Goal: Transaction & Acquisition: Download file/media

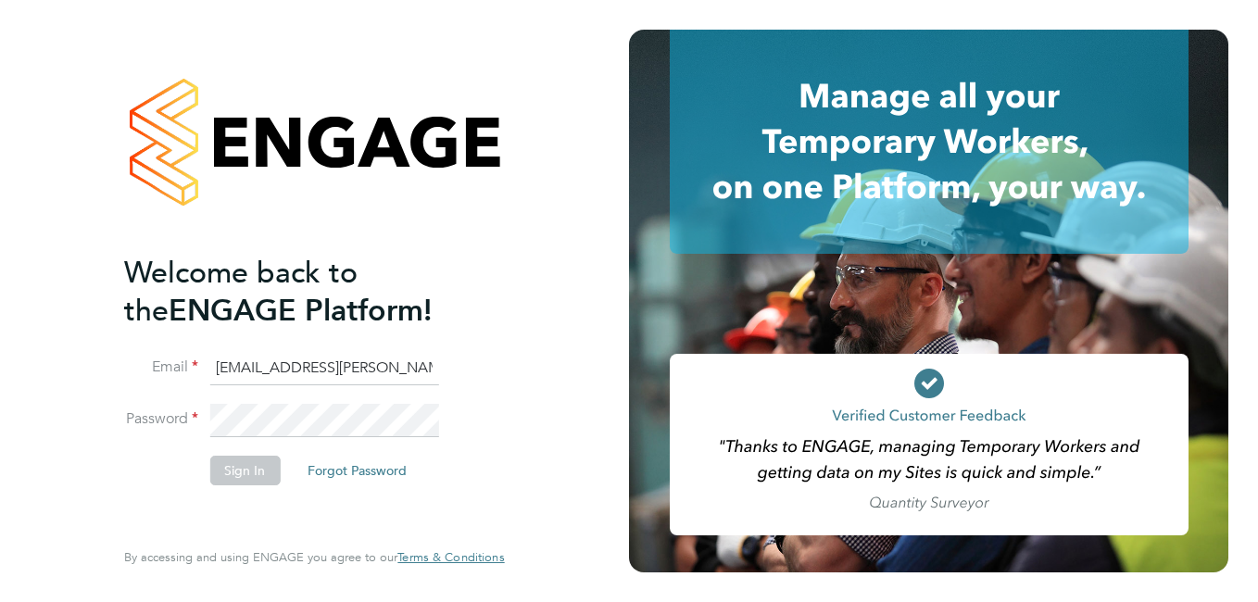
type input "[EMAIL_ADDRESS][PERSON_NAME][DOMAIN_NAME]"
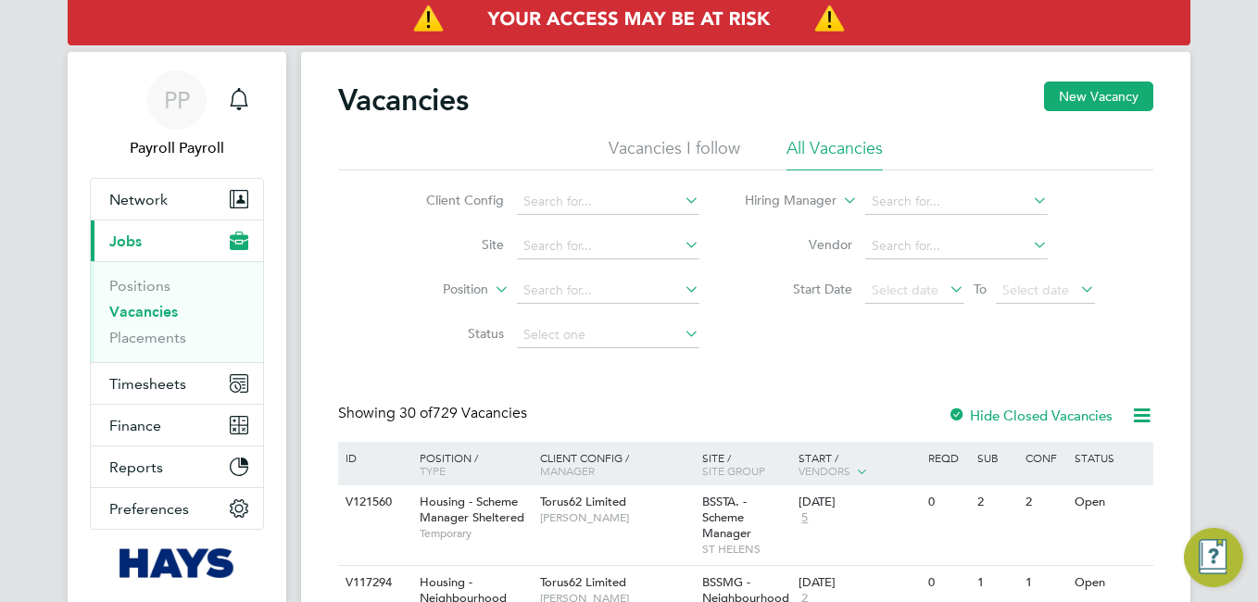
click at [131, 383] on span "Timesheets" at bounding box center [147, 384] width 77 height 18
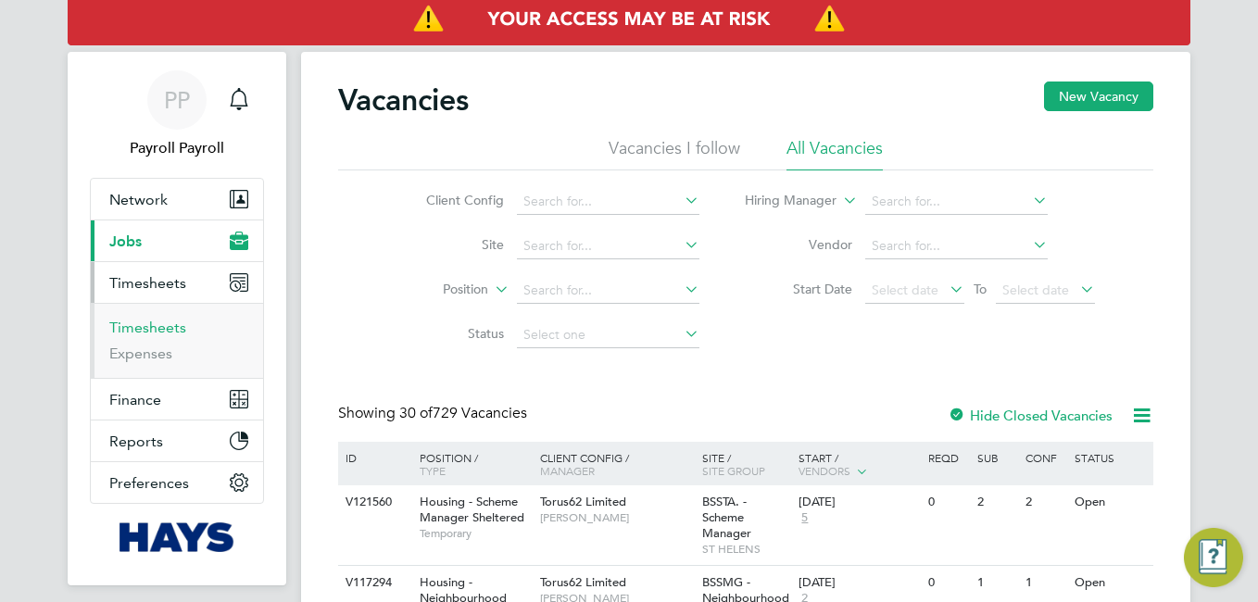
click at [139, 322] on link "Timesheets" at bounding box center [147, 328] width 77 height 18
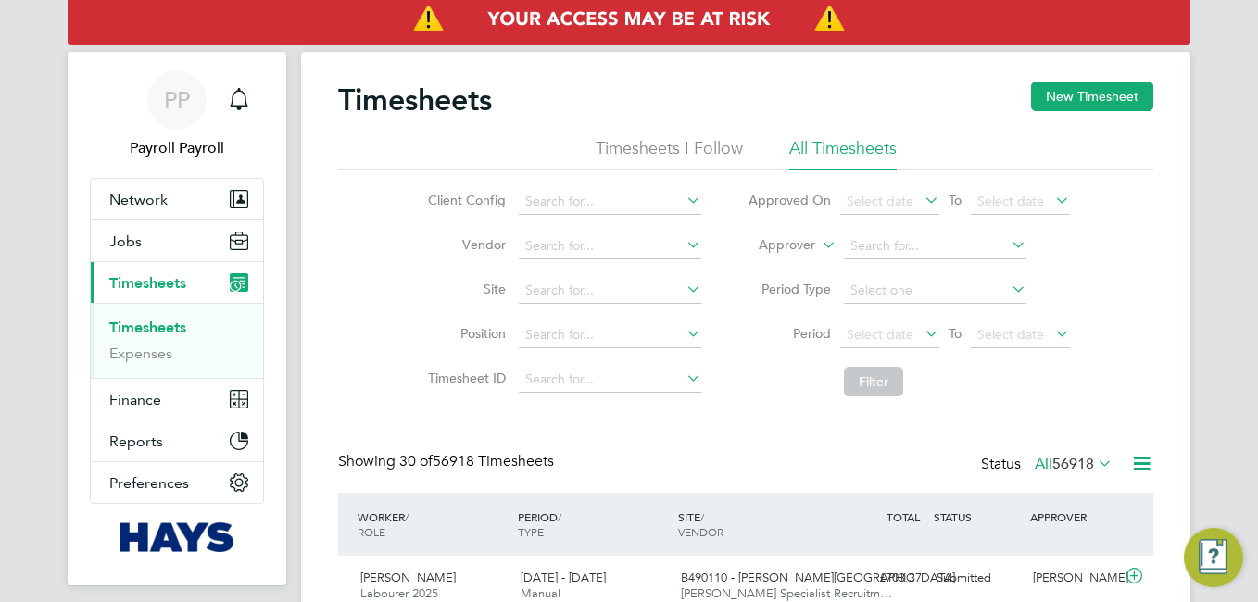
click at [1139, 466] on icon at bounding box center [1141, 463] width 23 height 23
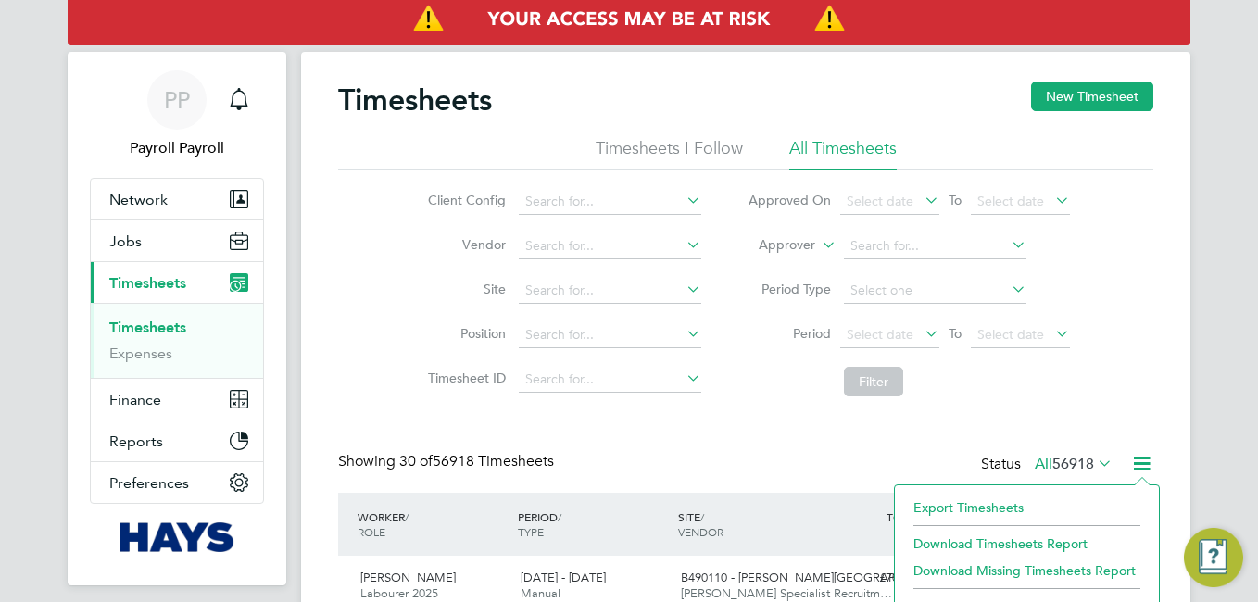
click at [930, 510] on li "Export Timesheets" at bounding box center [1026, 508] width 245 height 26
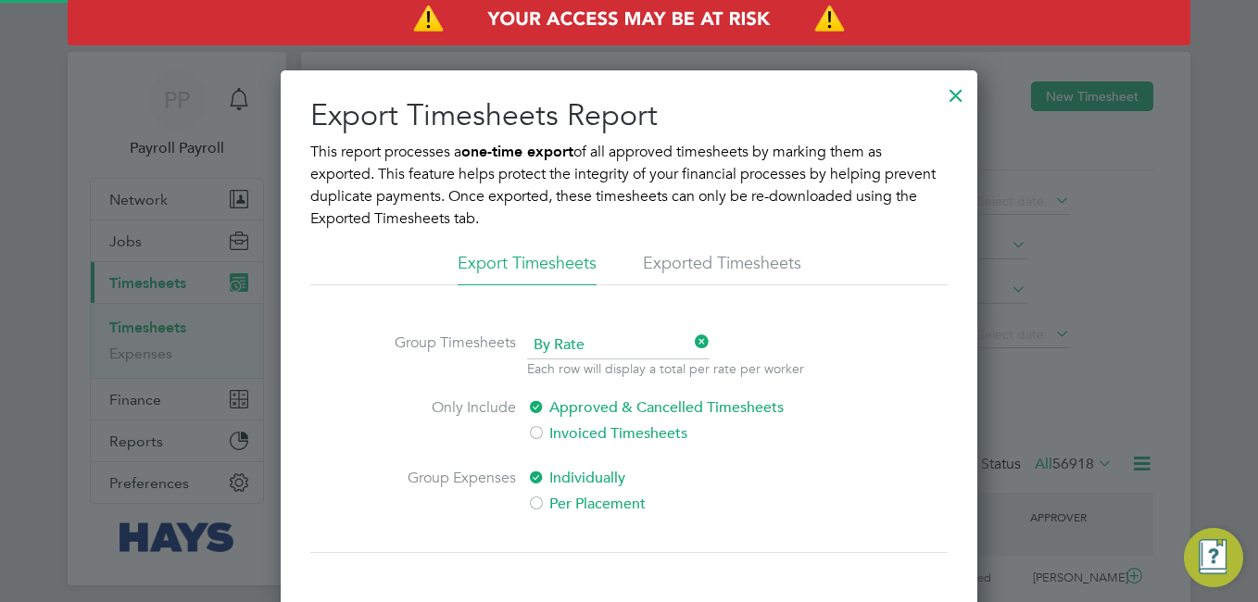
click at [688, 260] on li "Exported Timesheets" at bounding box center [722, 268] width 158 height 33
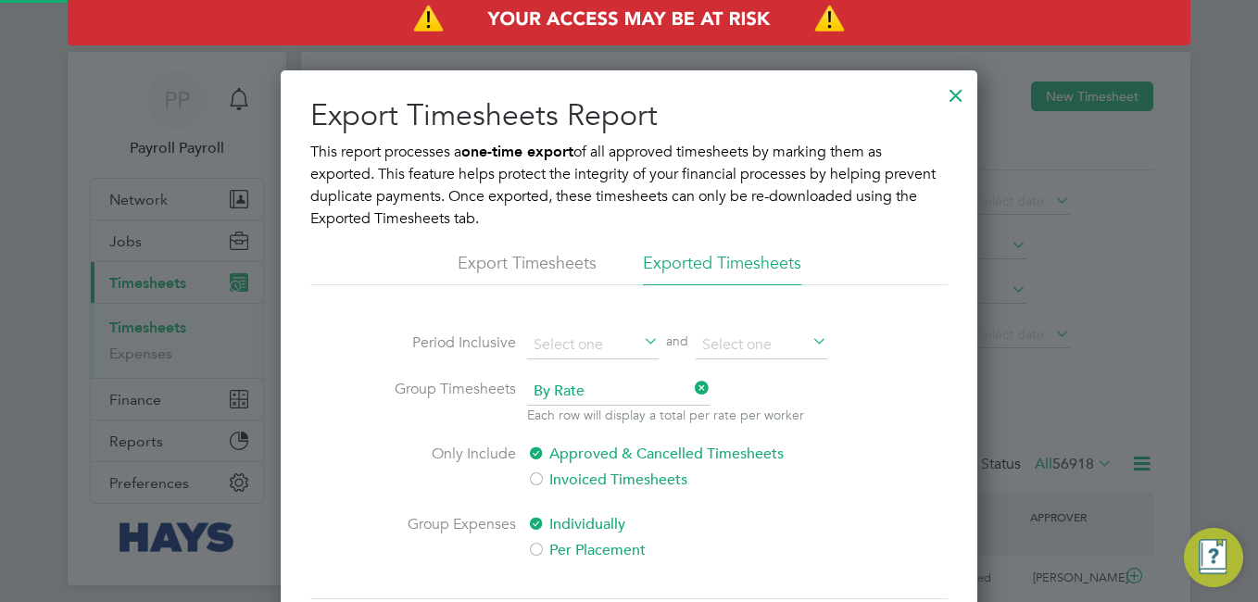
click at [638, 328] on div "Export Timesheets Report This report processes a one-time export of all approve…" at bounding box center [628, 418] width 637 height 645
click at [640, 336] on icon at bounding box center [640, 343] width 0 height 26
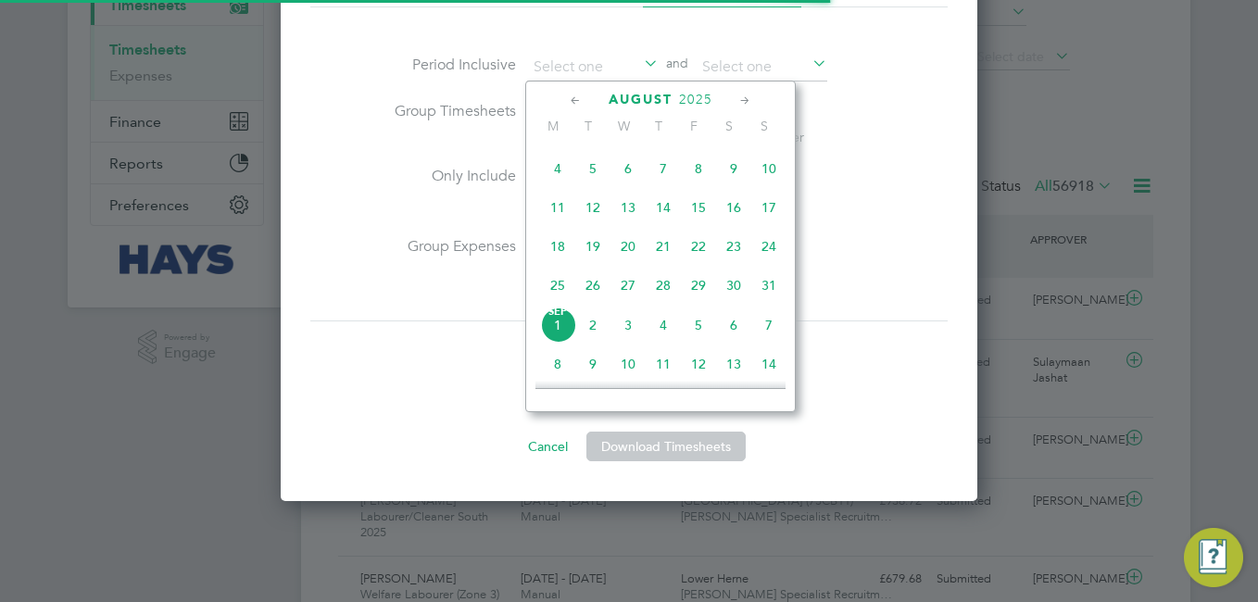
click at [557, 214] on span "11" at bounding box center [557, 207] width 35 height 35
type input "[DATE]"
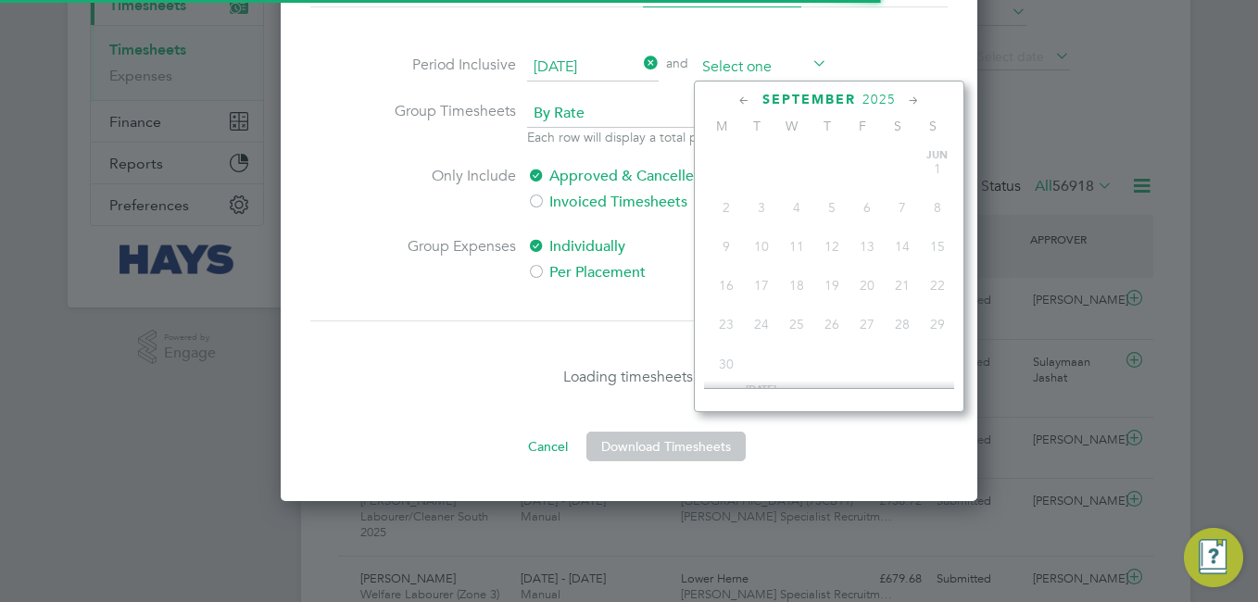
click at [767, 67] on input at bounding box center [761, 68] width 132 height 28
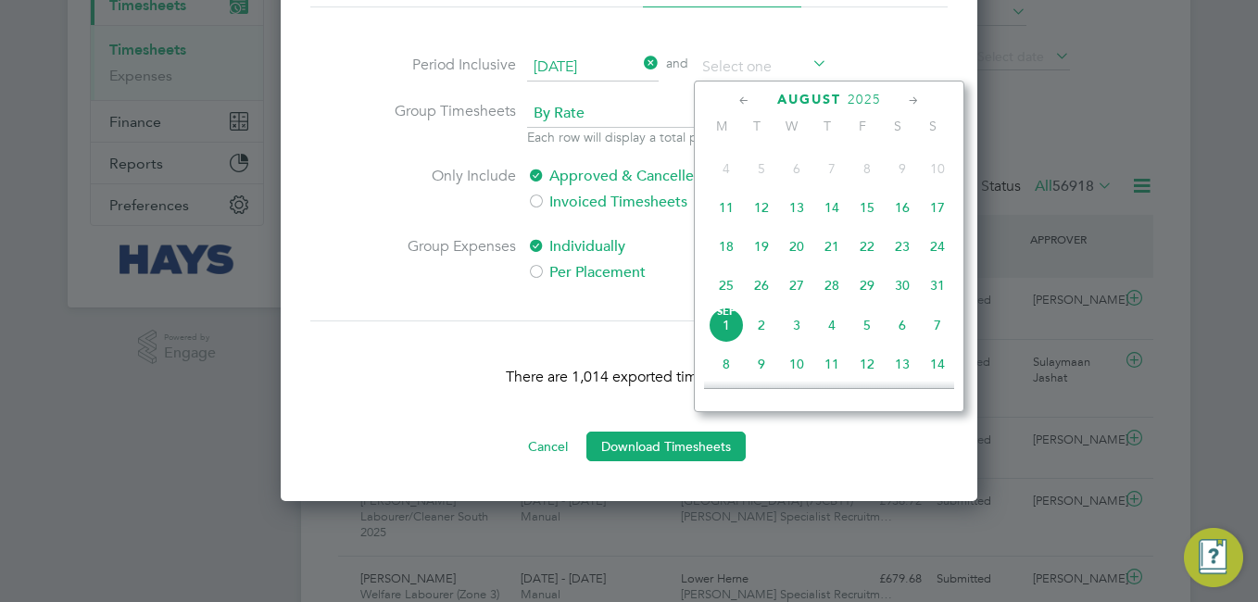
click at [721, 336] on span "[DATE]" at bounding box center [725, 324] width 35 height 35
type input "[DATE]"
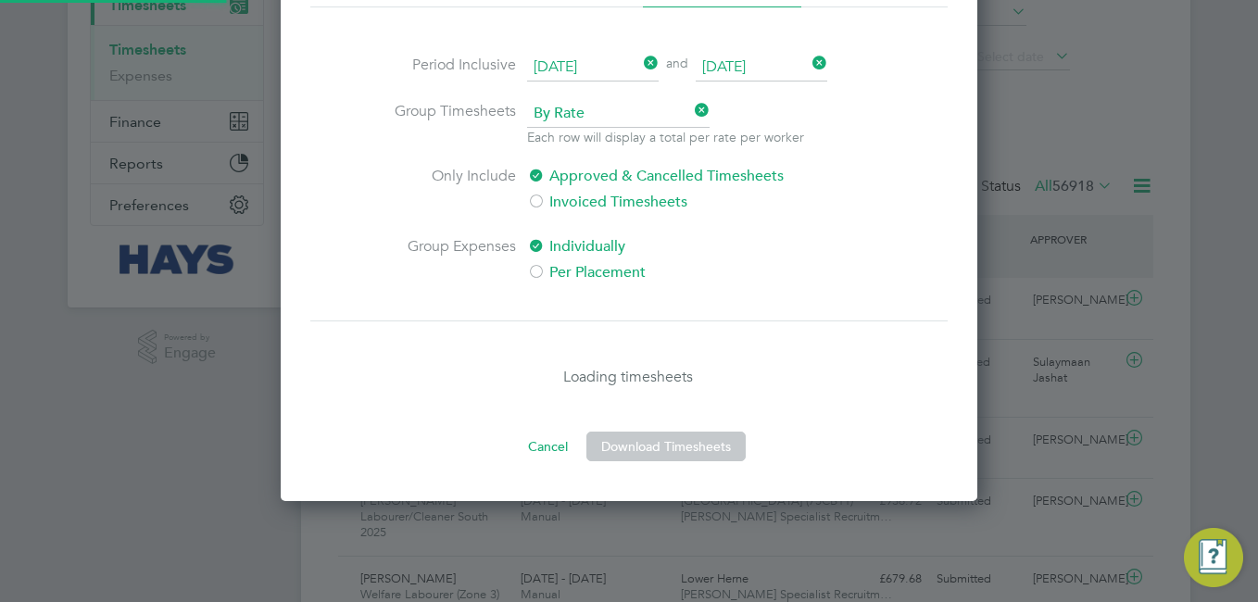
click at [854, 186] on li "Only Include Approved & Cancelled Timesheets Invoiced Timesheets" at bounding box center [629, 200] width 504 height 70
click at [634, 117] on span "By Rate" at bounding box center [618, 114] width 182 height 28
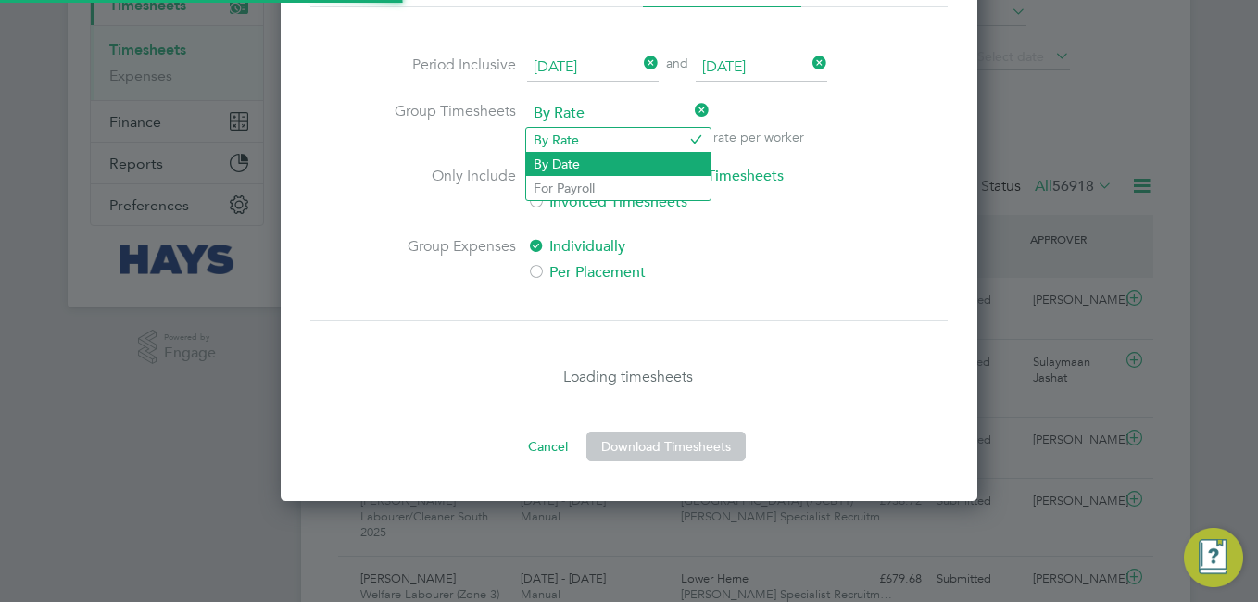
click at [571, 167] on li "By Date" at bounding box center [618, 164] width 184 height 24
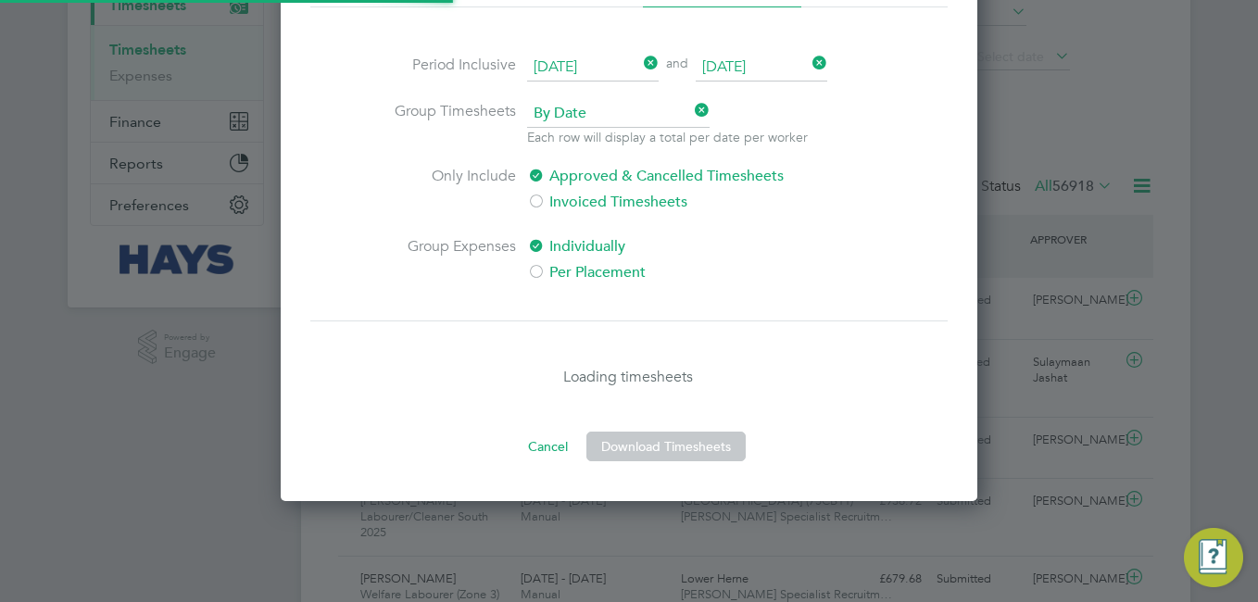
click at [583, 269] on label "Per Placement" at bounding box center [682, 272] width 310 height 22
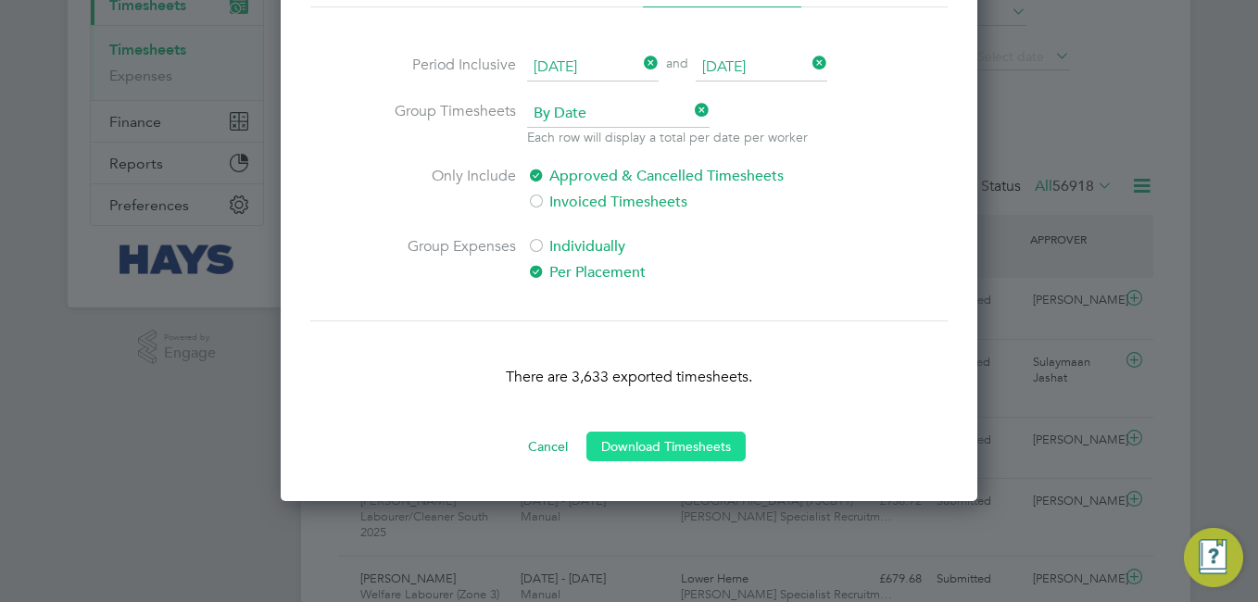
click at [615, 445] on button "Download Timesheets" at bounding box center [665, 447] width 159 height 30
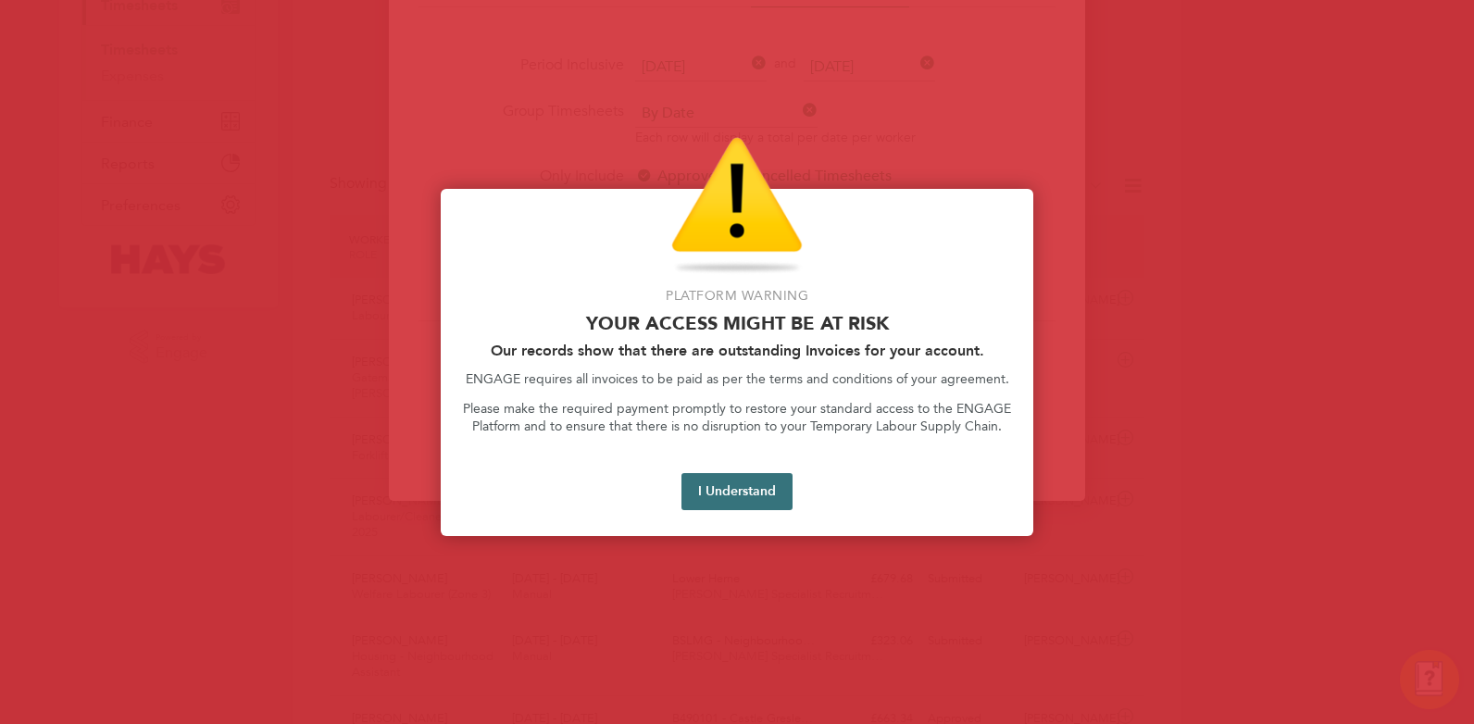
click at [750, 481] on button "I Understand" at bounding box center [737, 491] width 111 height 37
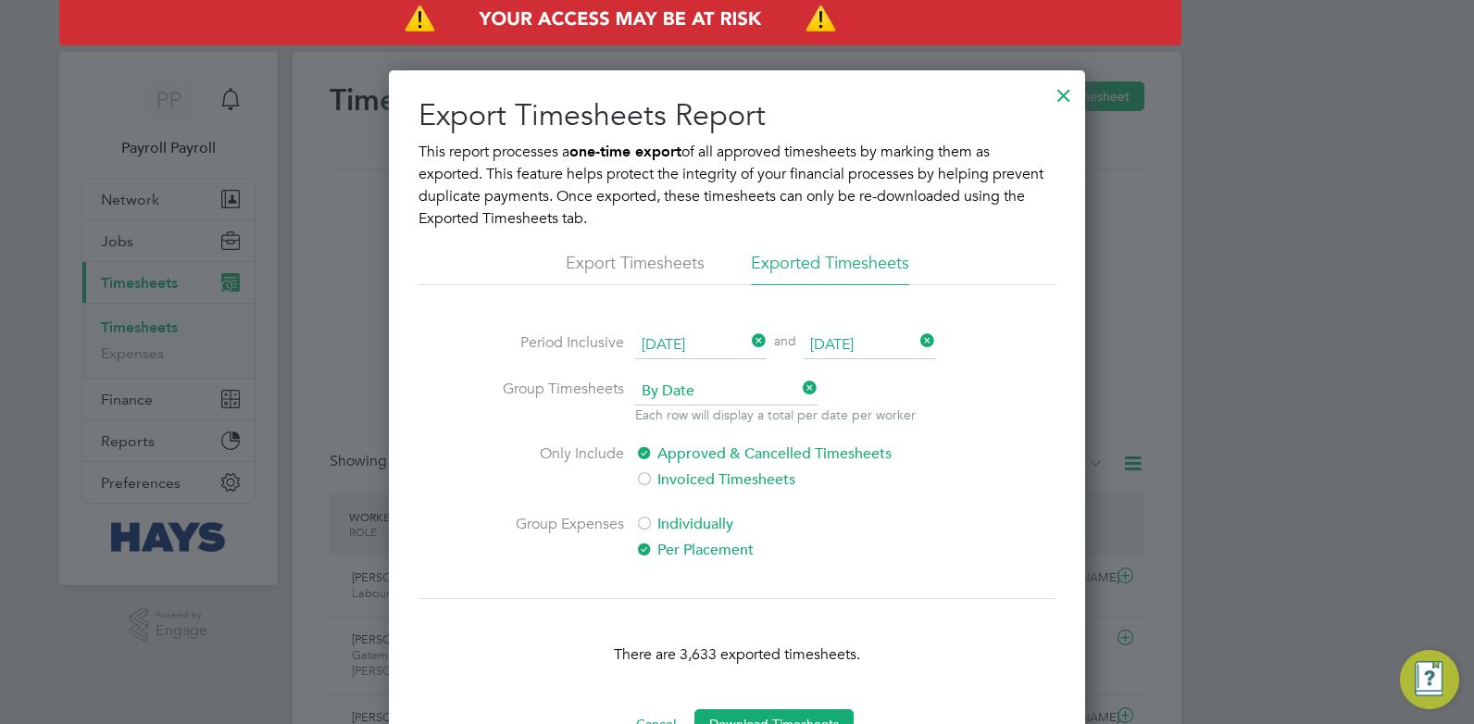
click at [1062, 89] on div at bounding box center [1063, 90] width 33 height 33
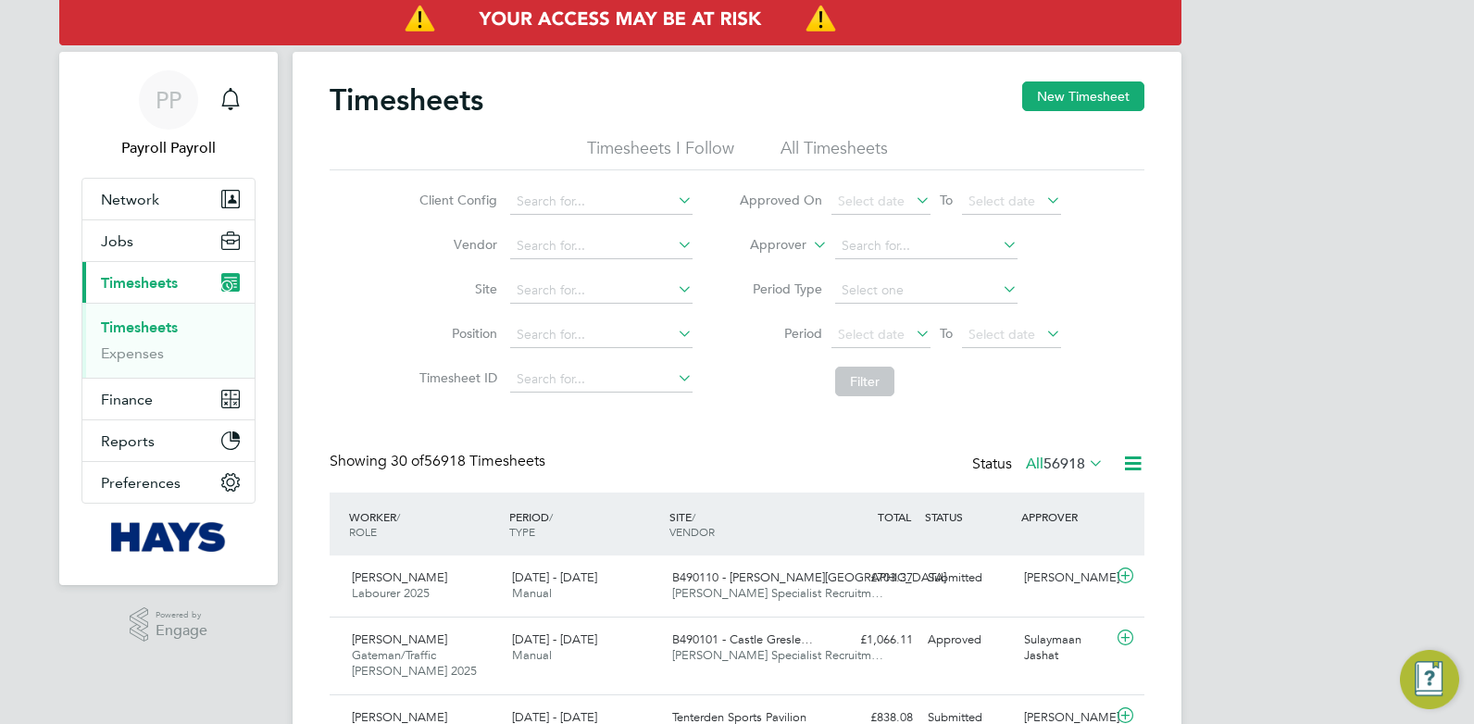
scroll to position [47, 161]
click at [136, 396] on span "Finance" at bounding box center [127, 400] width 52 height 18
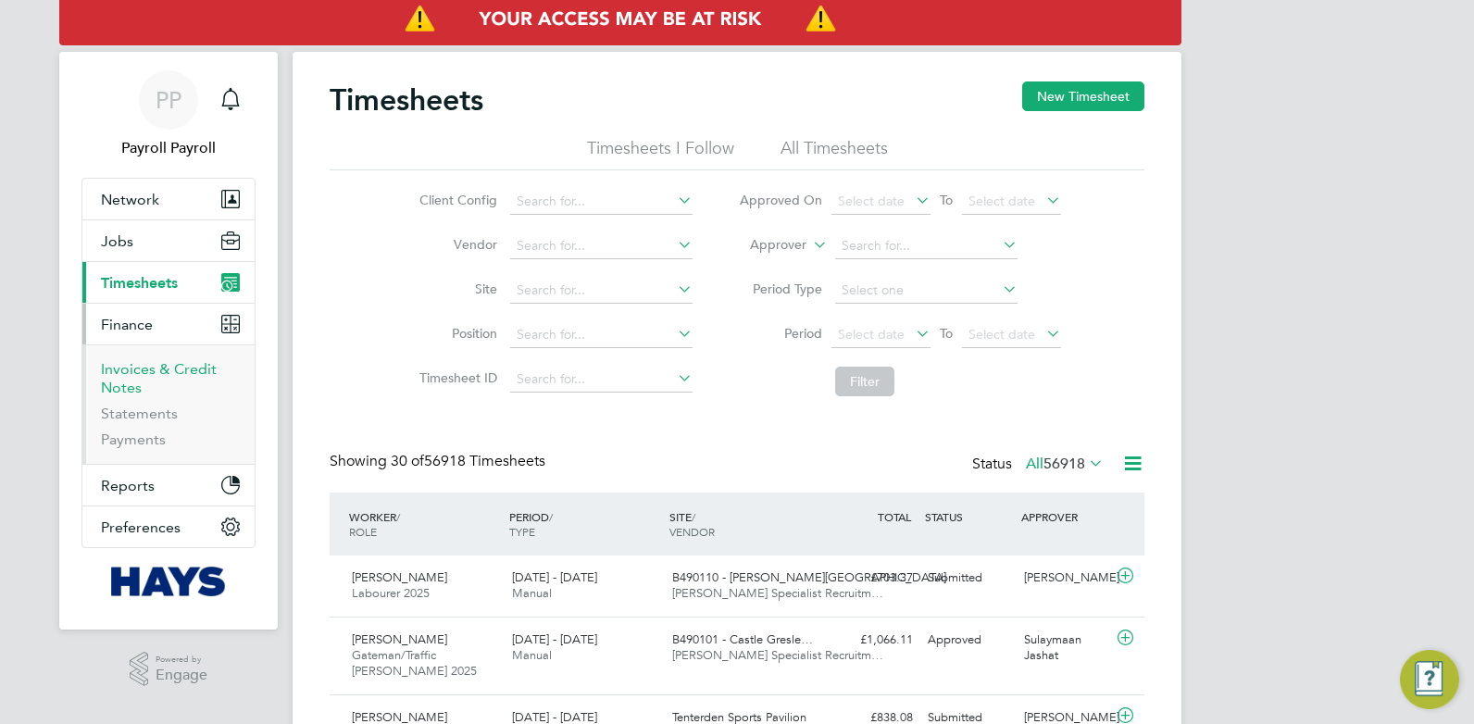
click at [131, 375] on link "Invoices & Credit Notes" at bounding box center [159, 378] width 116 height 36
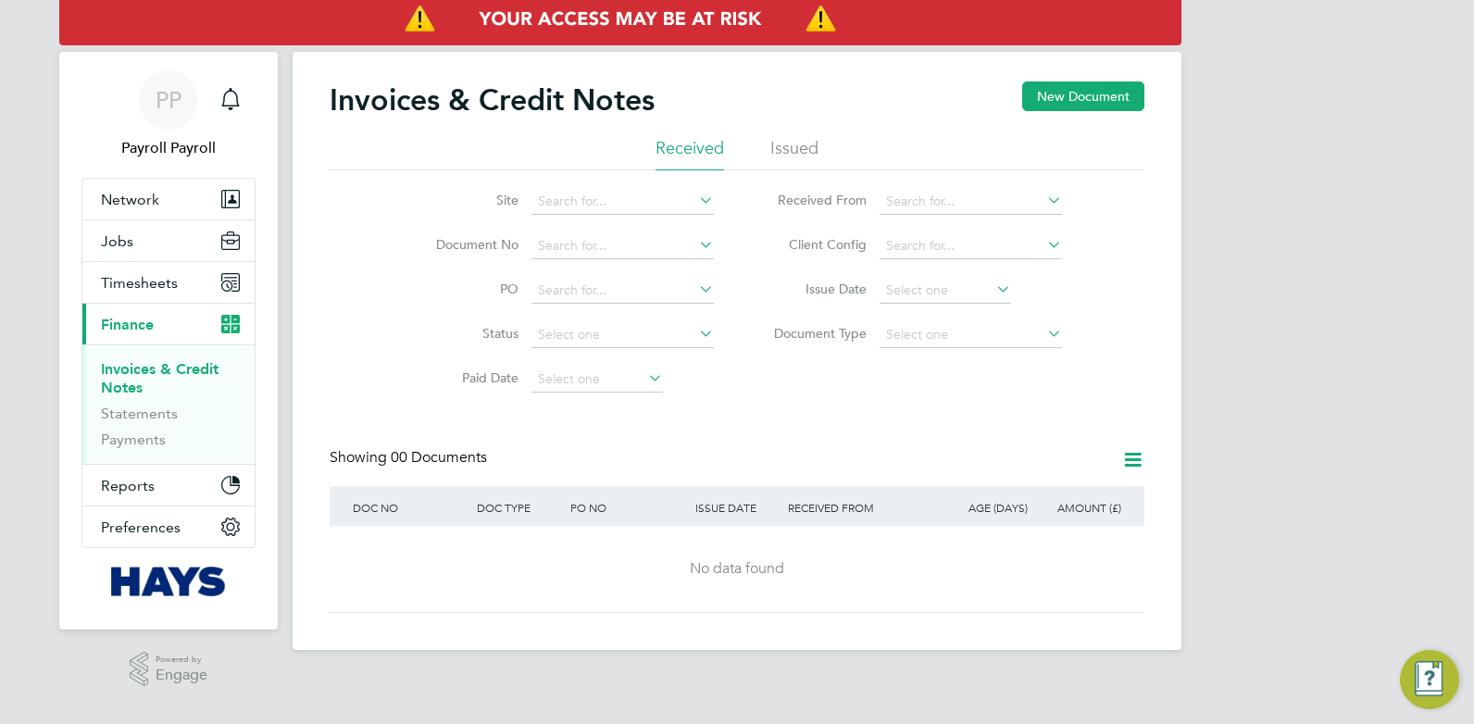
click at [790, 149] on li "Issued" at bounding box center [794, 153] width 48 height 33
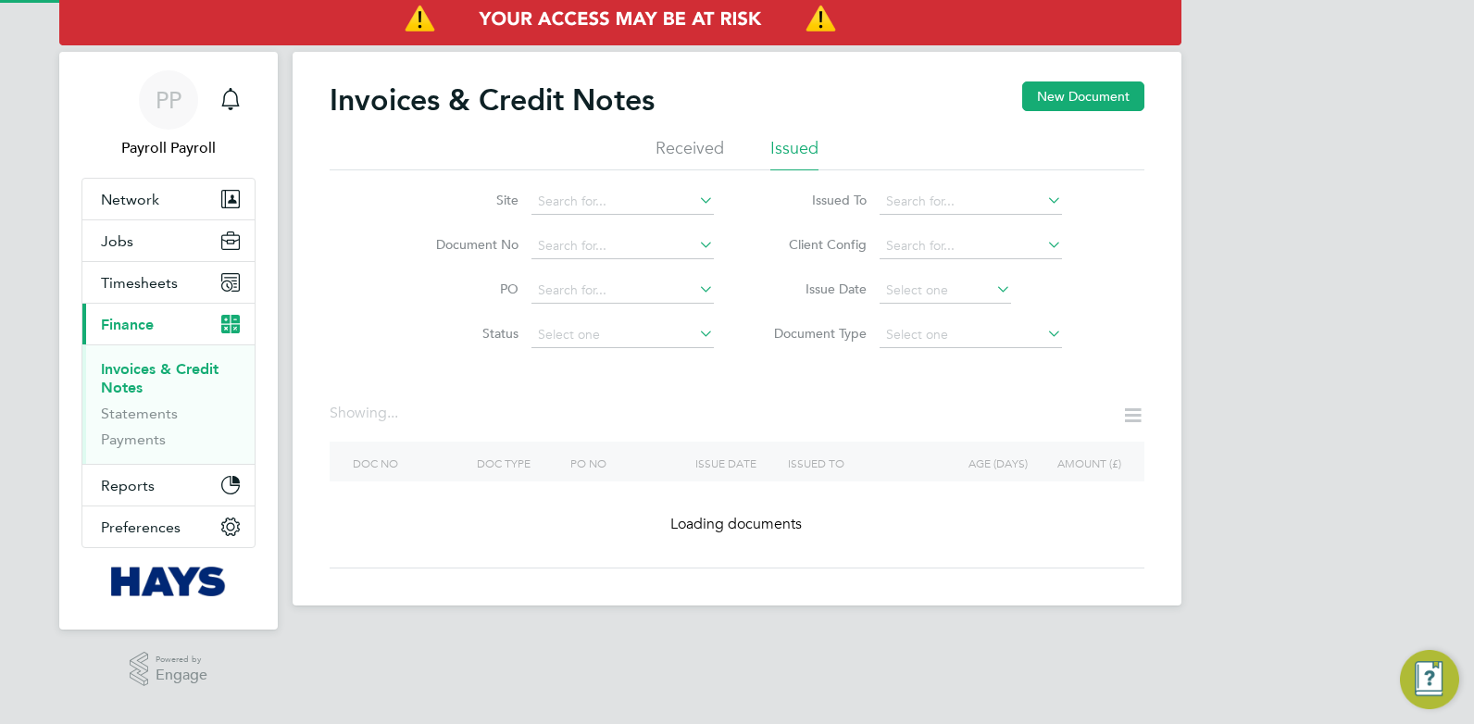
click at [1044, 207] on icon at bounding box center [1044, 200] width 0 height 26
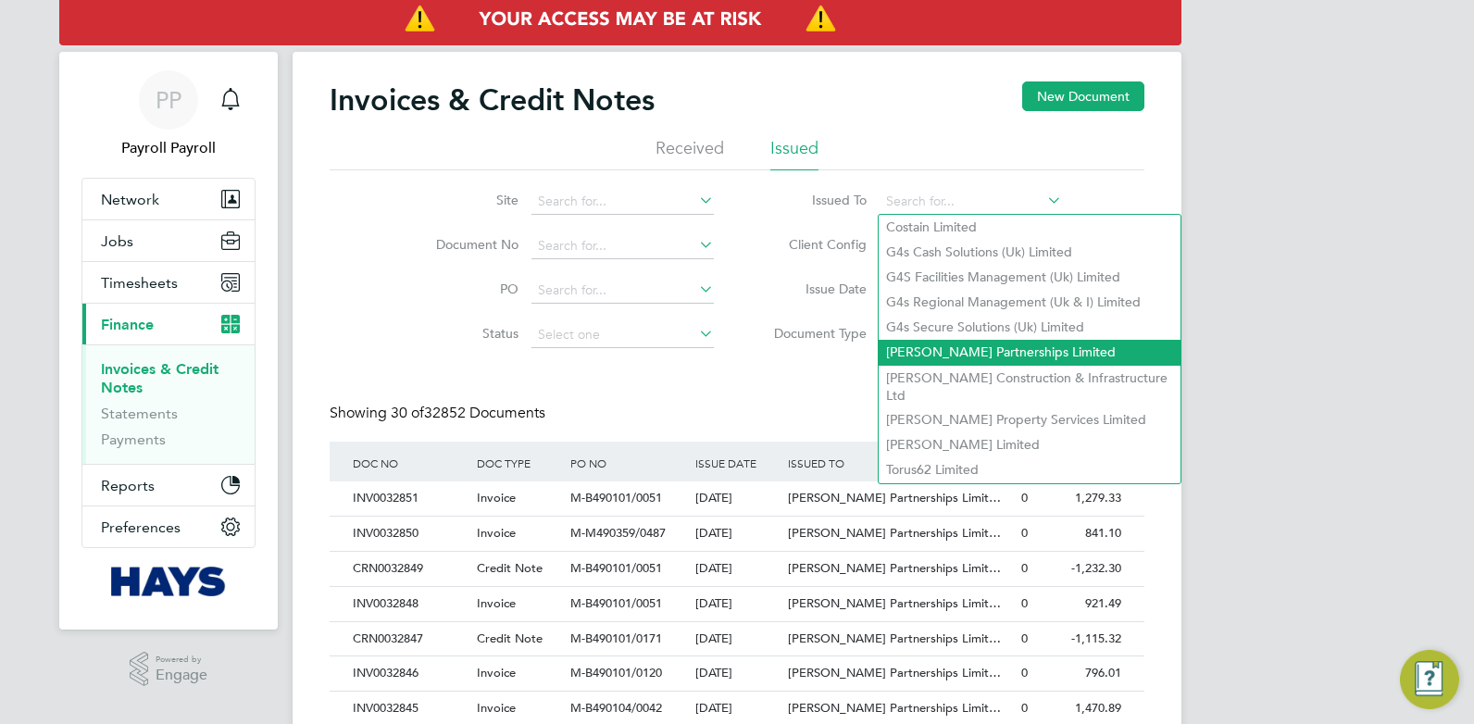
click at [913, 345] on li "[PERSON_NAME] Partnerships Limited" at bounding box center [1030, 352] width 302 height 25
type input "[PERSON_NAME] Partnerships Limited"
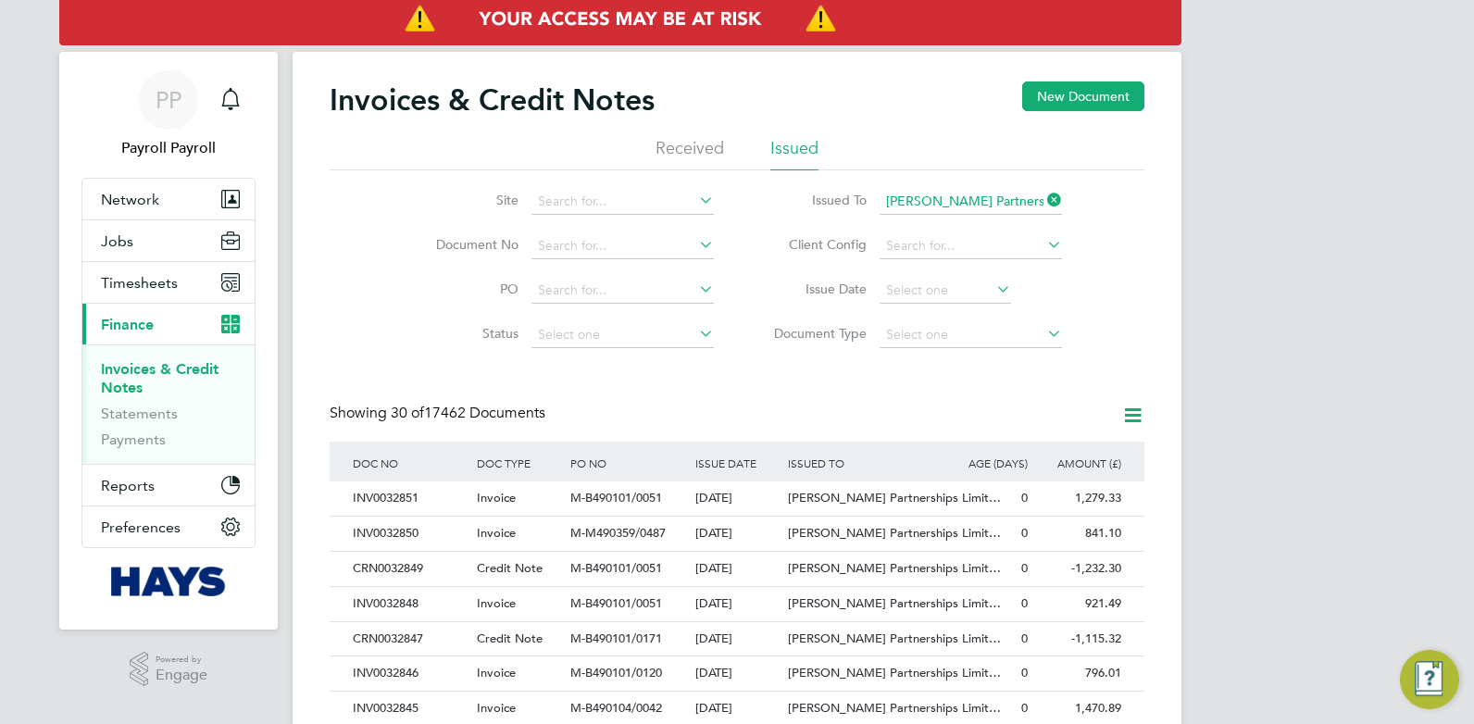
click at [1137, 417] on icon at bounding box center [1132, 415] width 23 height 23
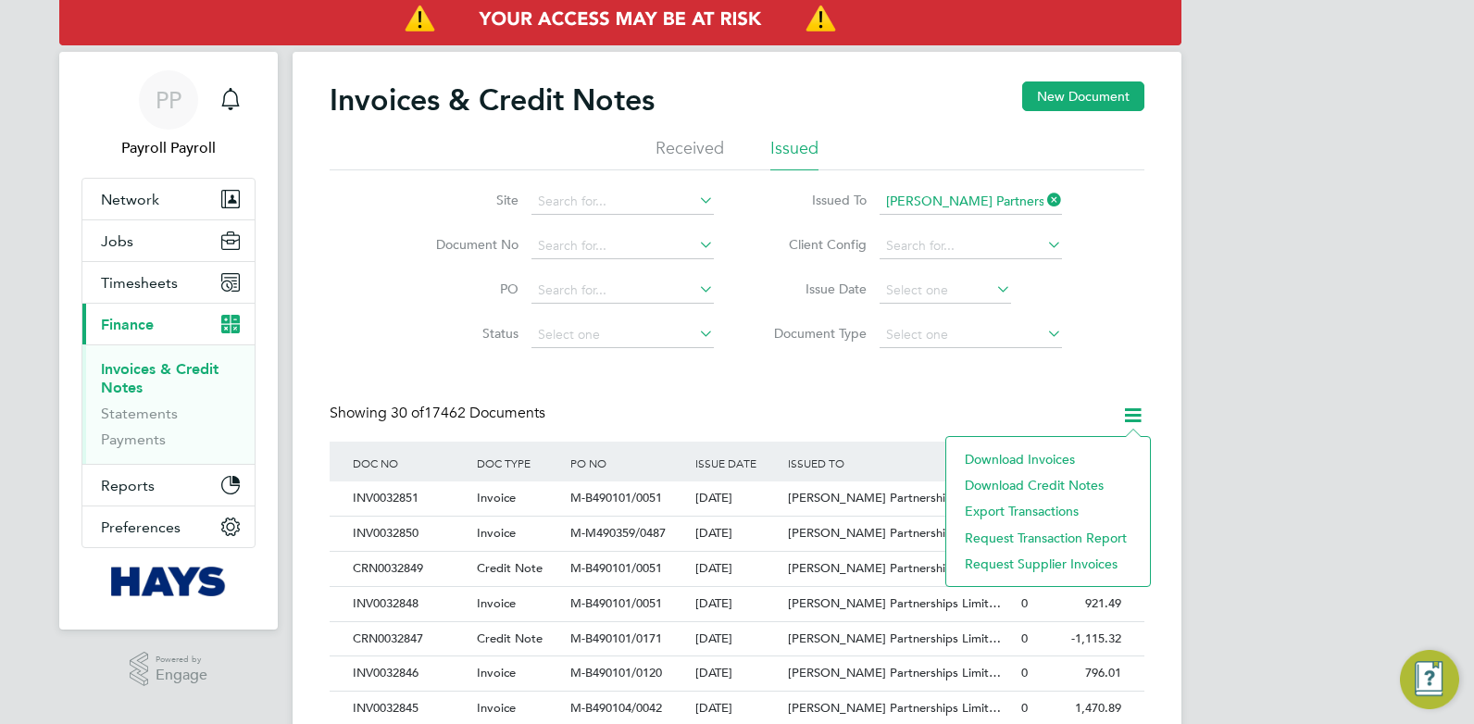
click at [1026, 454] on li "Download invoices" at bounding box center [1048, 459] width 185 height 26
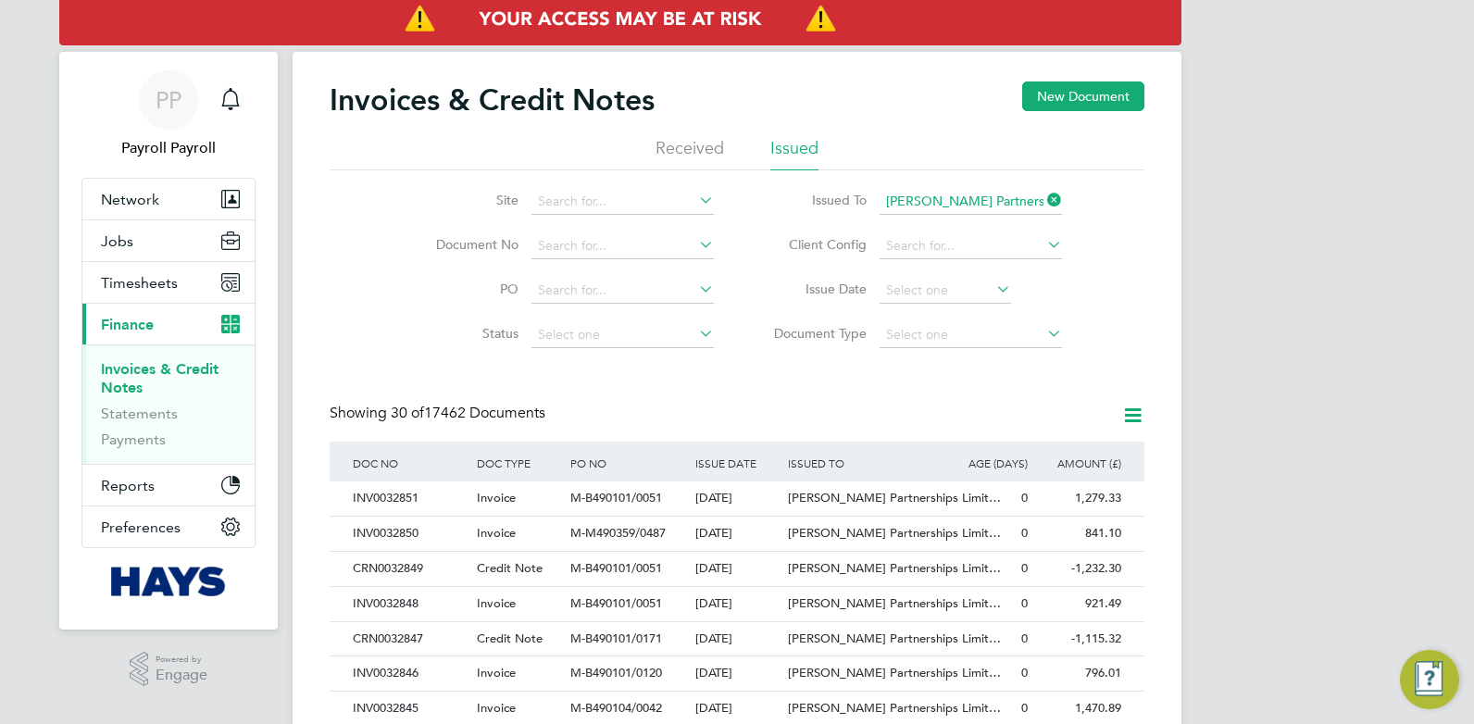
click at [1133, 415] on icon at bounding box center [1132, 415] width 23 height 23
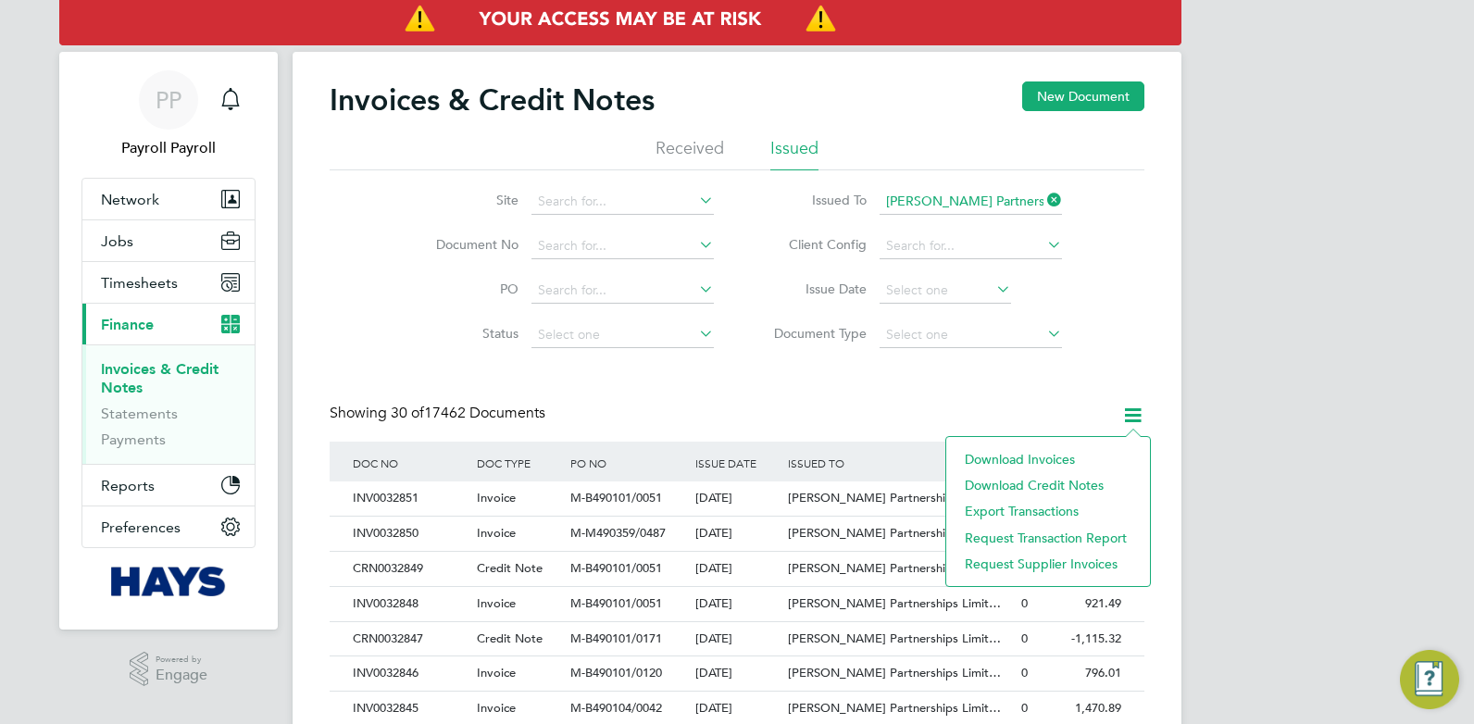
click at [1036, 478] on li "Download credit notes" at bounding box center [1048, 485] width 185 height 26
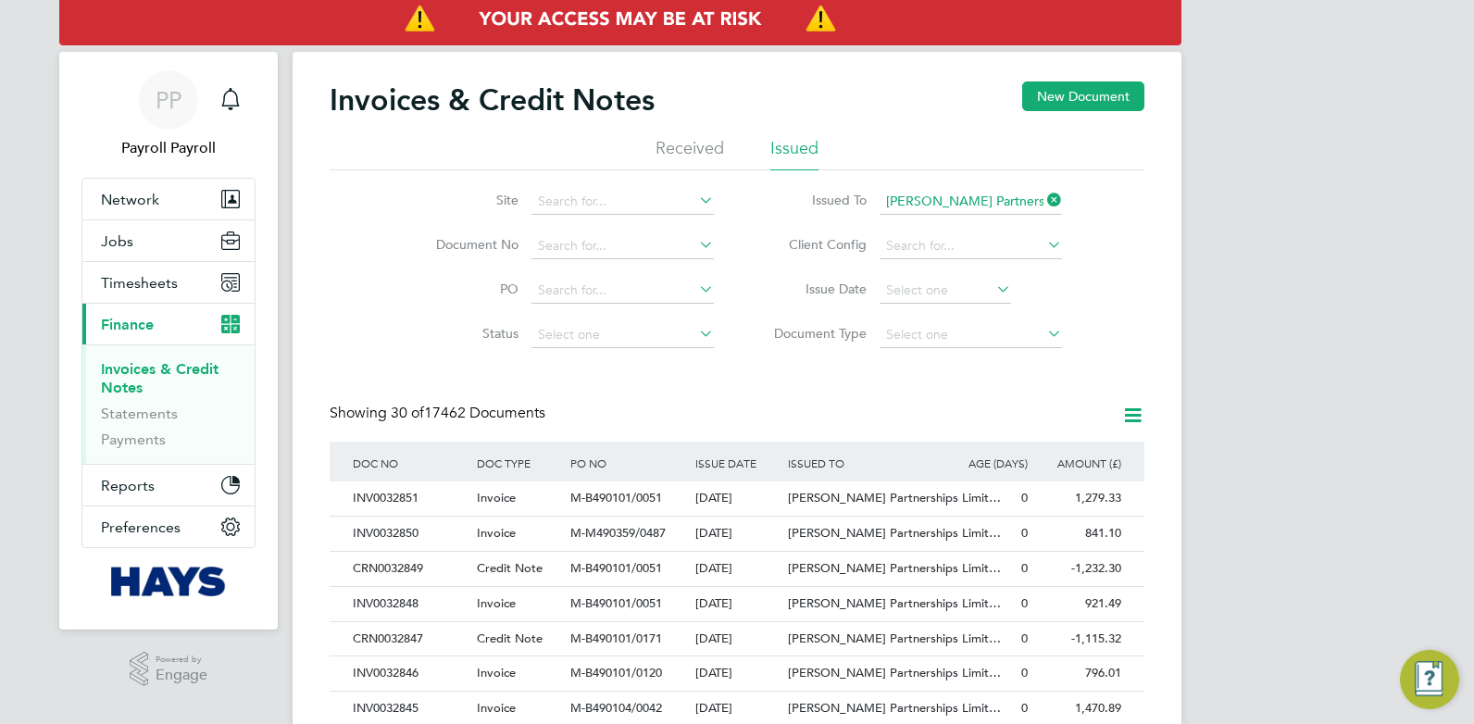
drag, startPoint x: 1358, startPoint y: 432, endPoint x: 958, endPoint y: 352, distance: 407.0
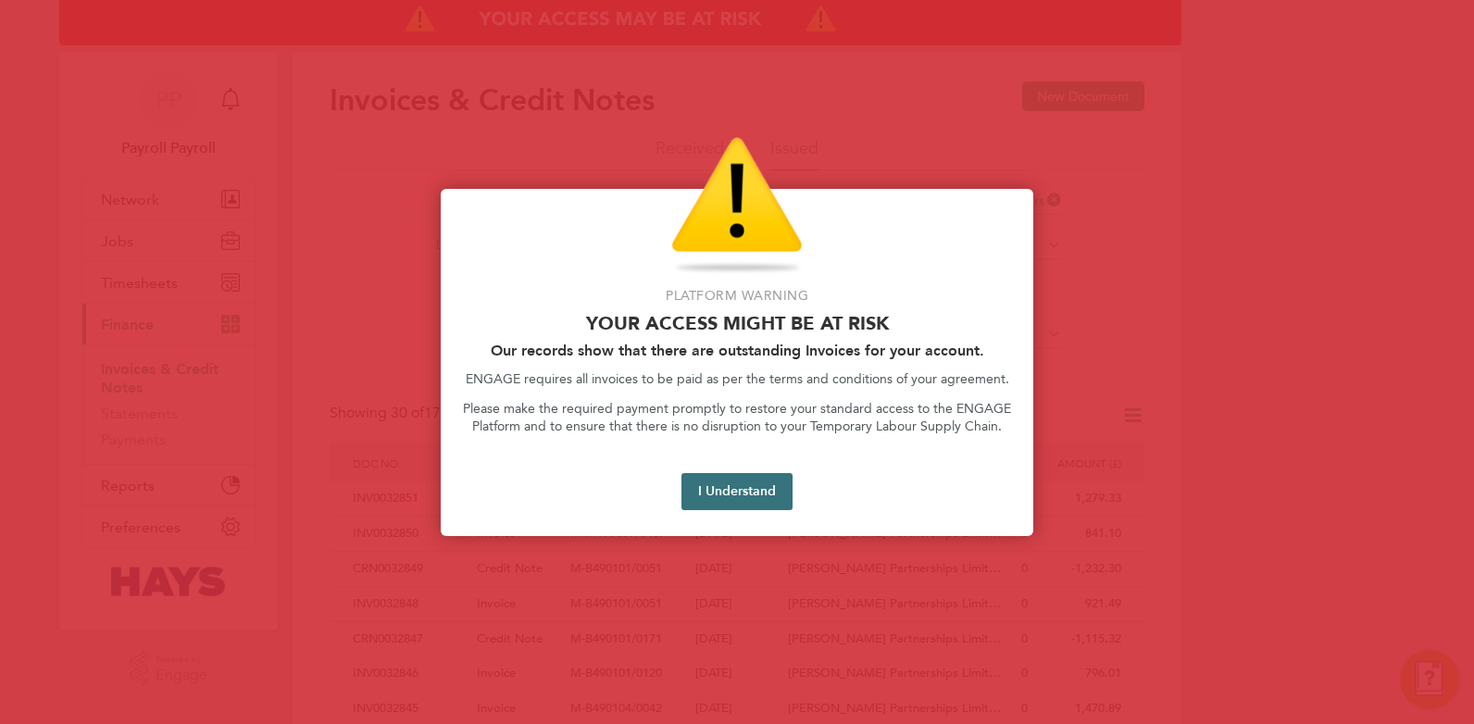
click at [720, 494] on button "I Understand" at bounding box center [737, 491] width 111 height 37
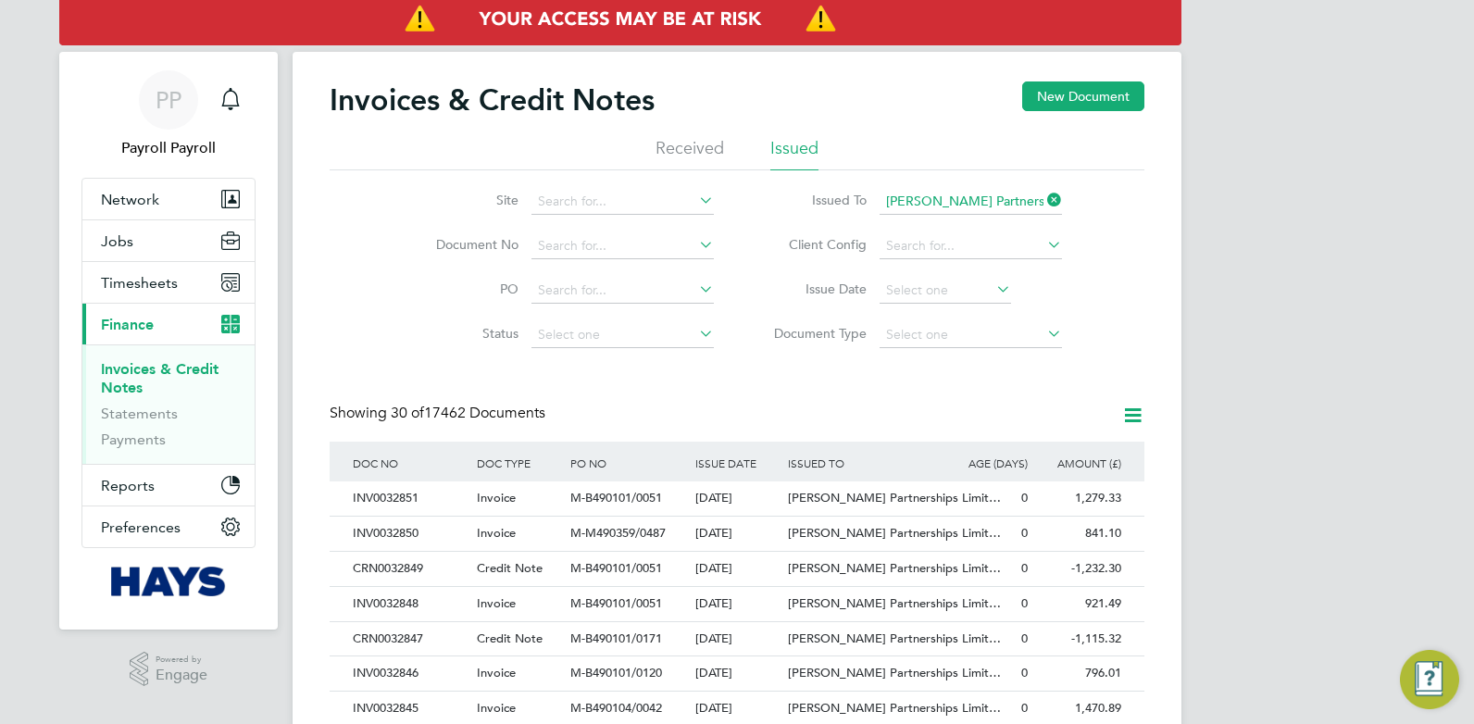
click at [1044, 333] on icon at bounding box center [1044, 333] width 0 height 26
click at [1044, 334] on icon at bounding box center [1044, 333] width 0 height 26
click at [1004, 339] on input at bounding box center [971, 335] width 182 height 26
click at [922, 382] on li "Credit notes" at bounding box center [971, 384] width 184 height 24
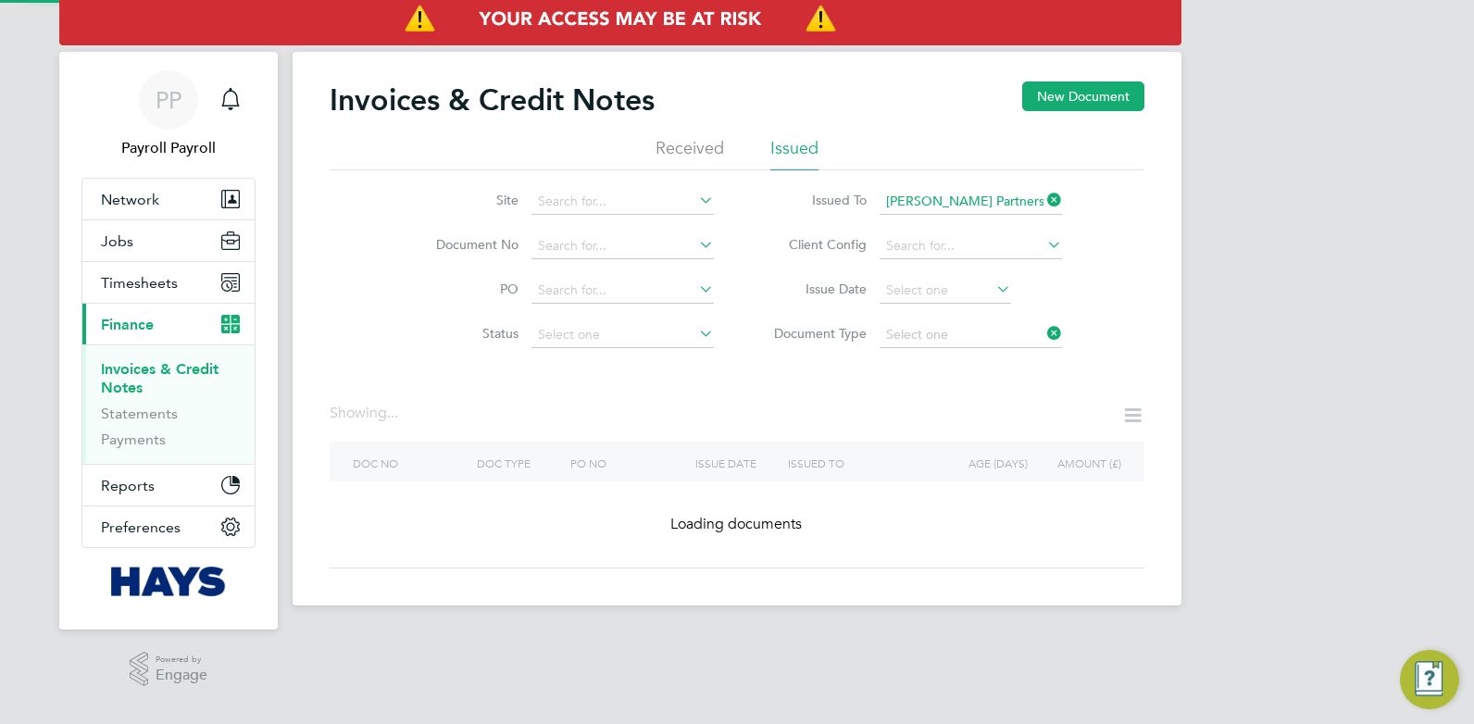
type input "Credit notes"
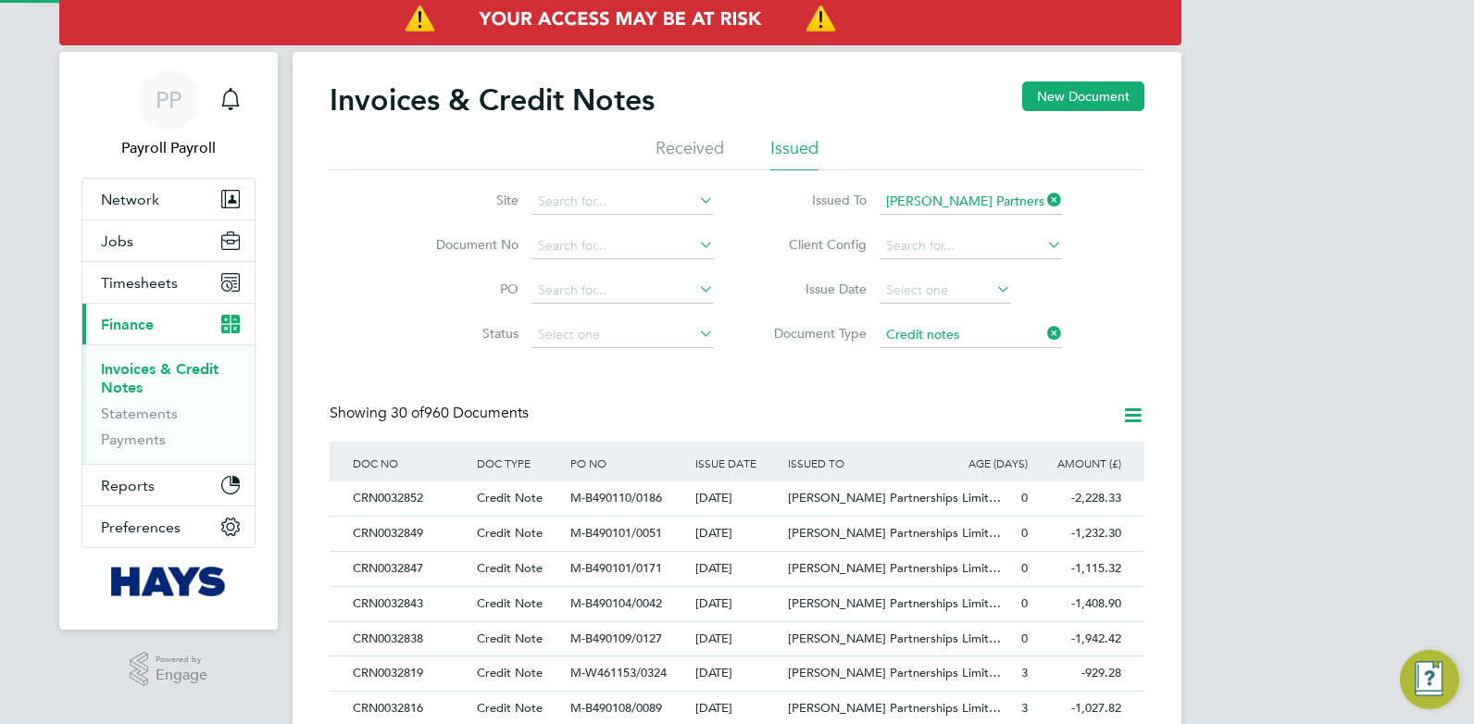
scroll to position [35, 126]
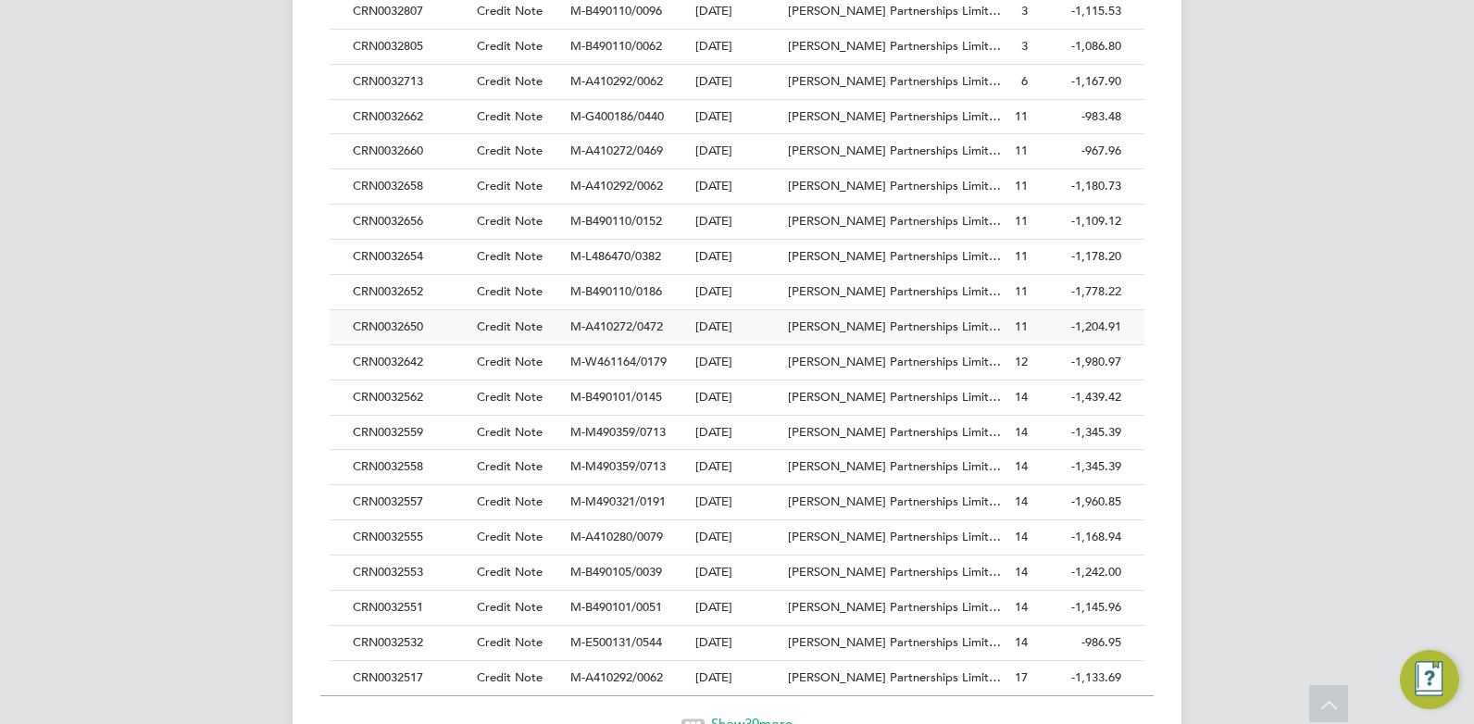
click at [376, 319] on div "CRN0032650" at bounding box center [410, 327] width 124 height 34
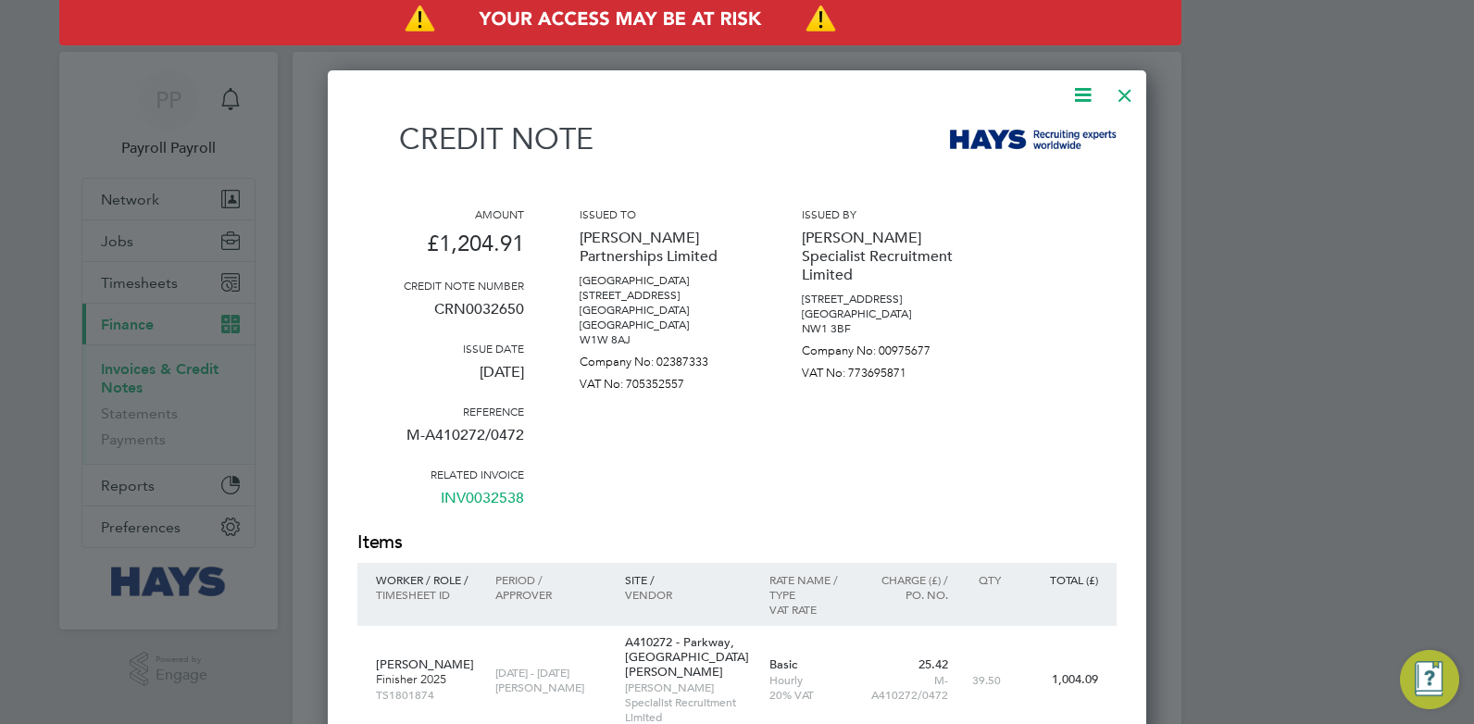
click at [506, 305] on p "CRN0032650" at bounding box center [440, 317] width 167 height 48
copy p "CRN0032650"
click at [1120, 92] on div at bounding box center [1124, 90] width 33 height 33
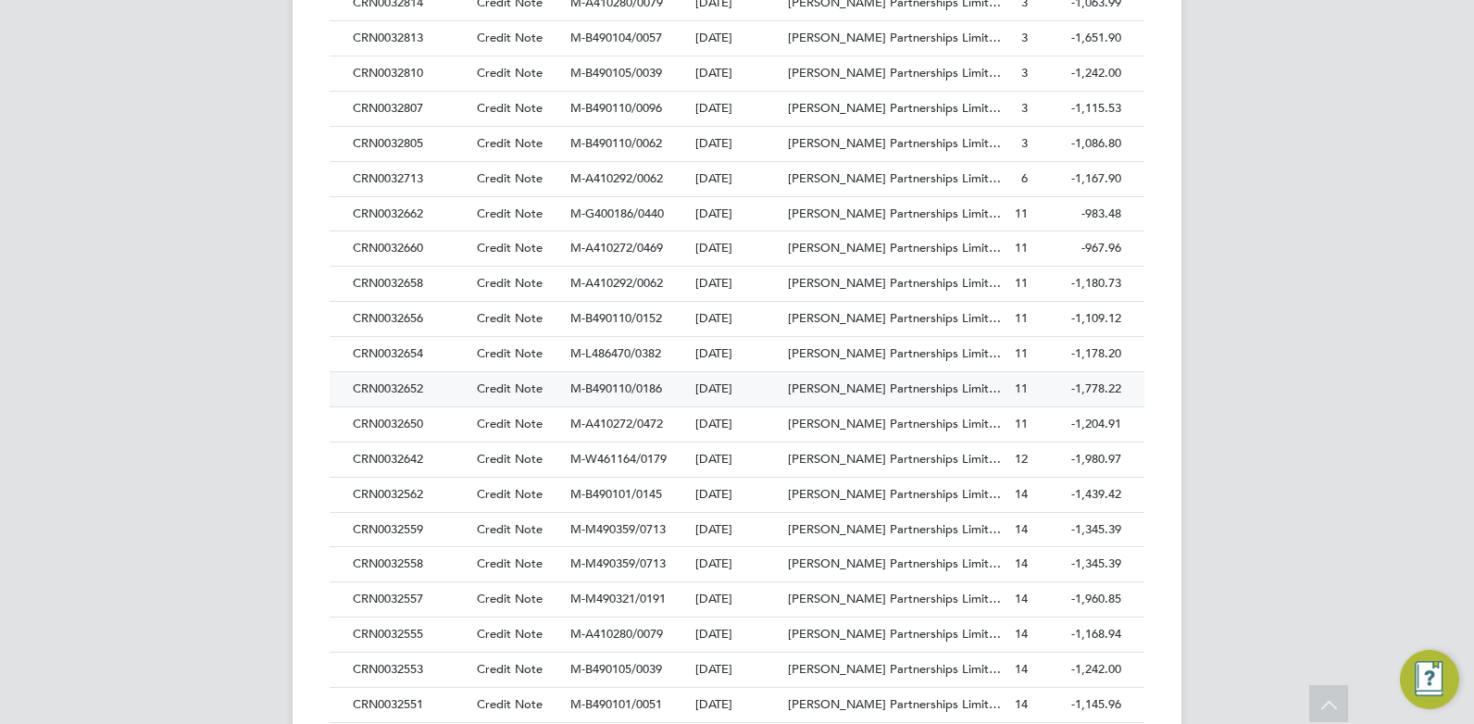
click at [401, 386] on div "CRN0032652" at bounding box center [410, 389] width 124 height 34
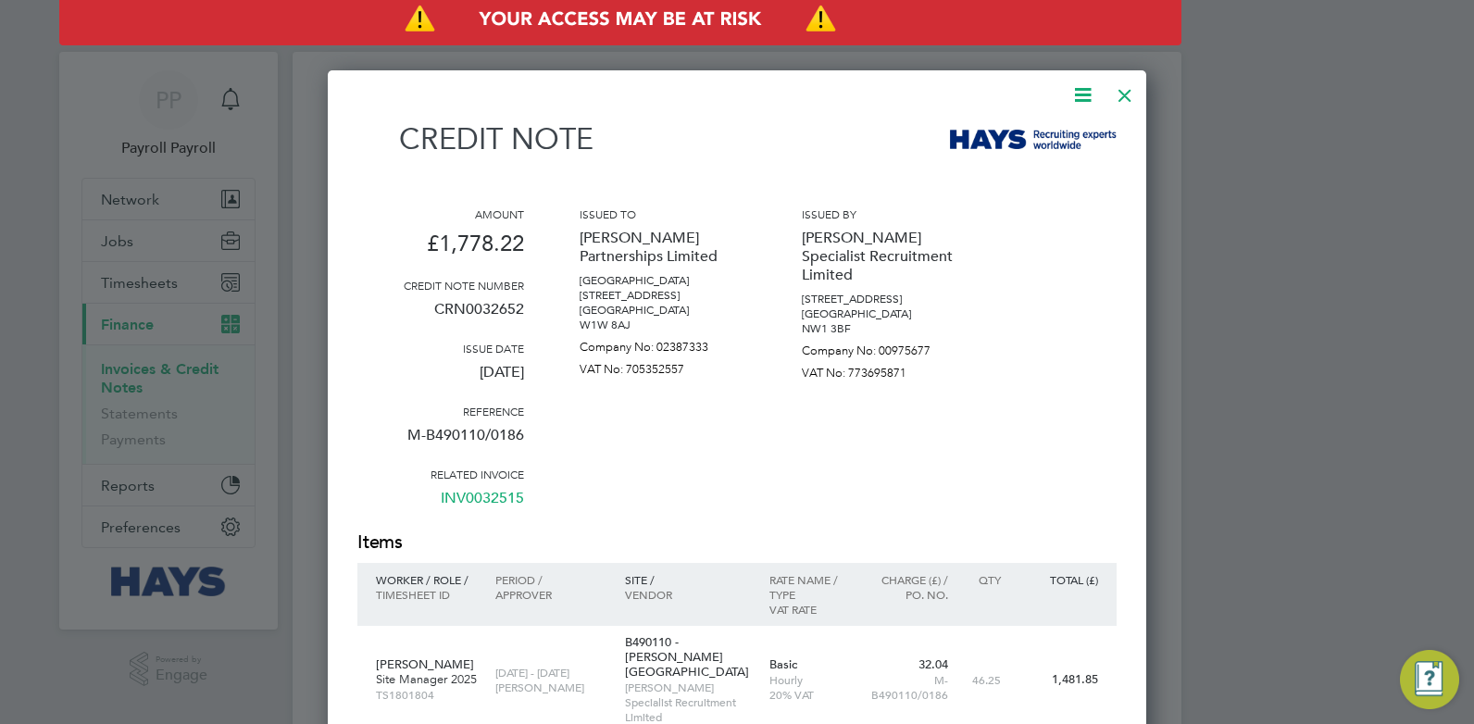
click at [459, 303] on p "CRN0032652" at bounding box center [440, 317] width 167 height 48
copy p "CRN0032652"
click at [1133, 93] on div at bounding box center [1124, 90] width 33 height 33
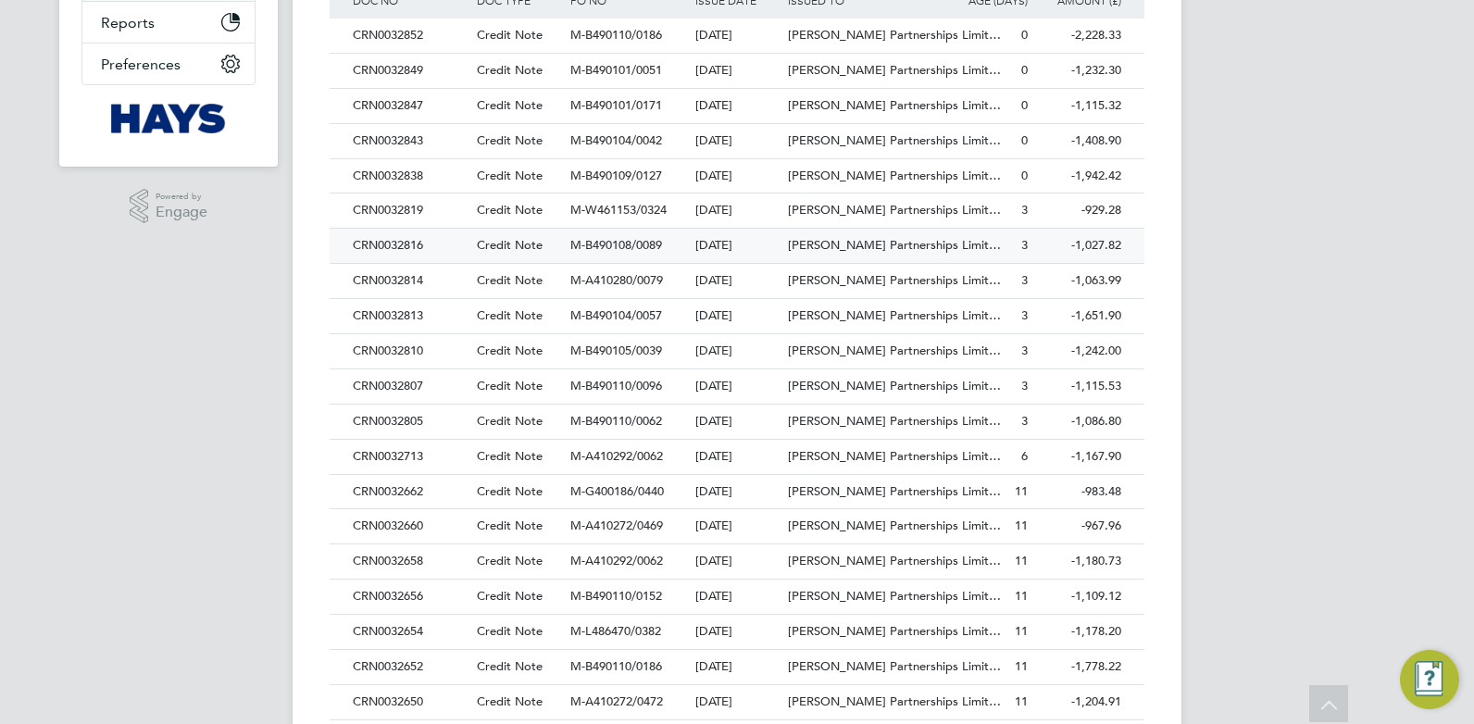
scroll to position [648, 0]
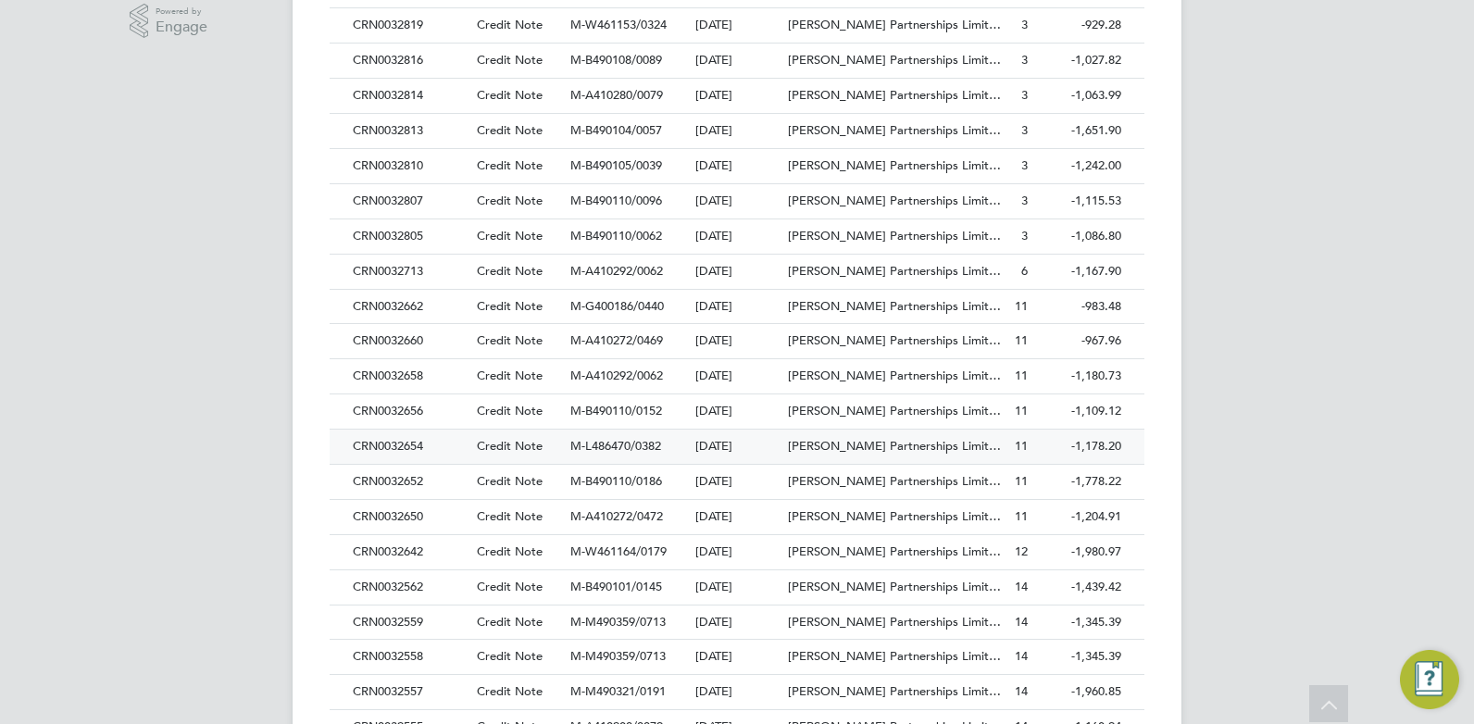
click at [391, 444] on div "CRN0032654" at bounding box center [410, 447] width 124 height 34
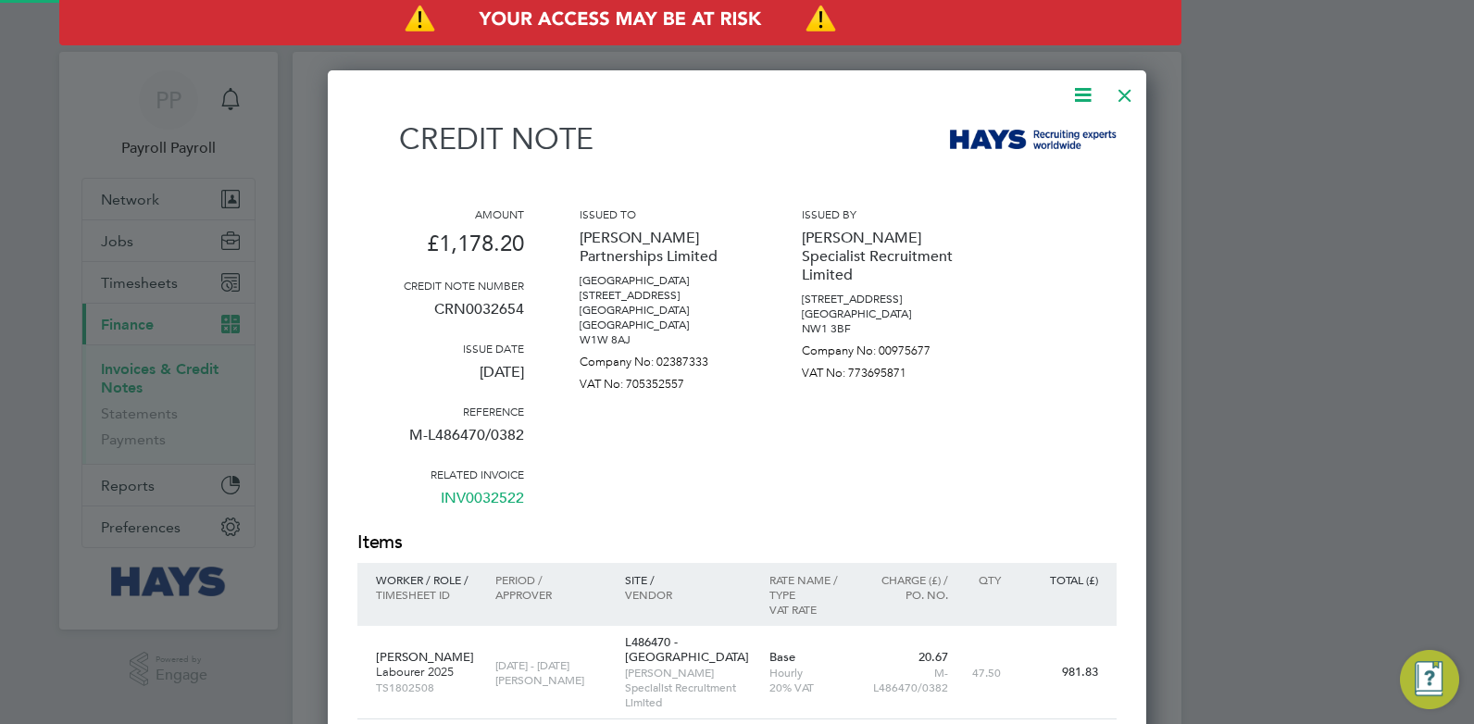
scroll to position [1021, 820]
click at [473, 311] on p "CRN0032654" at bounding box center [440, 317] width 167 height 48
copy p "CRN0032654"
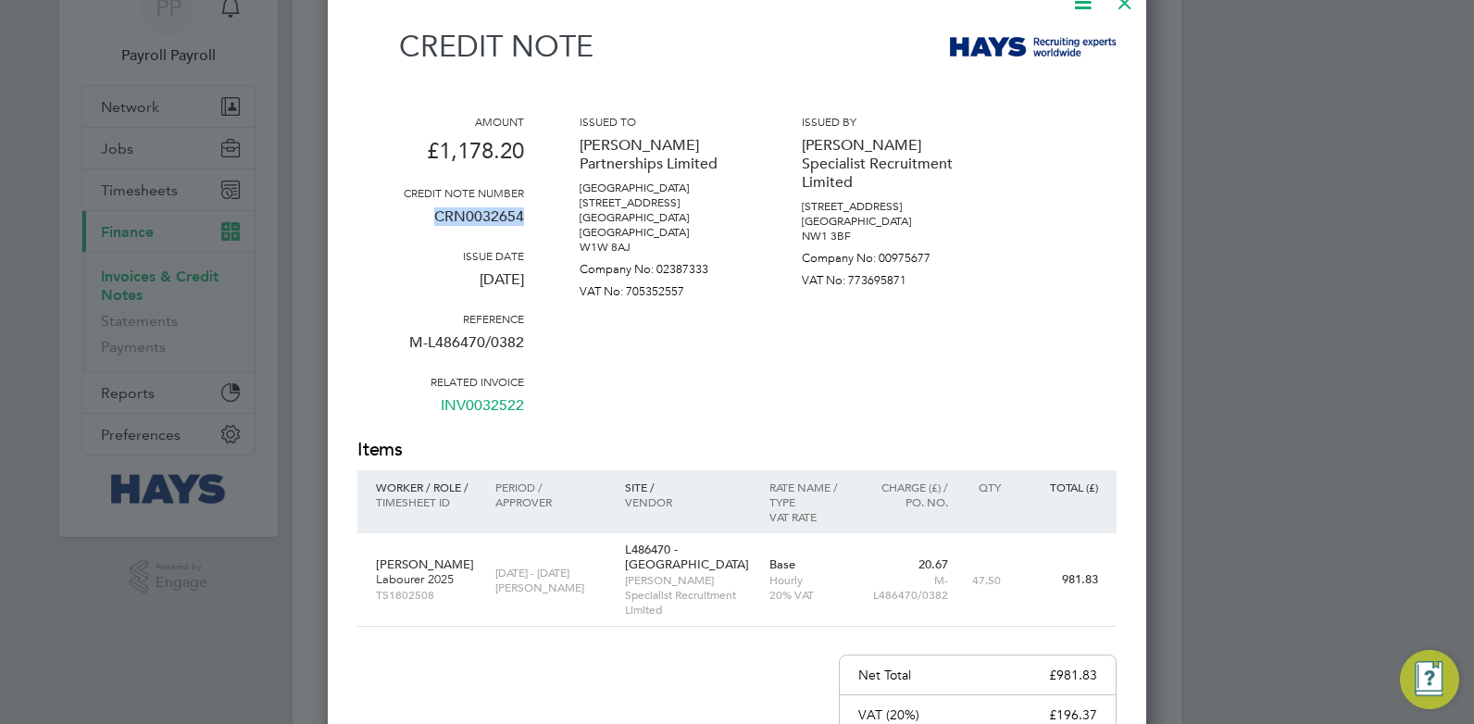
scroll to position [0, 0]
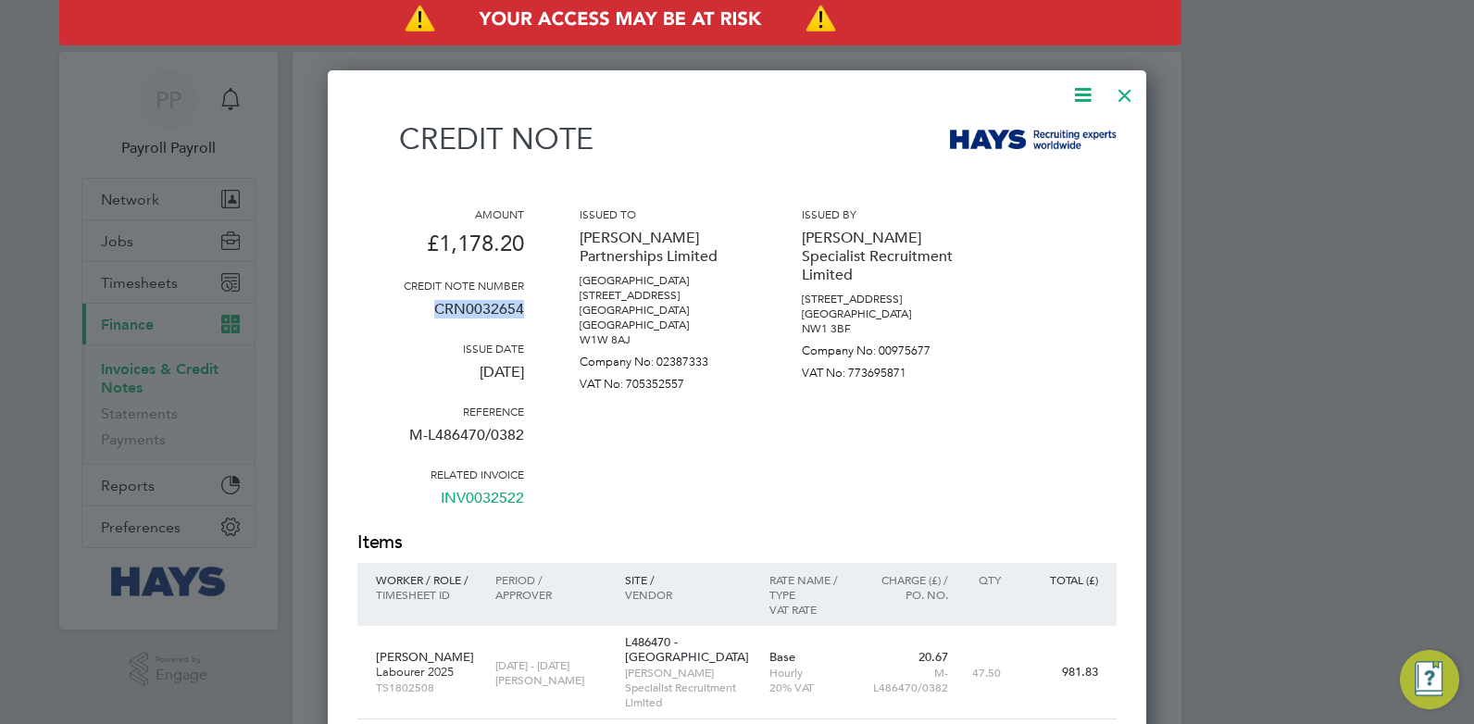
click at [1128, 98] on div at bounding box center [1124, 90] width 33 height 33
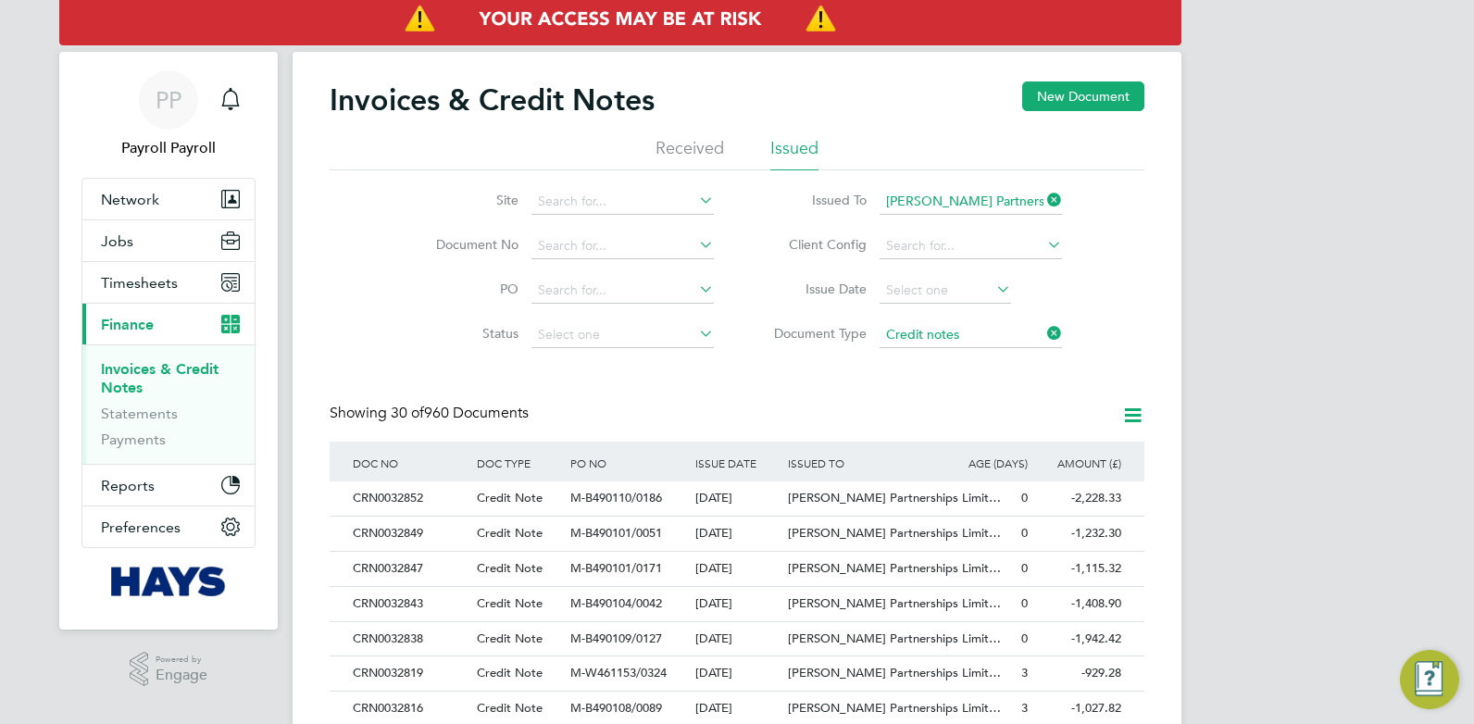
scroll to position [733, 0]
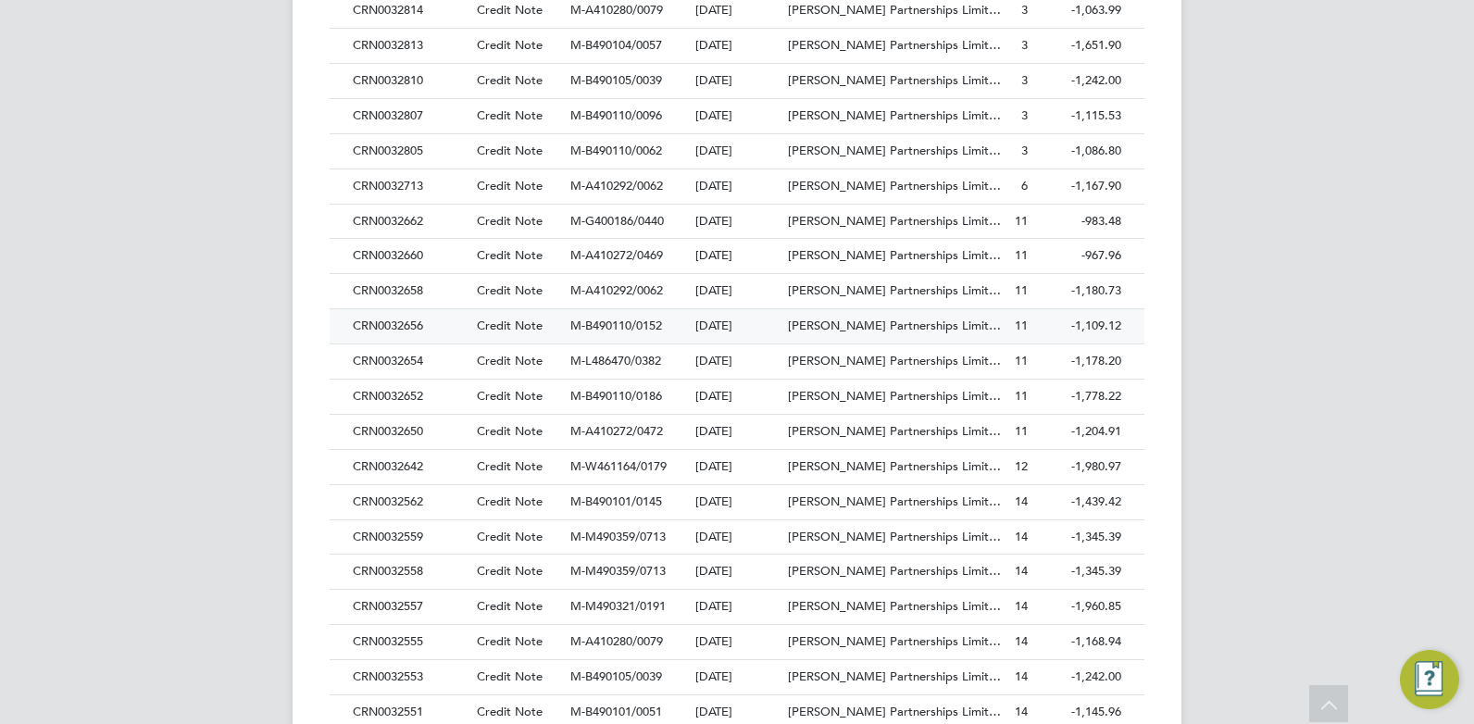
click at [403, 326] on div "CRN0032656" at bounding box center [410, 326] width 124 height 34
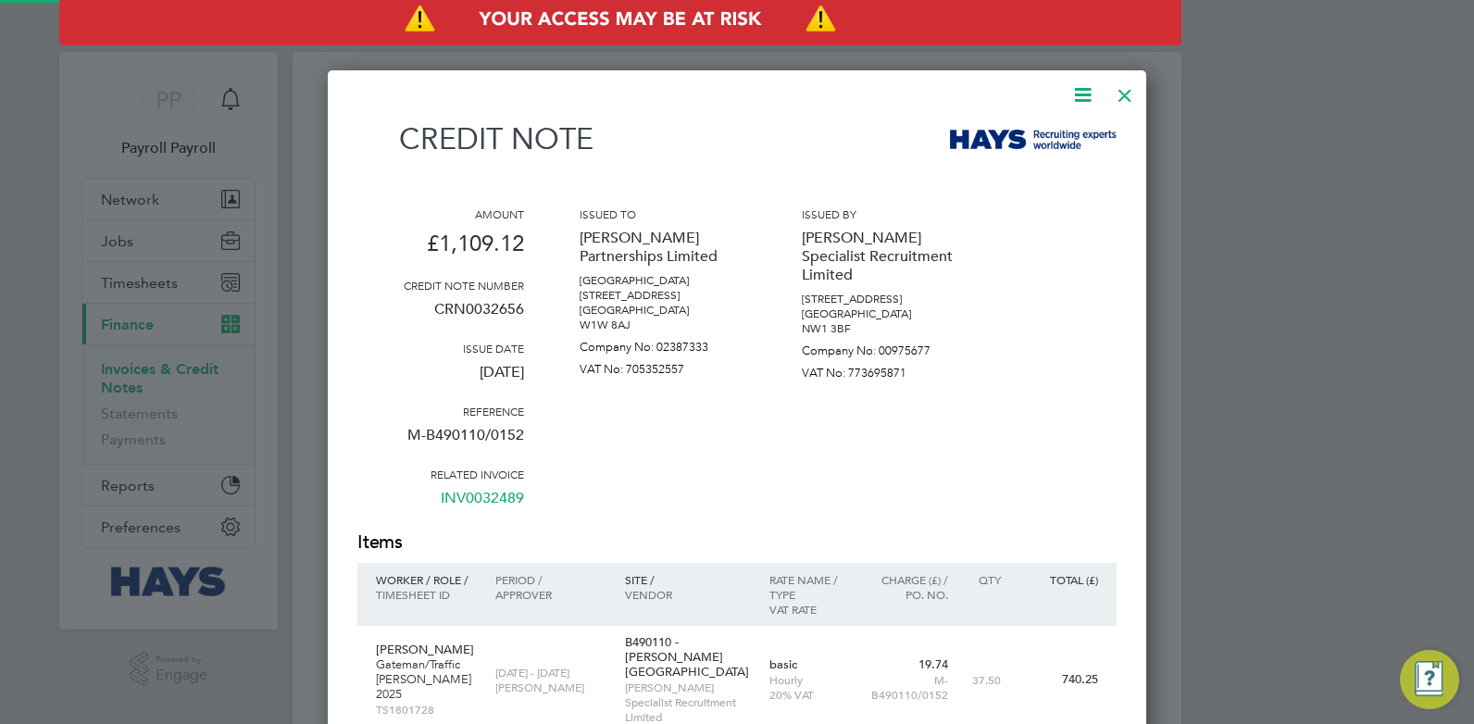
scroll to position [1099, 820]
click at [485, 309] on p "CRN0032656" at bounding box center [440, 317] width 167 height 48
copy p "CRN0032656"
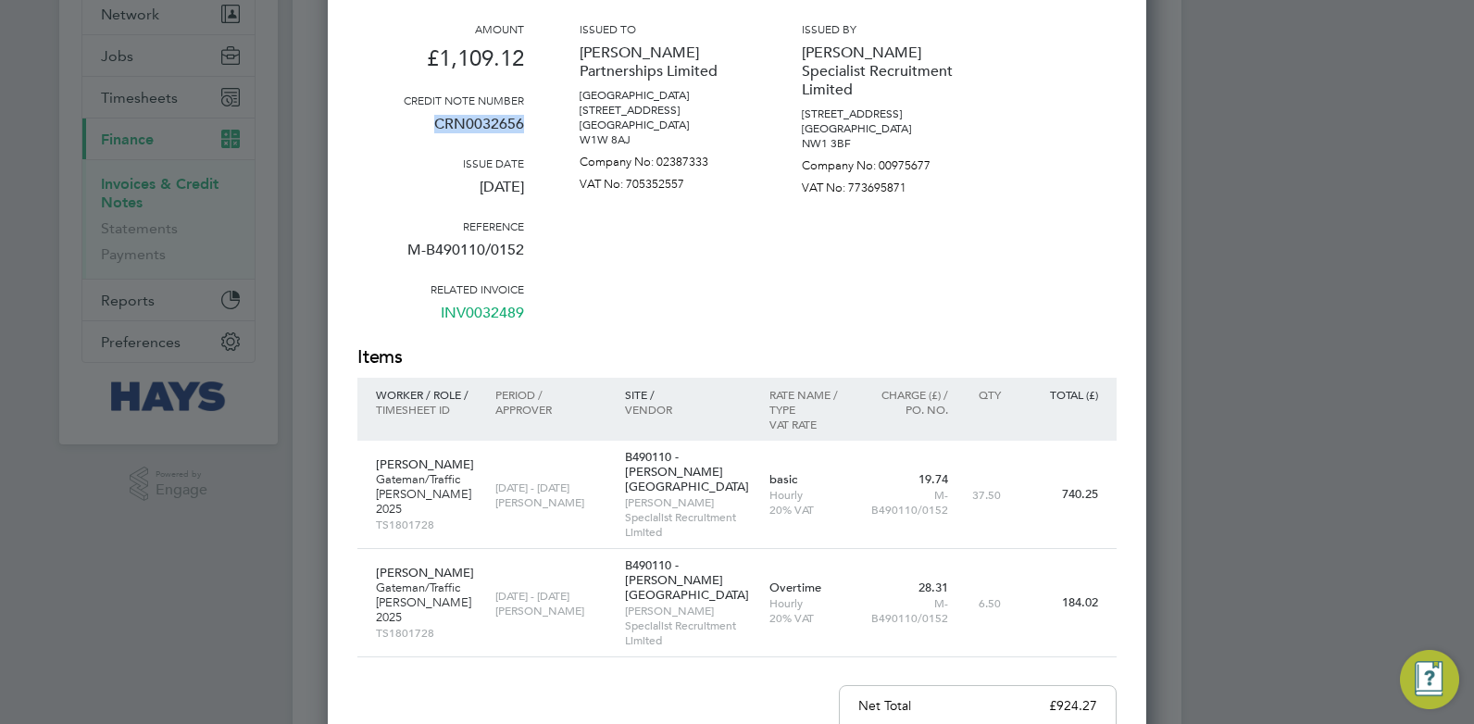
scroll to position [0, 0]
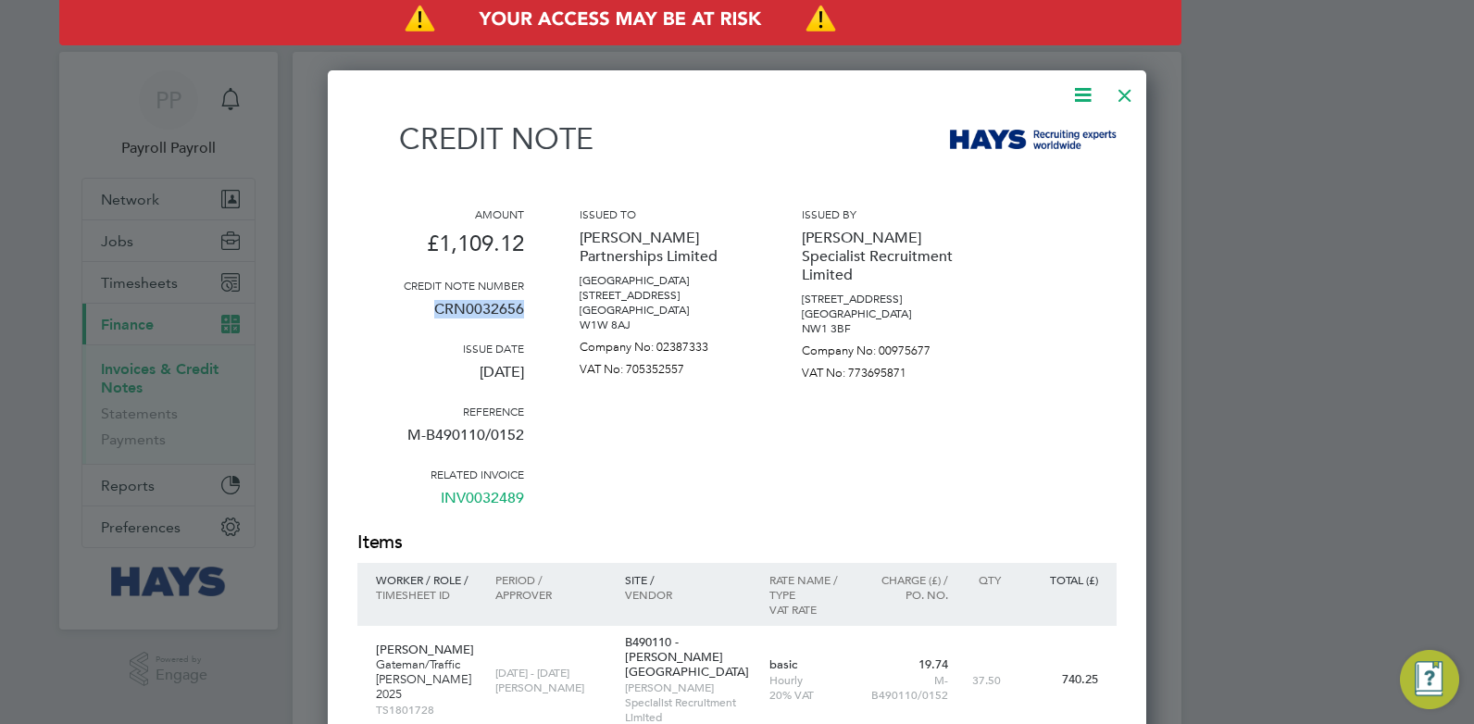
click at [1121, 91] on div at bounding box center [1124, 90] width 33 height 33
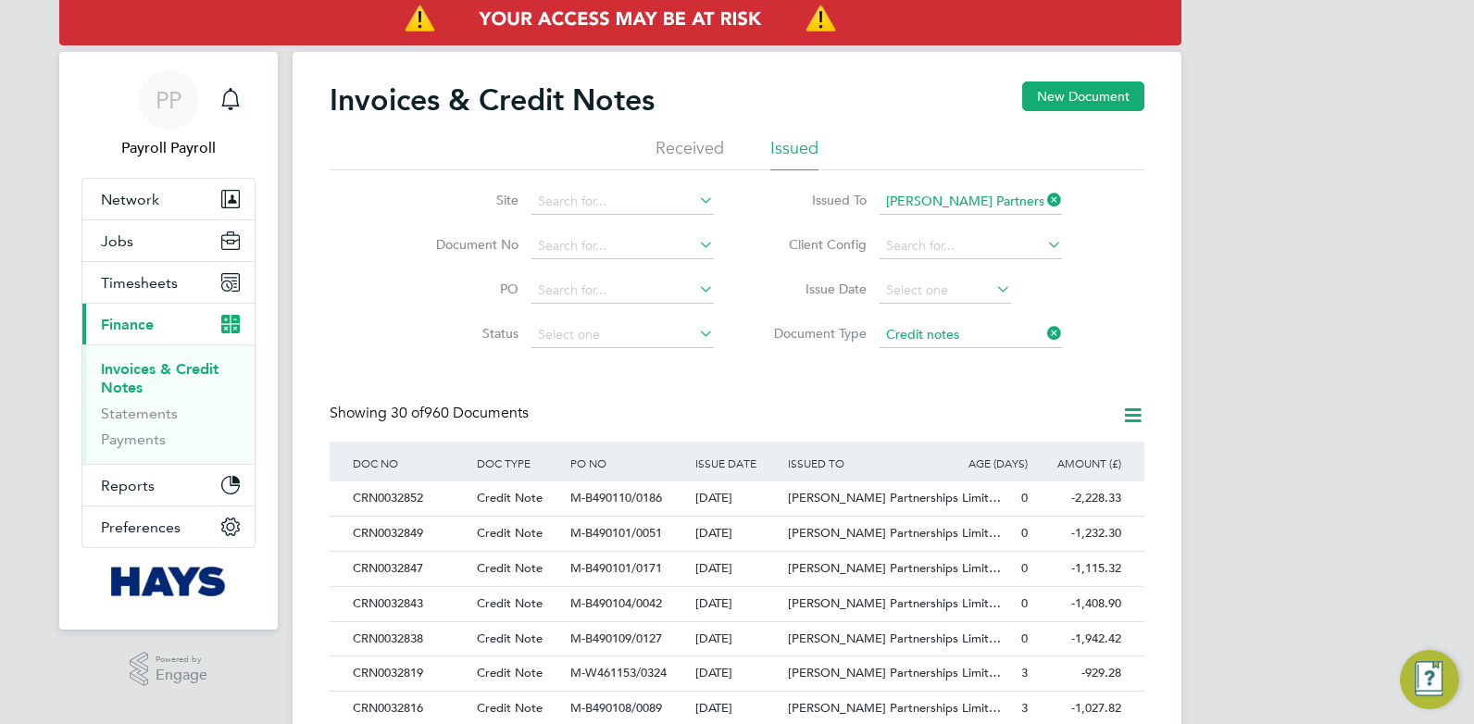
scroll to position [698, 0]
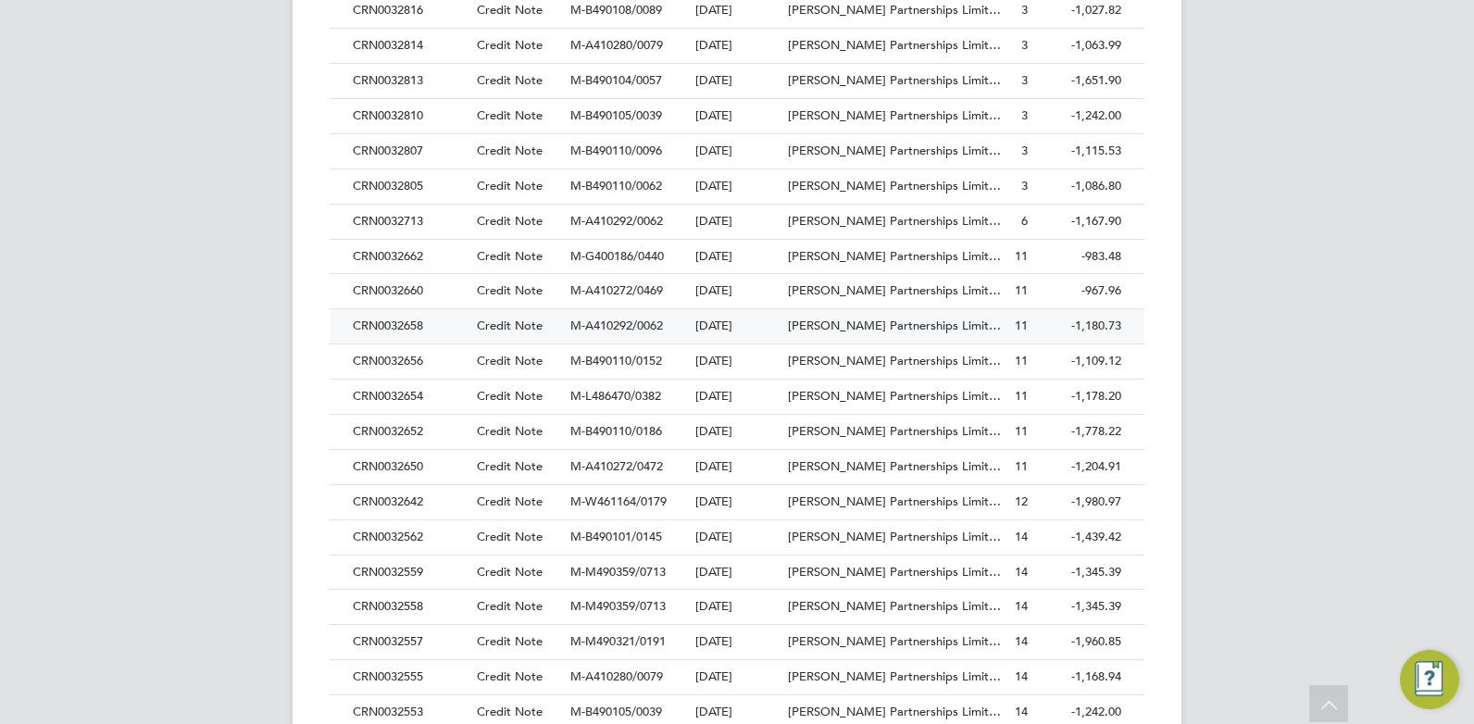
click at [396, 328] on div "CRN0032658" at bounding box center [410, 326] width 124 height 34
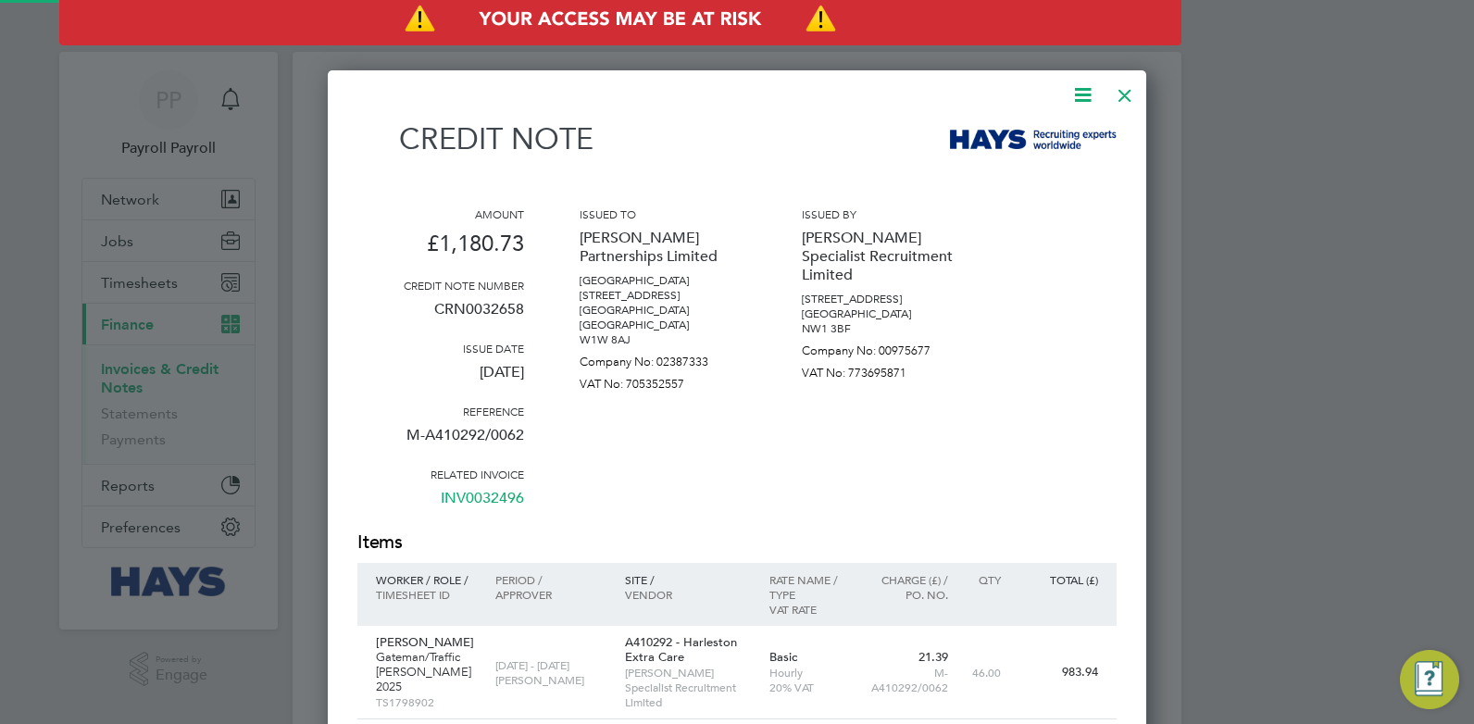
scroll to position [1021, 820]
click at [473, 310] on p "CRN0032658" at bounding box center [440, 317] width 167 height 48
copy p "CRN0032658"
click at [1124, 94] on div at bounding box center [1124, 90] width 33 height 33
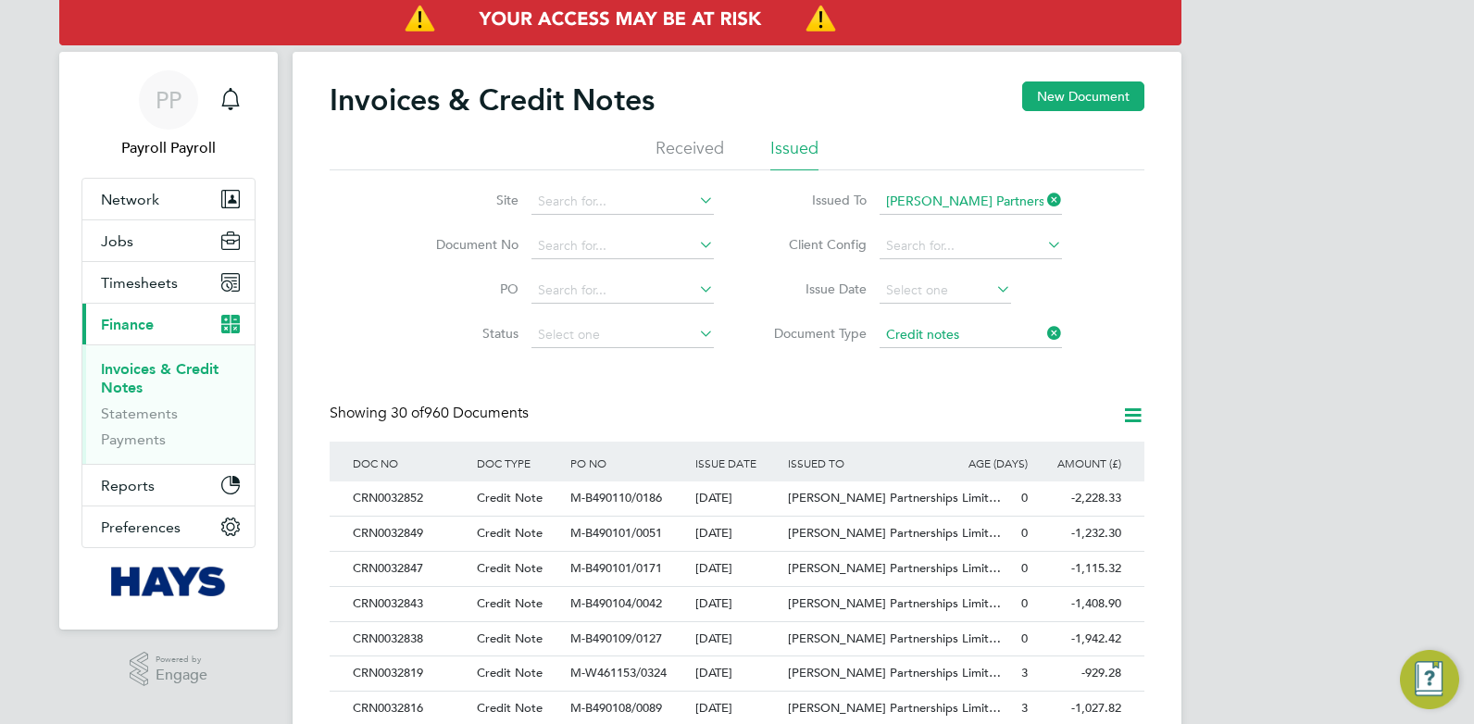
scroll to position [663, 0]
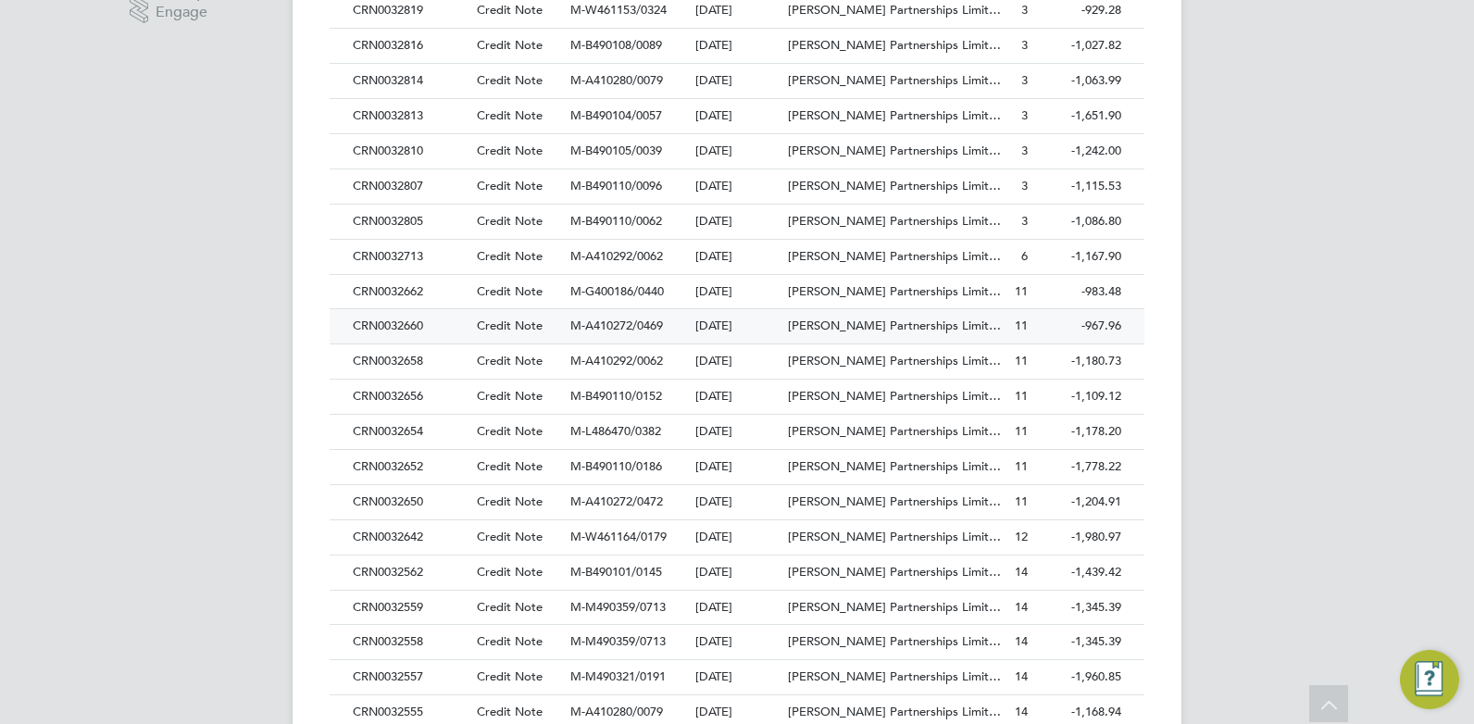
click at [408, 318] on div "CRN0032660" at bounding box center [410, 326] width 124 height 34
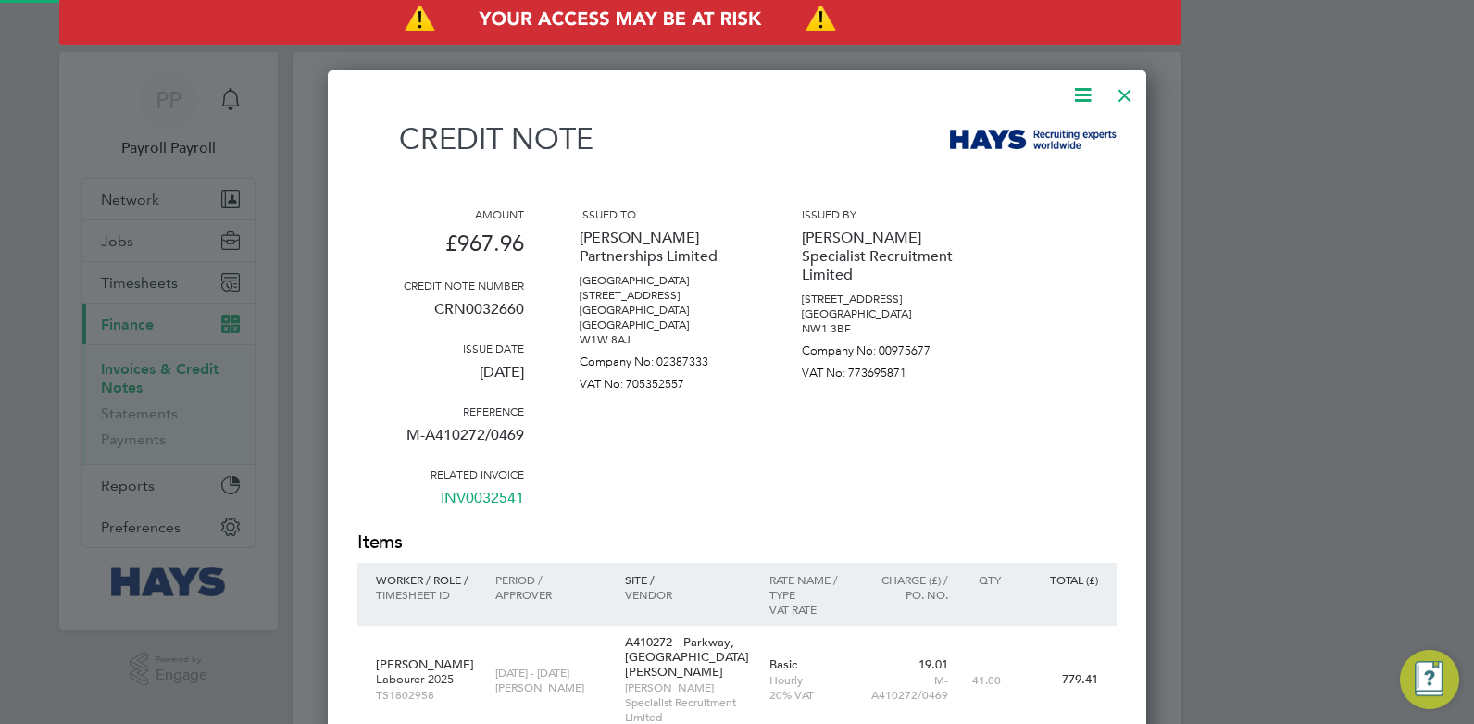
scroll to position [1099, 820]
click at [458, 302] on p "CRN0032660" at bounding box center [440, 317] width 167 height 48
copy p "CRN0032660"
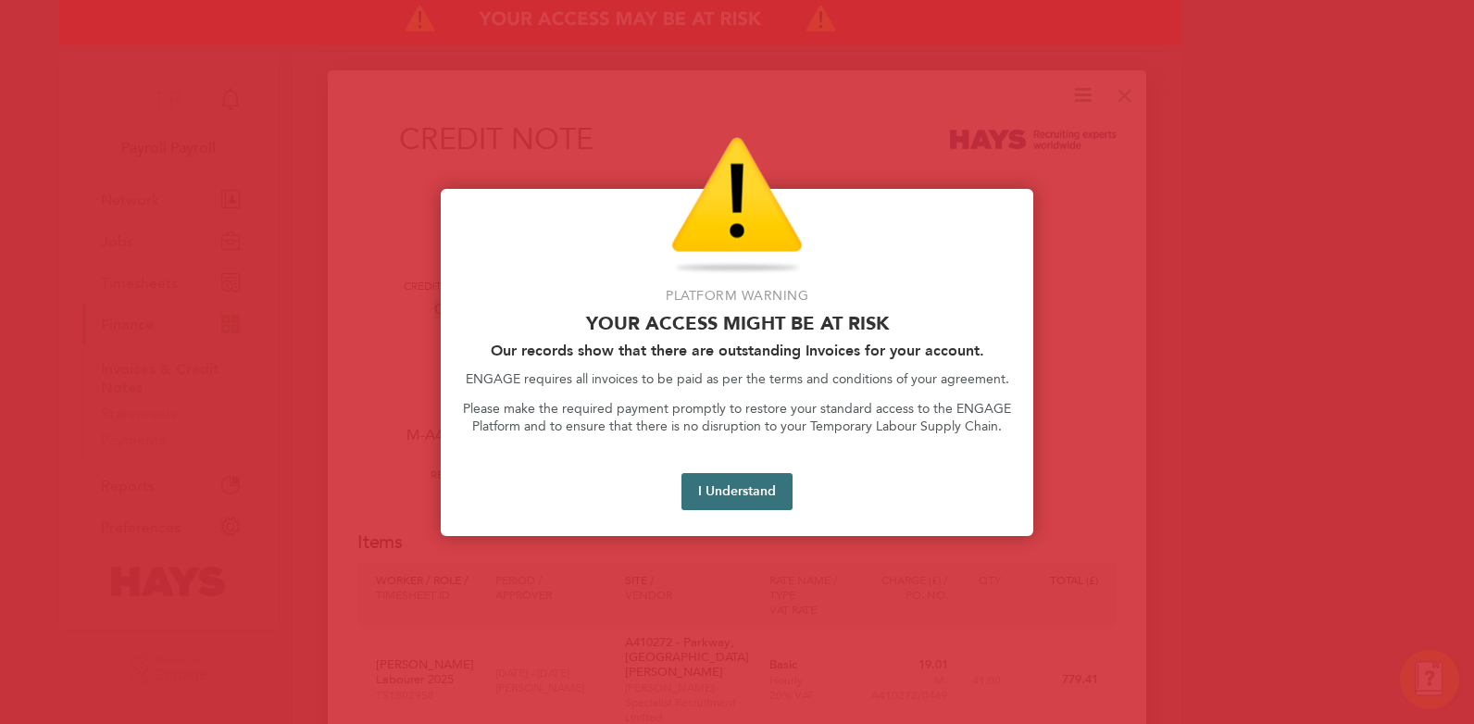
click at [756, 479] on button "I Understand" at bounding box center [737, 491] width 111 height 37
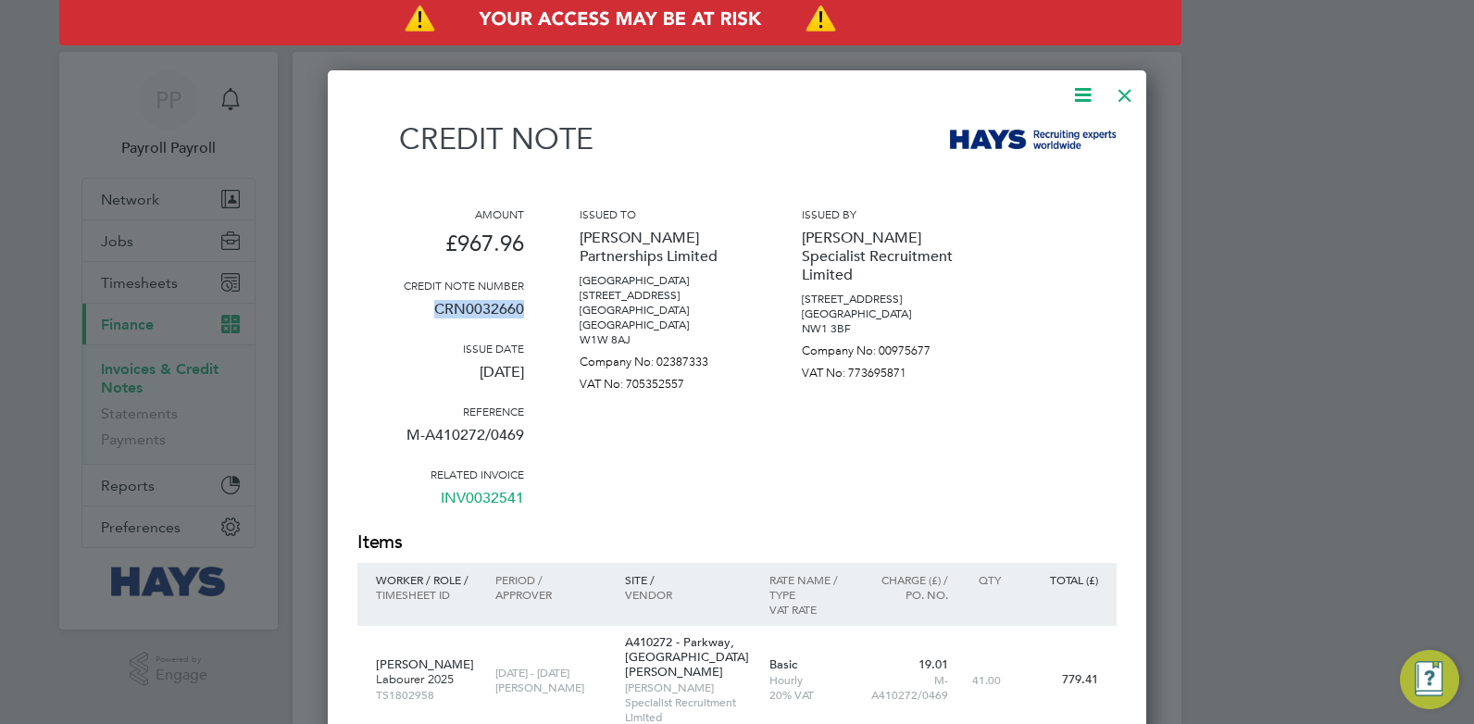
copy p "CRN0032660"
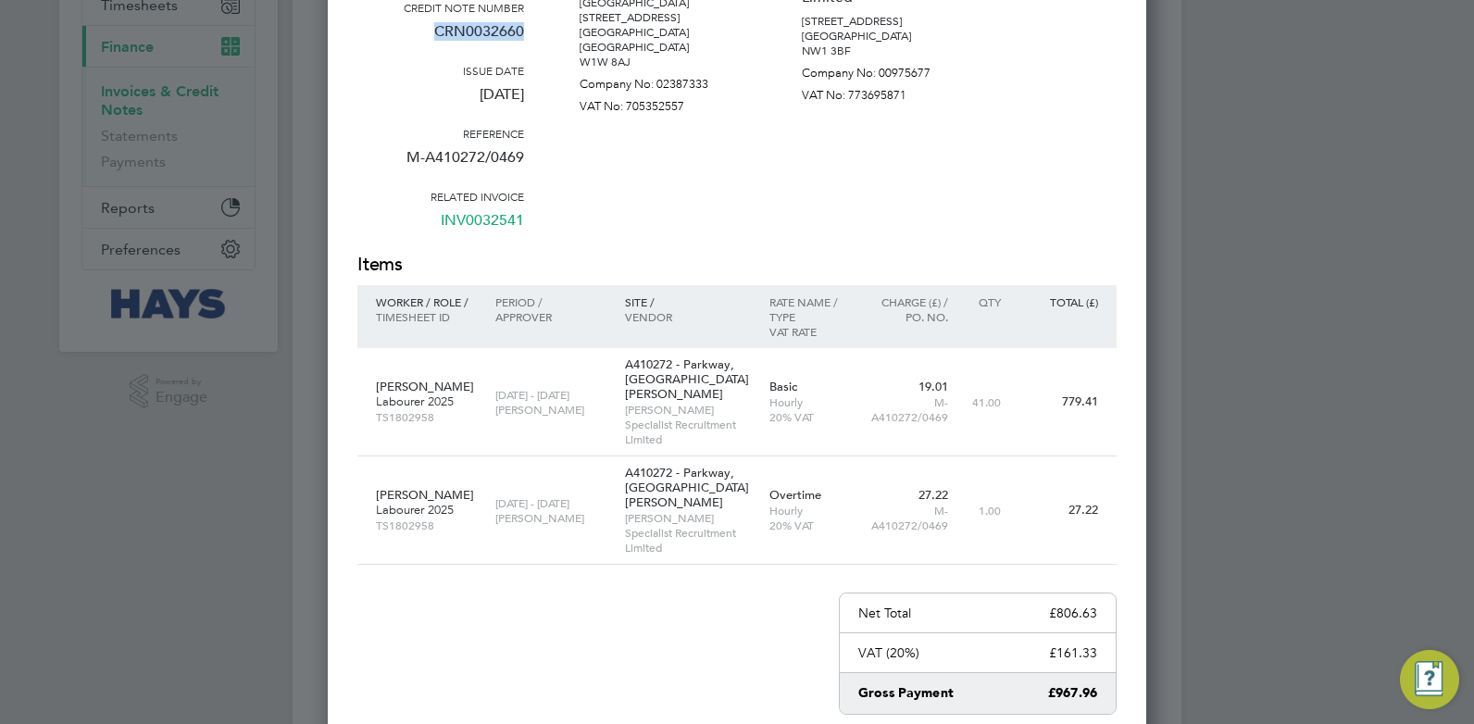
scroll to position [0, 0]
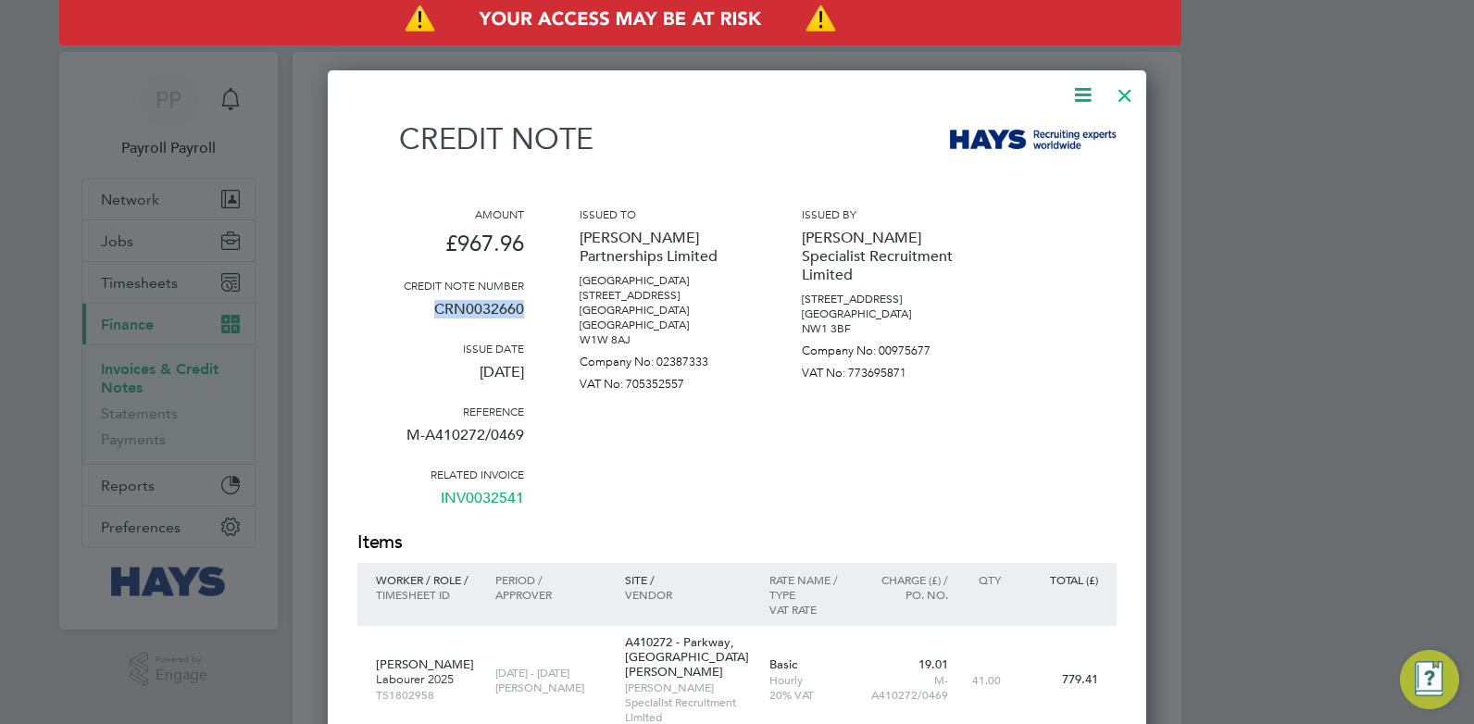
click at [1119, 95] on div at bounding box center [1124, 90] width 33 height 33
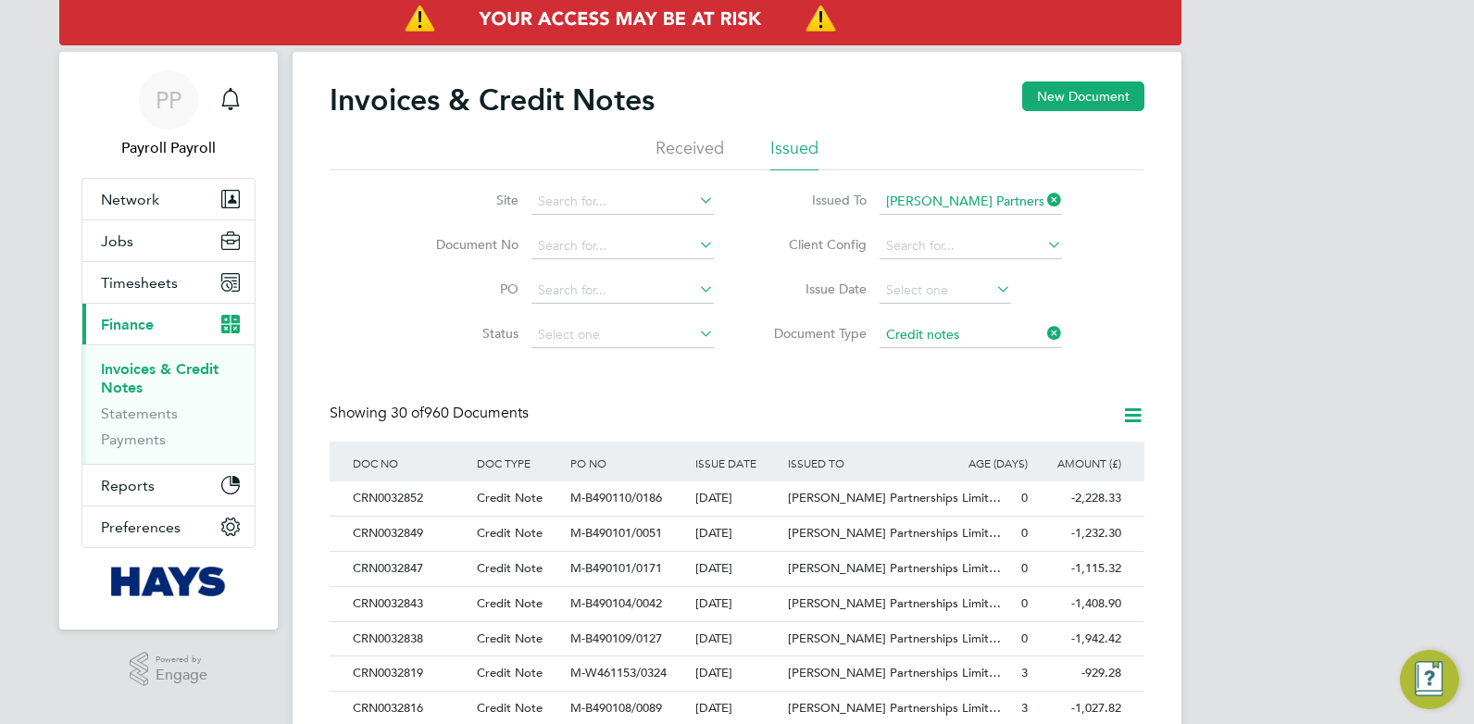
scroll to position [628, 0]
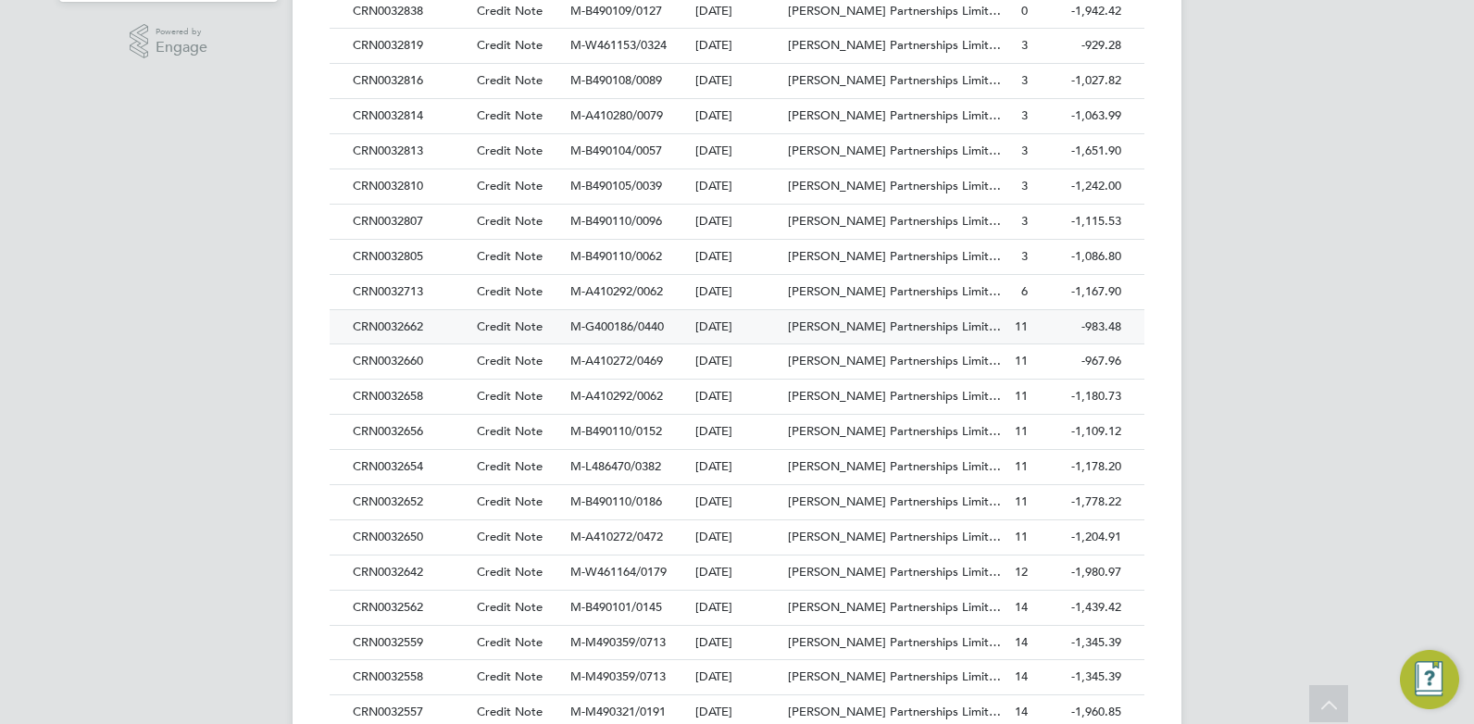
click at [398, 322] on div "CRN0032662" at bounding box center [410, 327] width 124 height 34
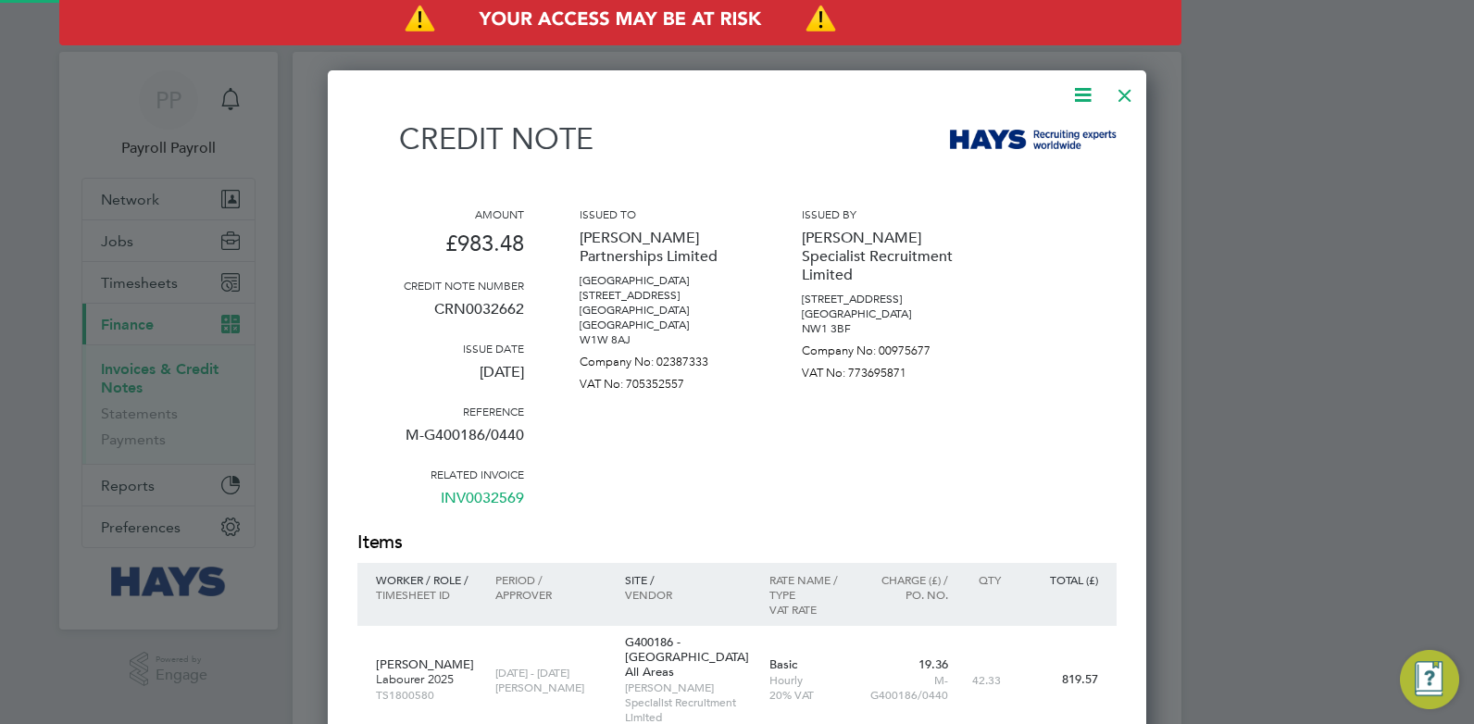
scroll to position [1021, 820]
click at [468, 301] on p "CRN0032662" at bounding box center [440, 317] width 167 height 48
copy p "CRN0032662"
click at [1124, 90] on div at bounding box center [1124, 90] width 33 height 33
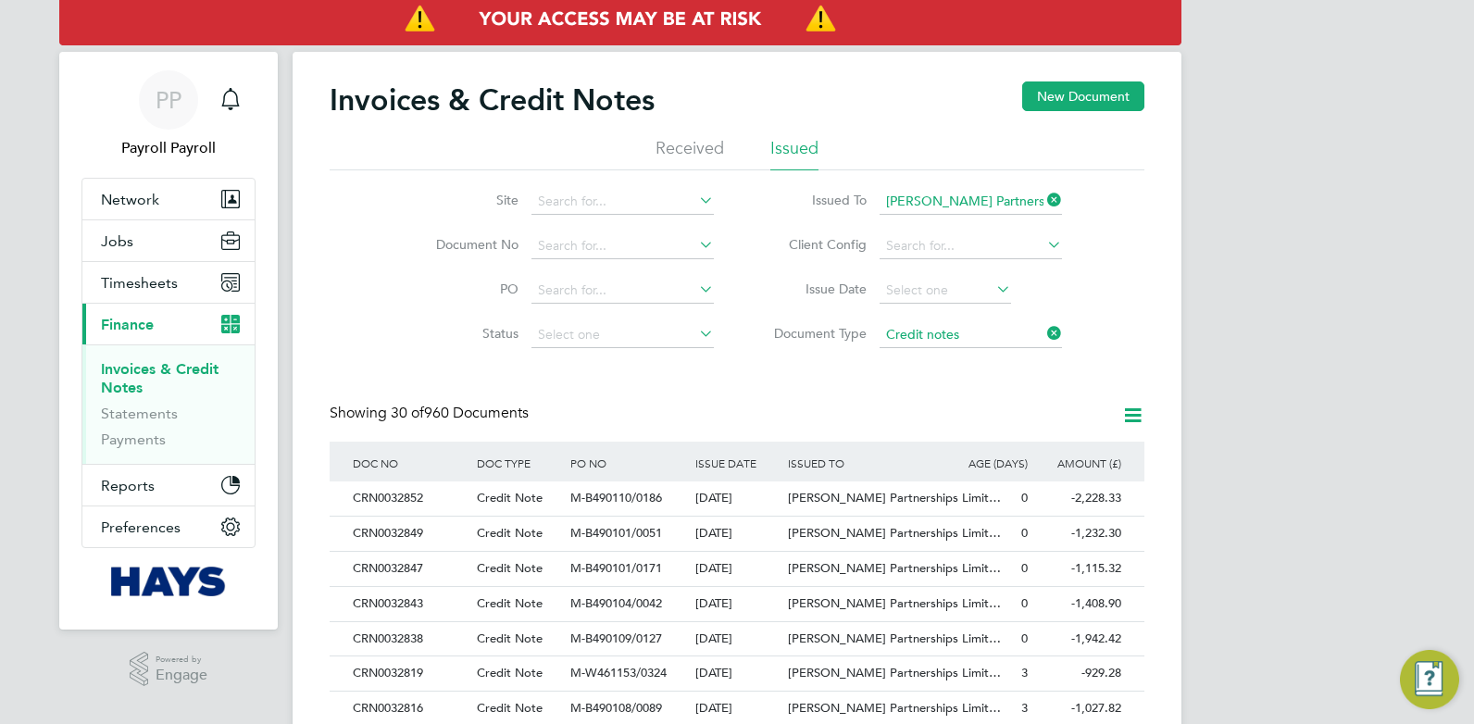
scroll to position [593, 0]
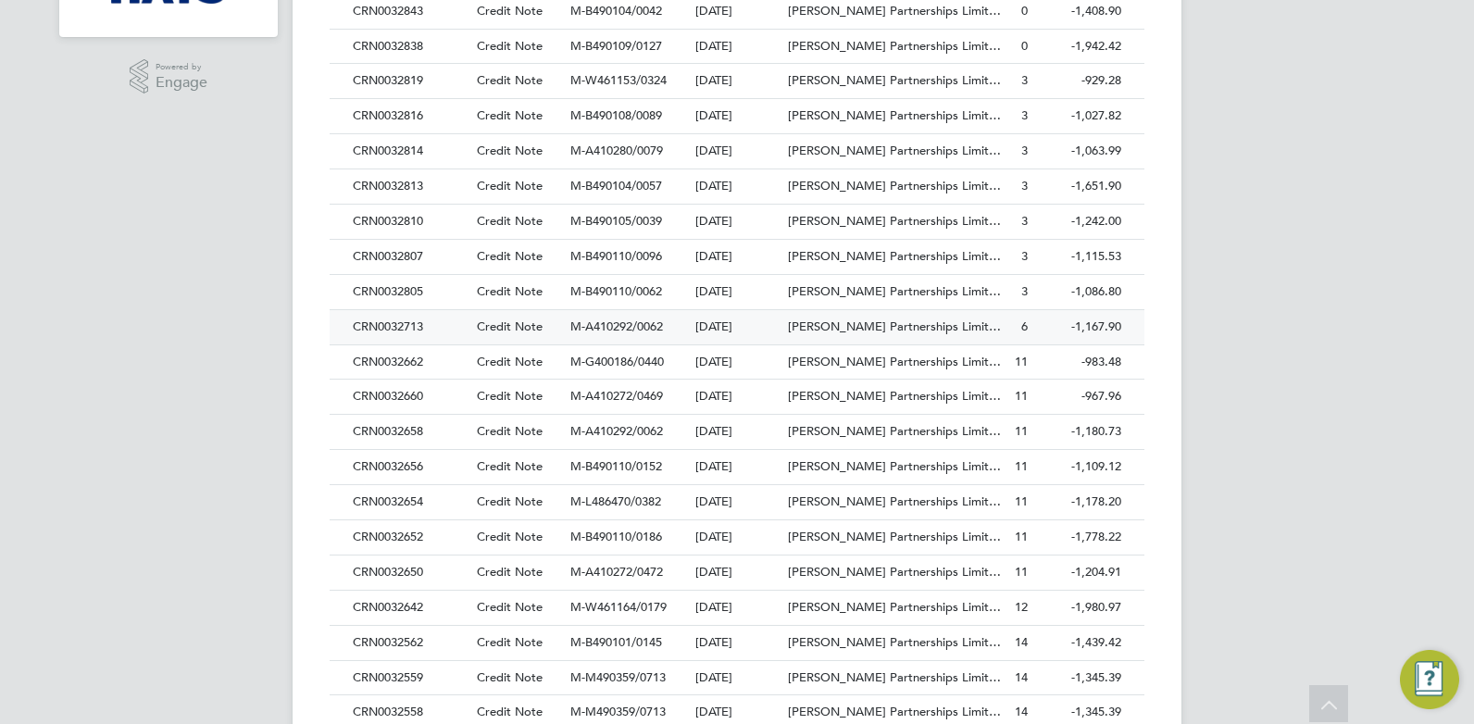
click at [399, 321] on div "CRN0032713" at bounding box center [410, 327] width 124 height 34
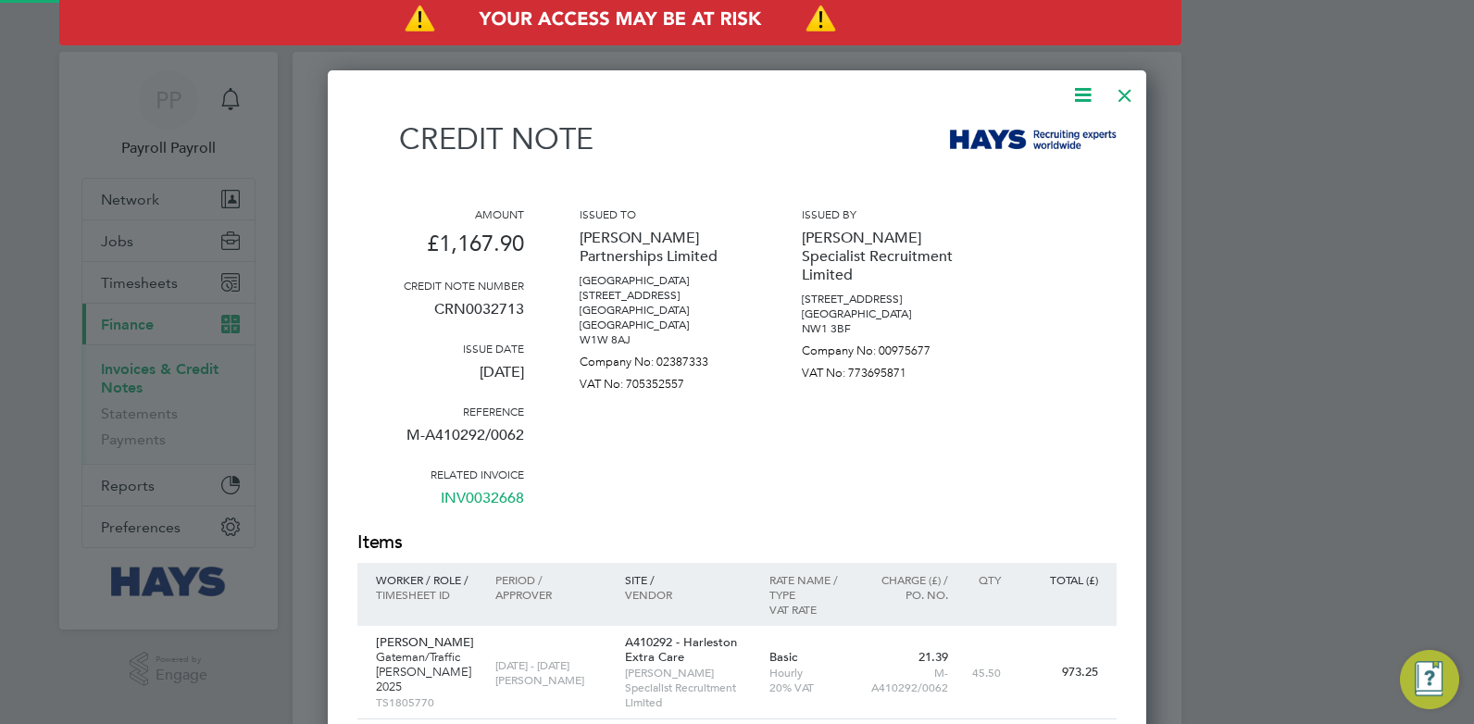
scroll to position [1021, 820]
click at [479, 309] on p "CRN0032713" at bounding box center [440, 317] width 167 height 48
copy p "CRN0032713"
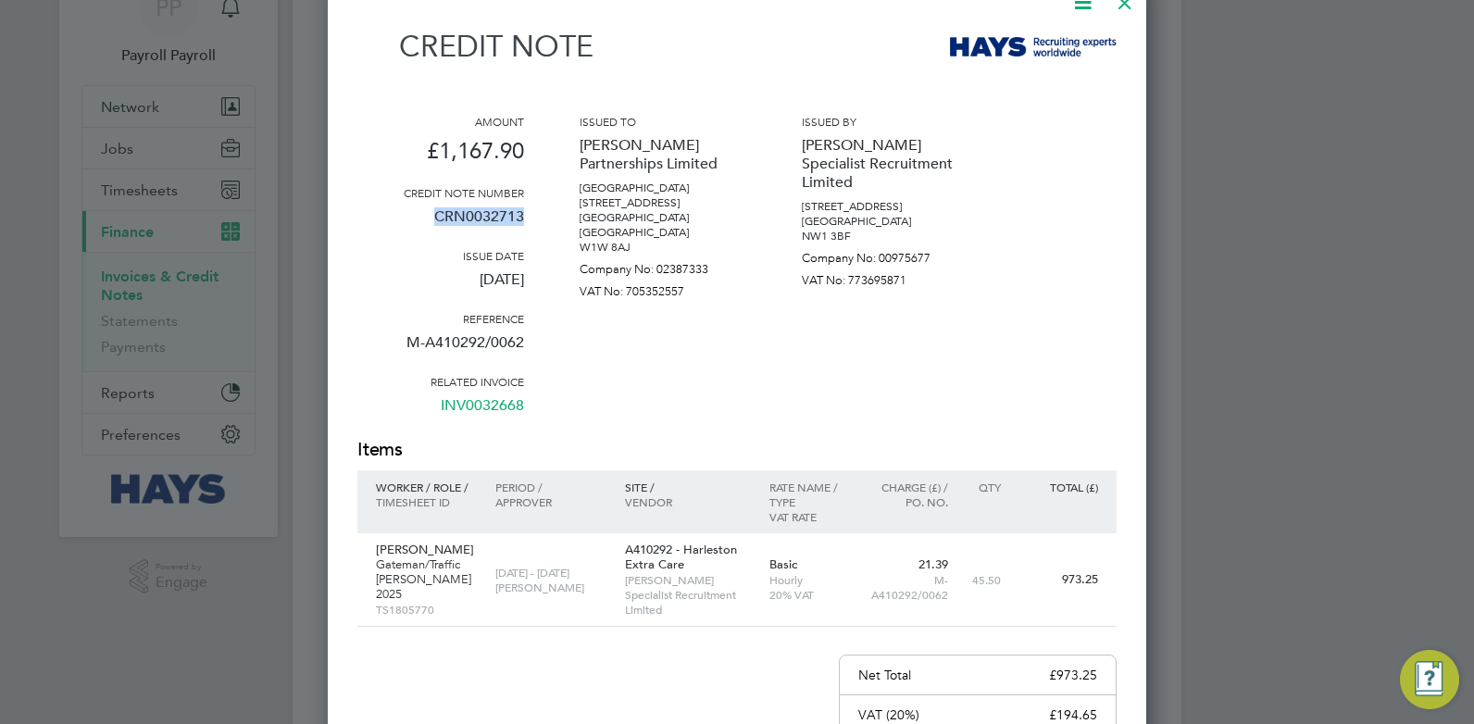
click at [1181, 85] on div at bounding box center [737, 362] width 1474 height 724
click at [1184, 136] on div at bounding box center [737, 362] width 1474 height 724
click at [1080, 147] on div "Amount £1,167.90 Credit note number CRN0032713 Issue date [DATE] Reference M-A4…" at bounding box center [736, 275] width 759 height 323
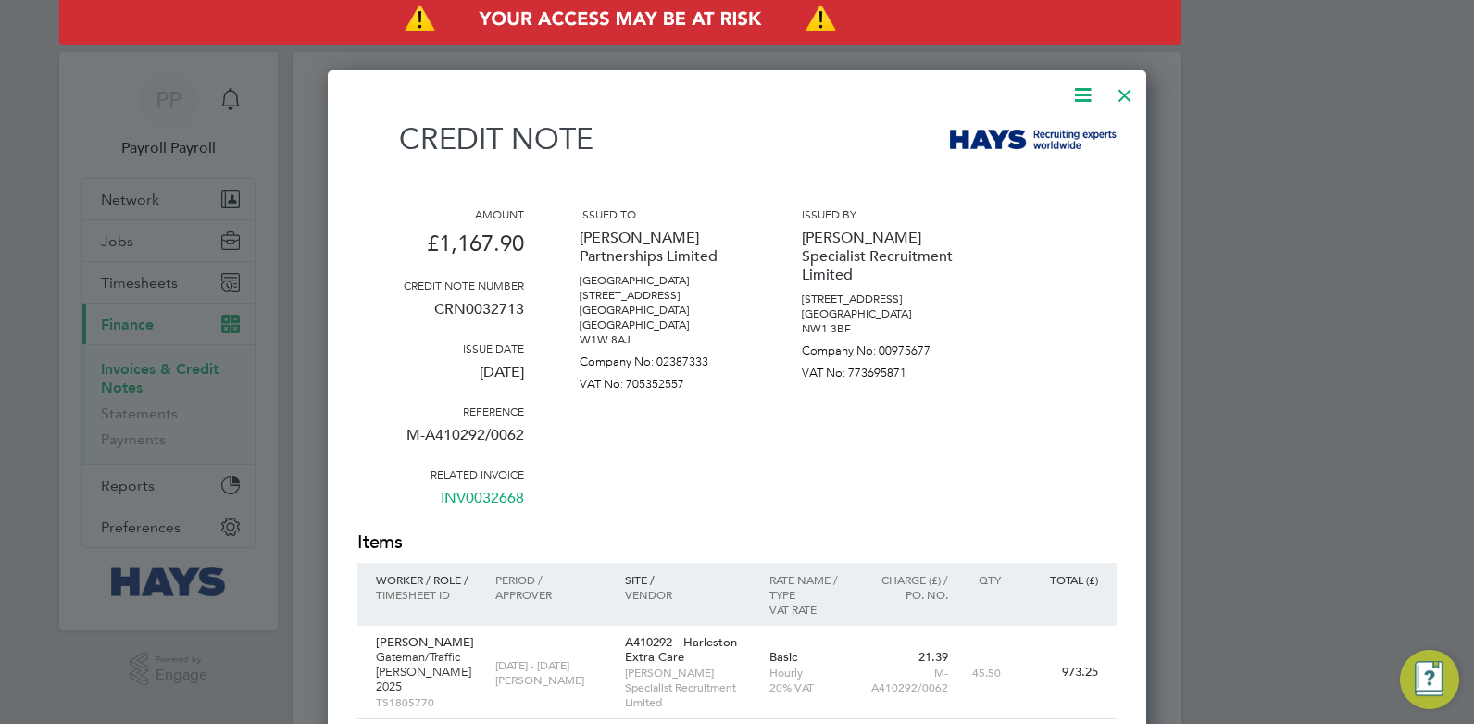
click at [1125, 94] on div at bounding box center [1124, 90] width 33 height 33
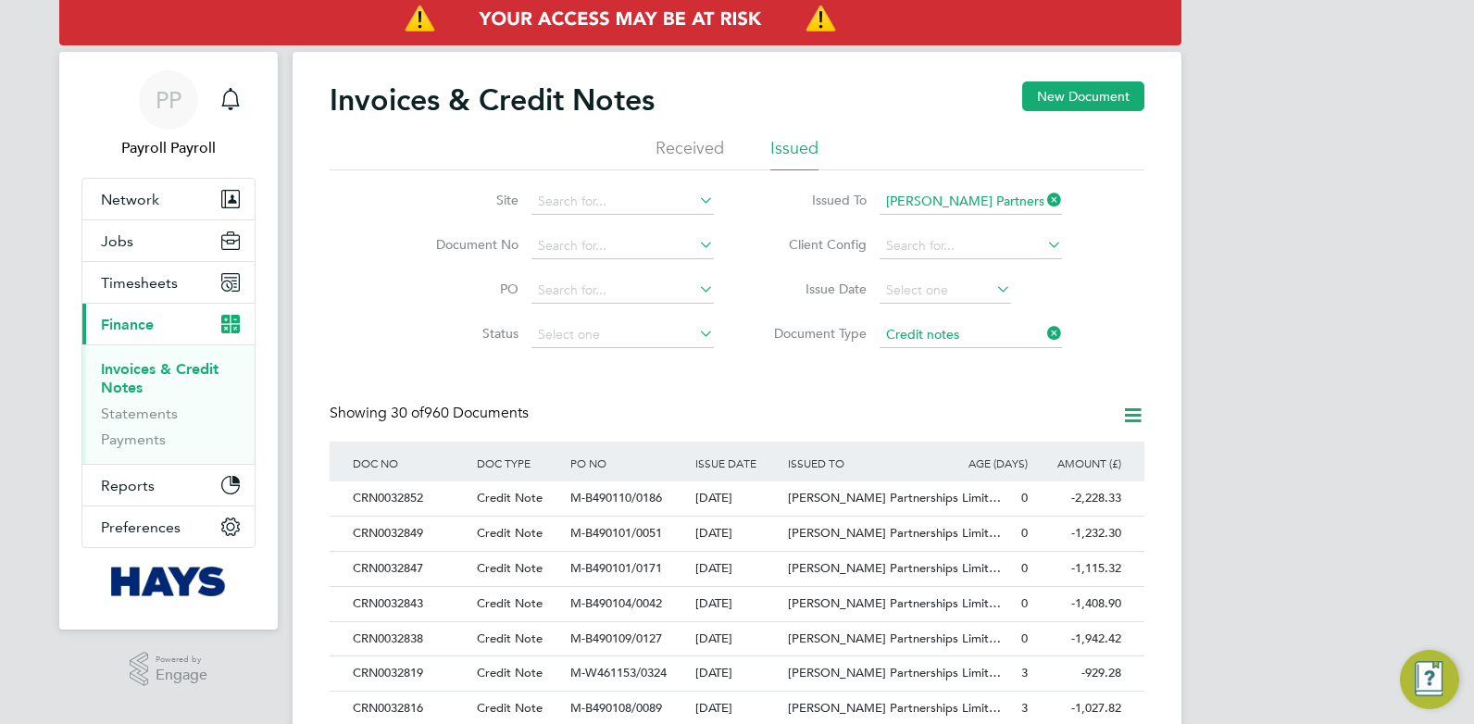
scroll to position [557, 0]
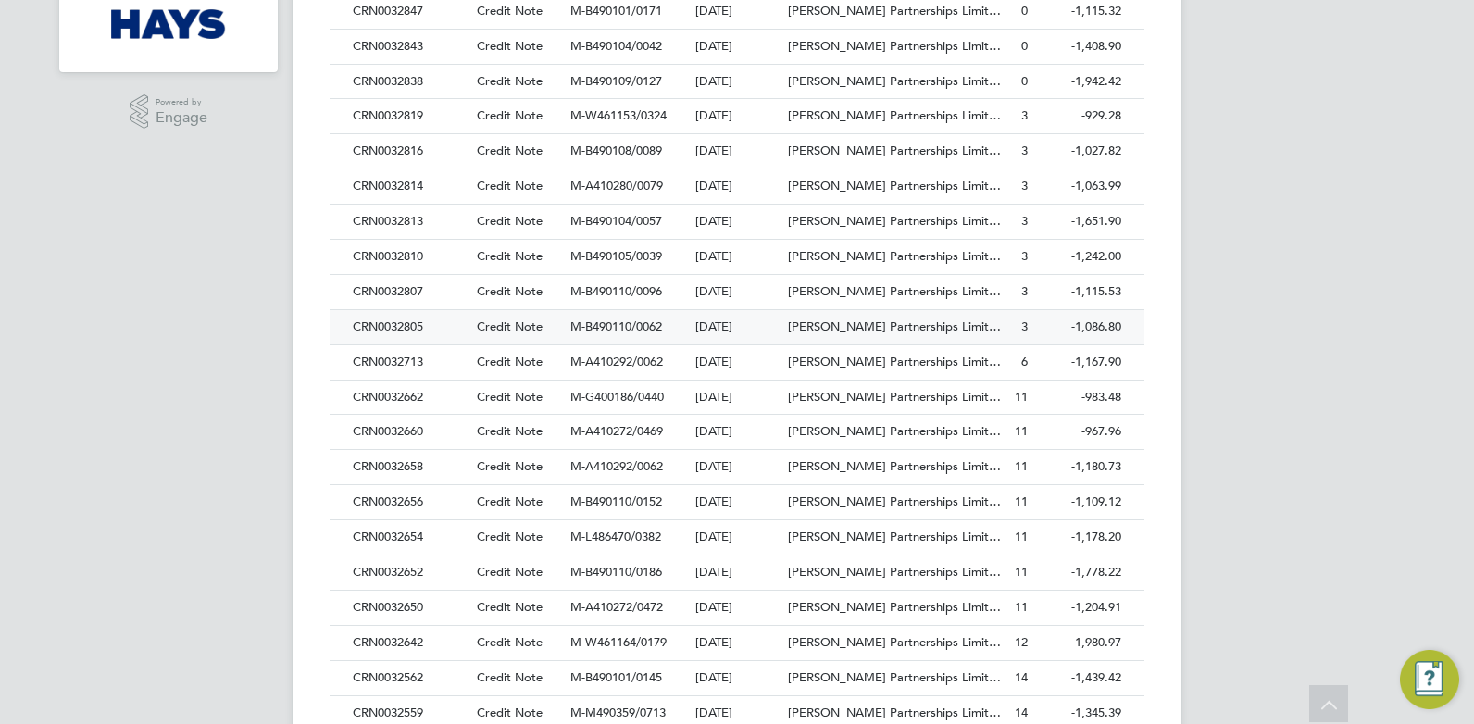
click at [388, 328] on div "CRN0032805" at bounding box center [410, 327] width 124 height 34
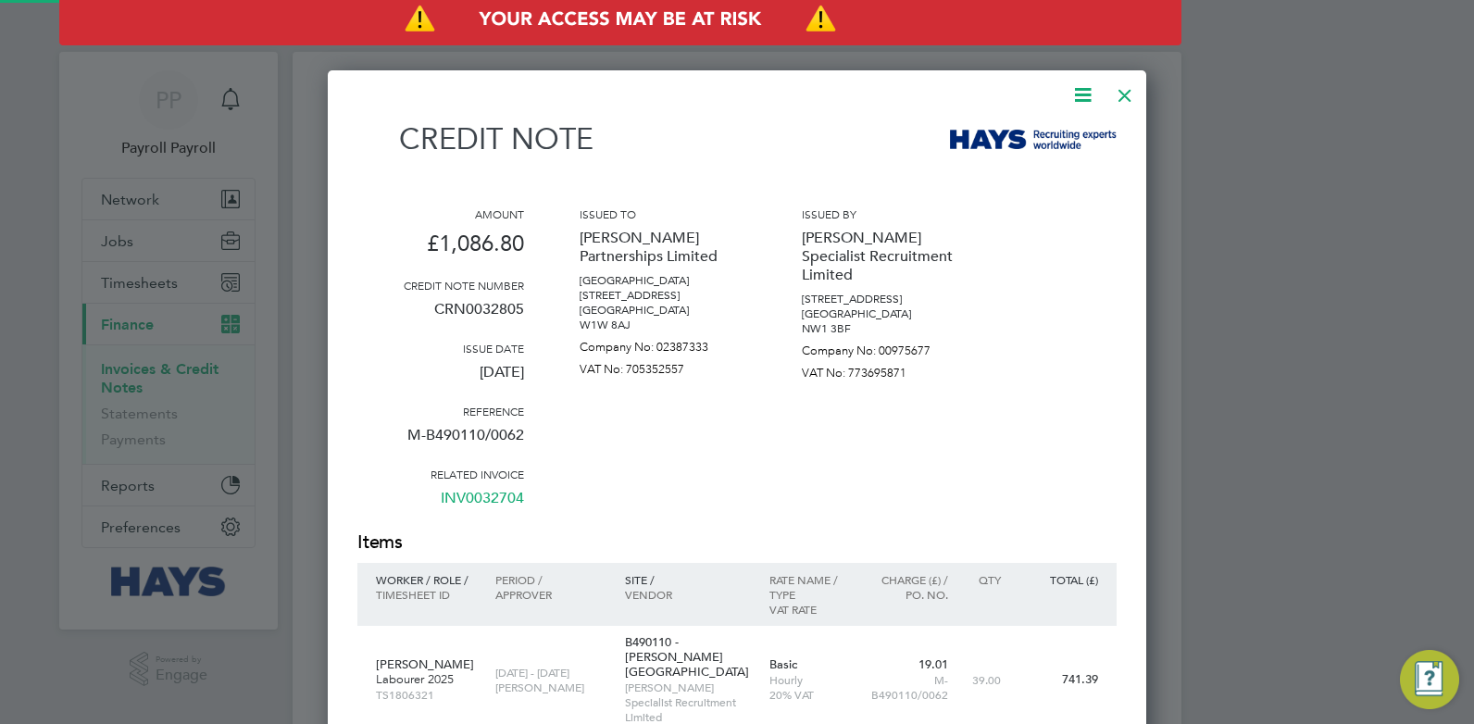
scroll to position [1099, 820]
click at [491, 315] on p "CRN0032805" at bounding box center [440, 317] width 167 height 48
copy p "CRN0032805"
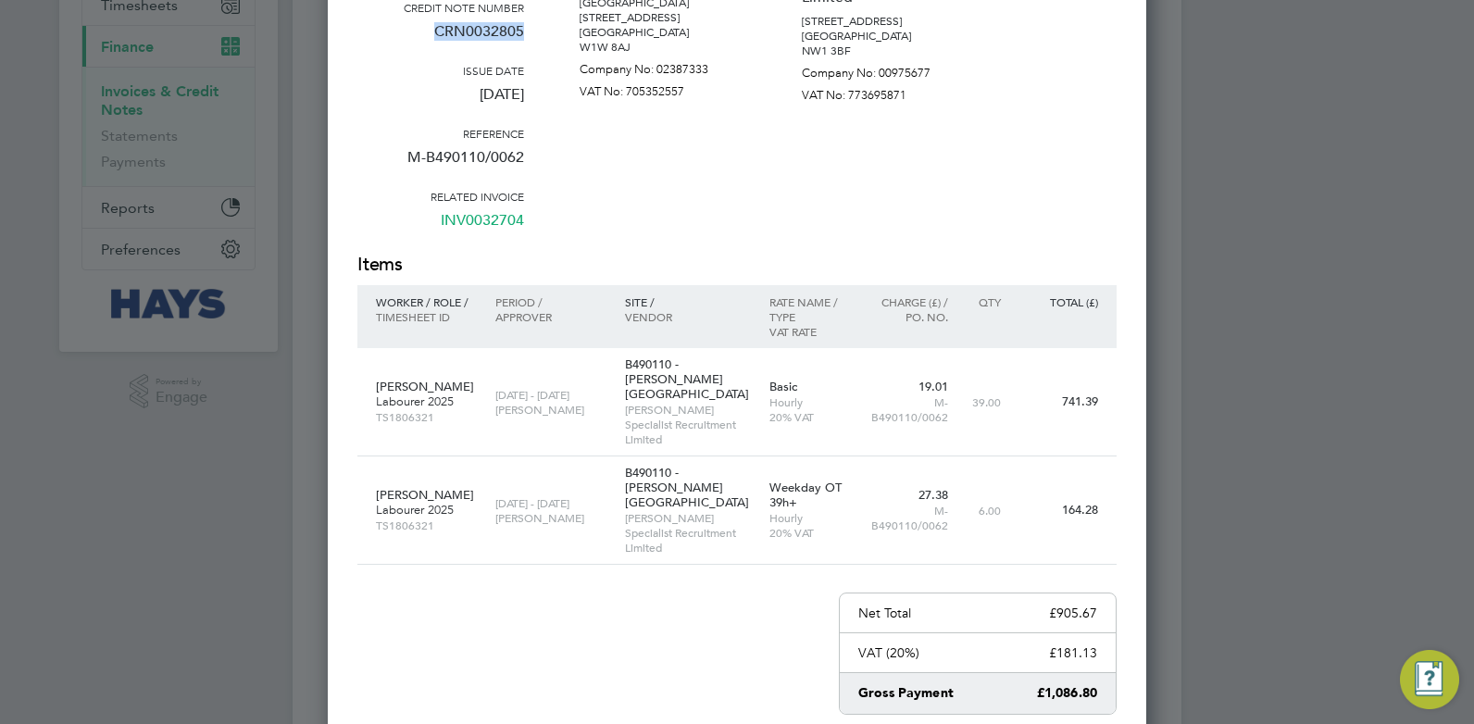
scroll to position [0, 0]
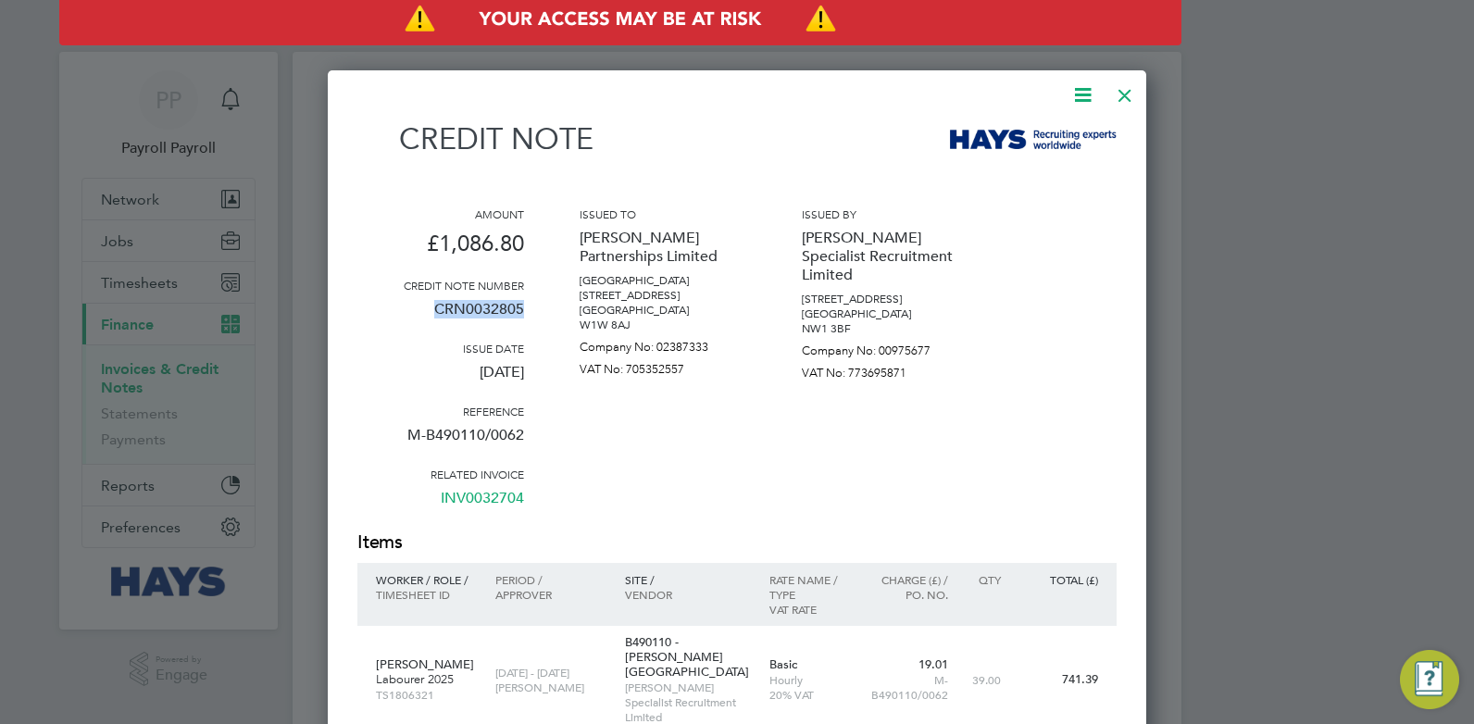
click at [1124, 94] on div at bounding box center [1124, 90] width 33 height 33
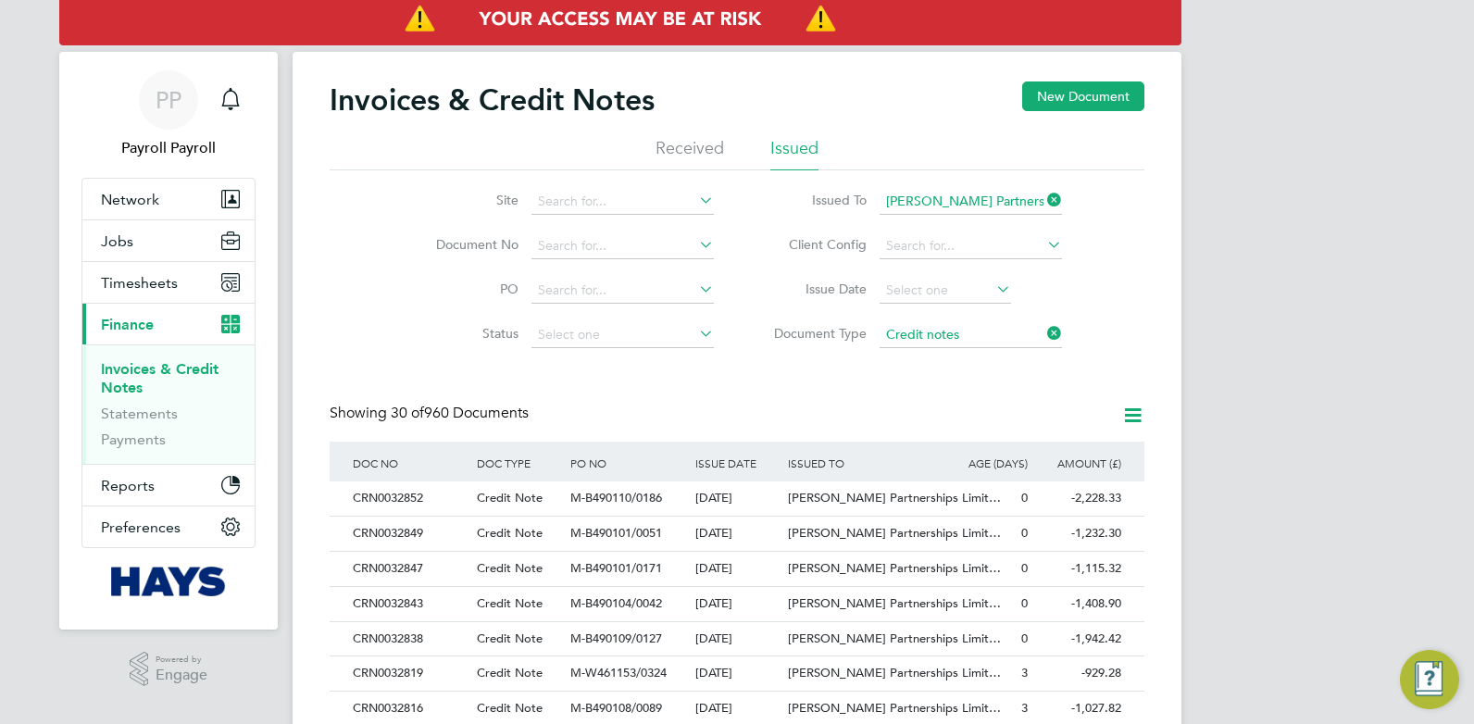
scroll to position [522, 0]
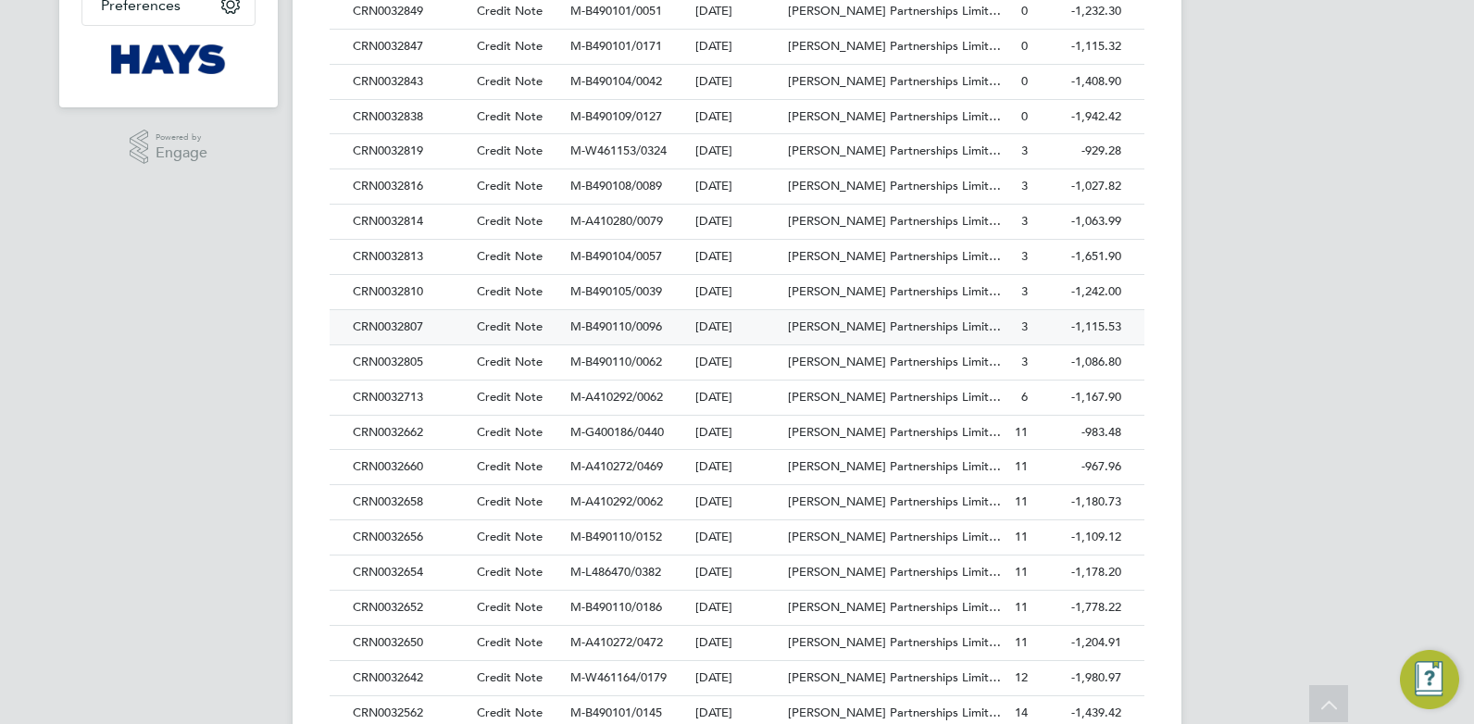
click at [401, 322] on div "CRN0032807" at bounding box center [410, 327] width 124 height 34
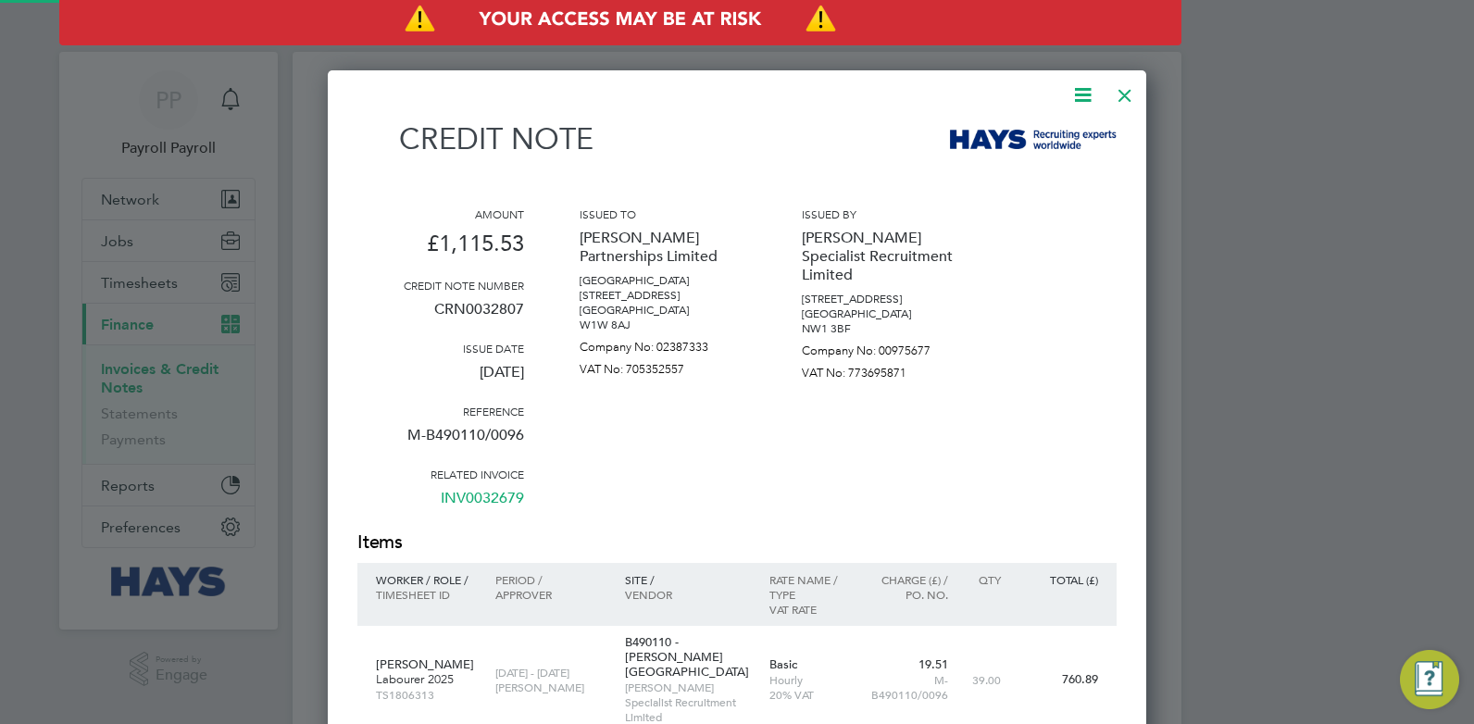
scroll to position [1099, 820]
click at [470, 307] on p "CRN0032807" at bounding box center [440, 317] width 167 height 48
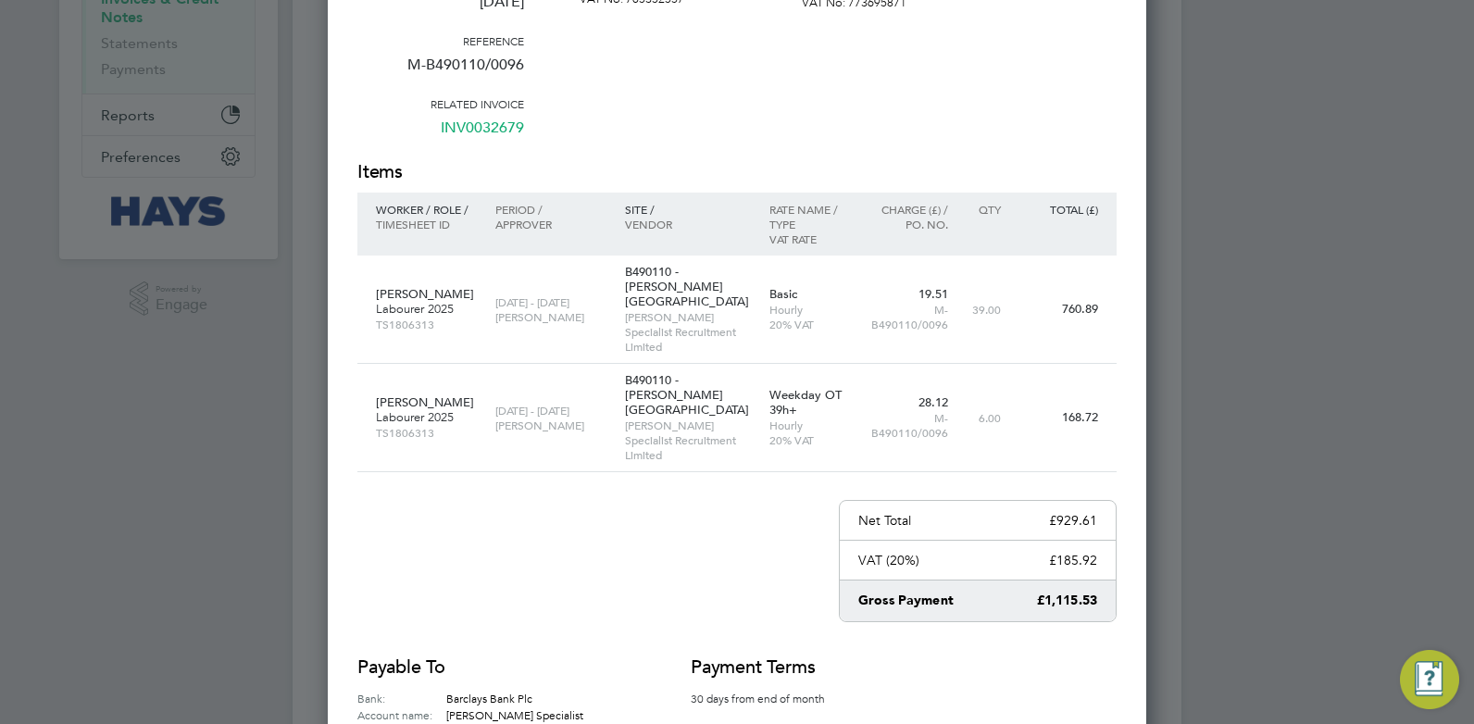
scroll to position [0, 0]
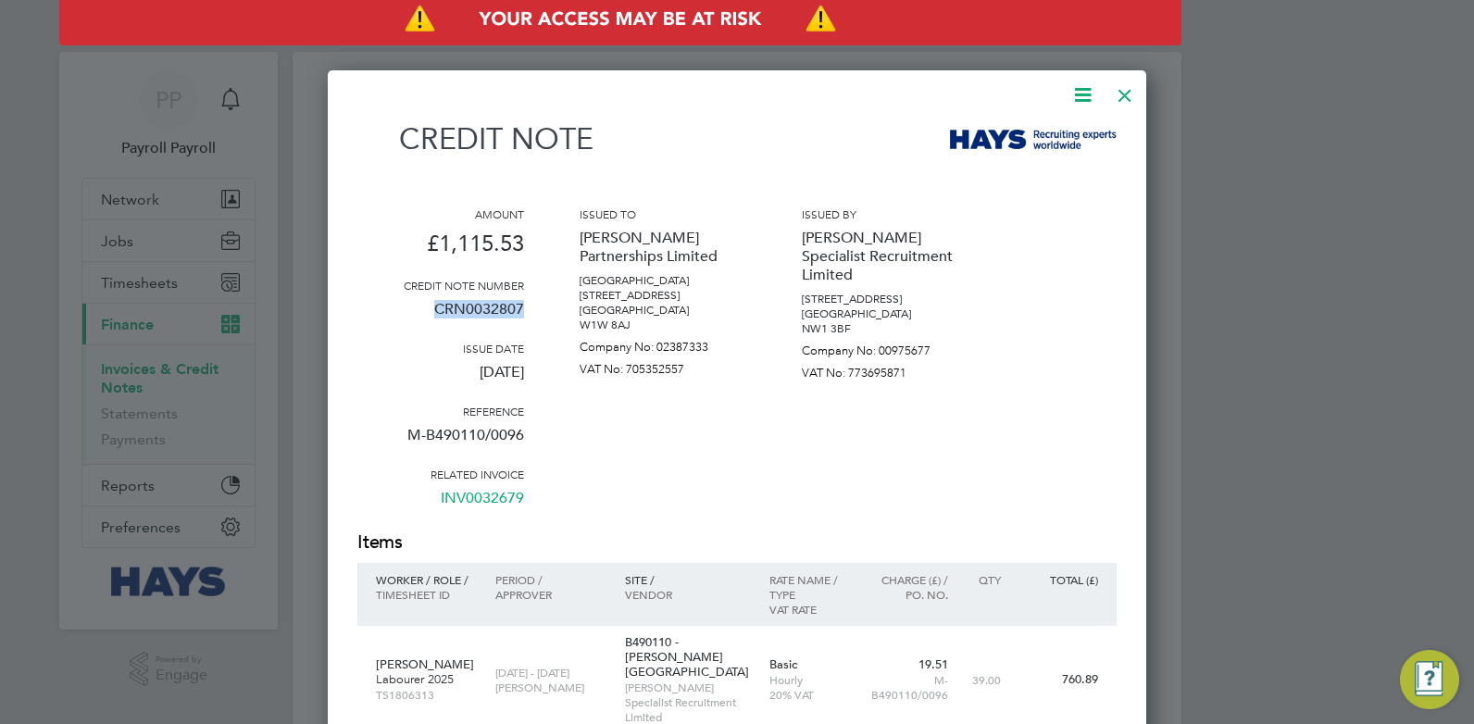
click at [1118, 94] on div at bounding box center [1124, 90] width 33 height 33
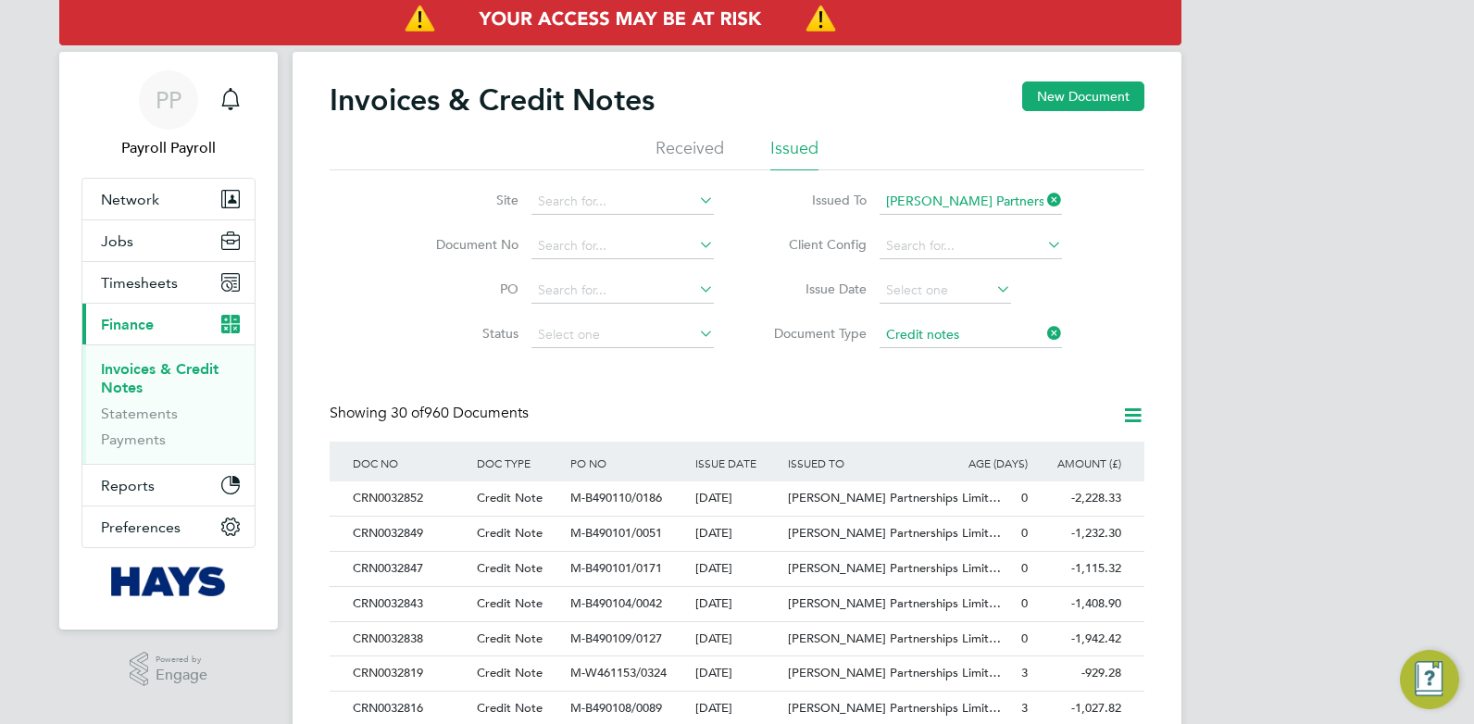
scroll to position [487, 0]
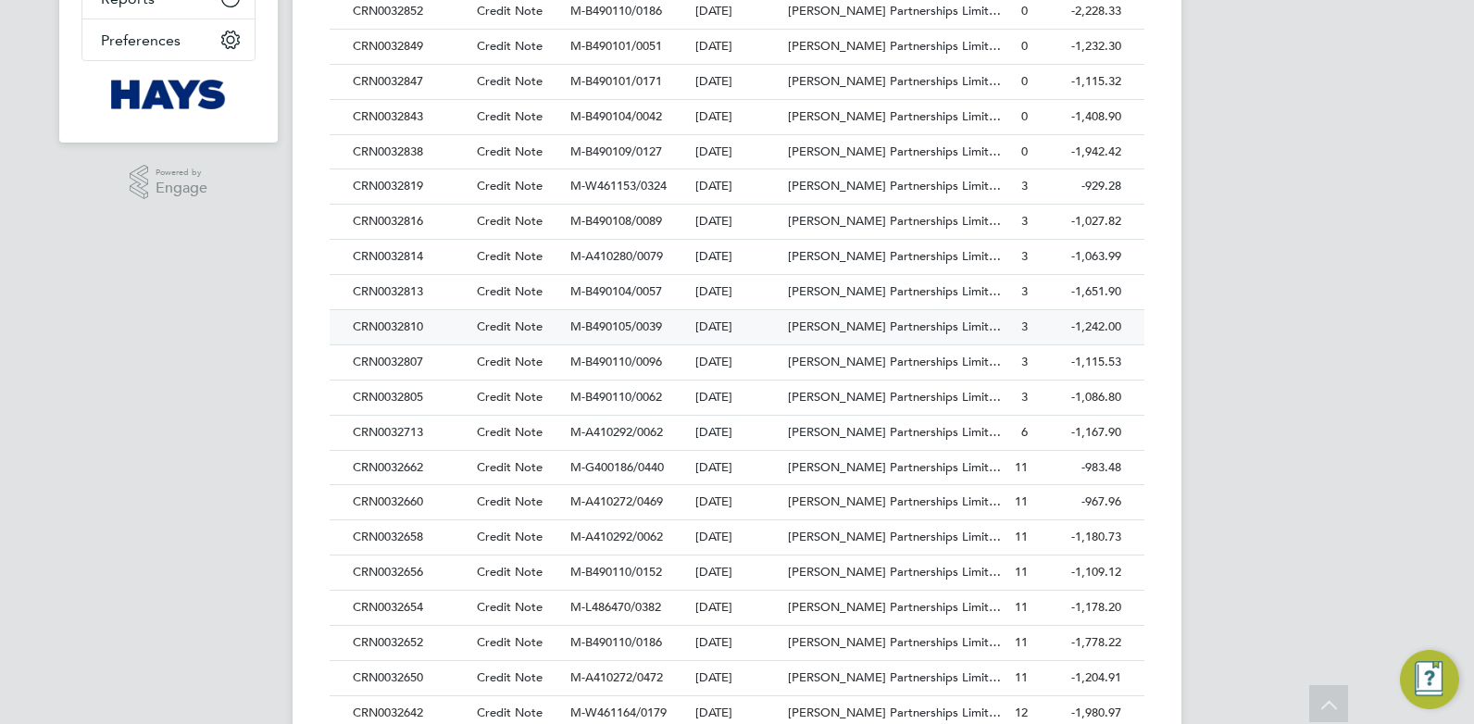
click at [379, 323] on div "CRN0032810" at bounding box center [410, 327] width 124 height 34
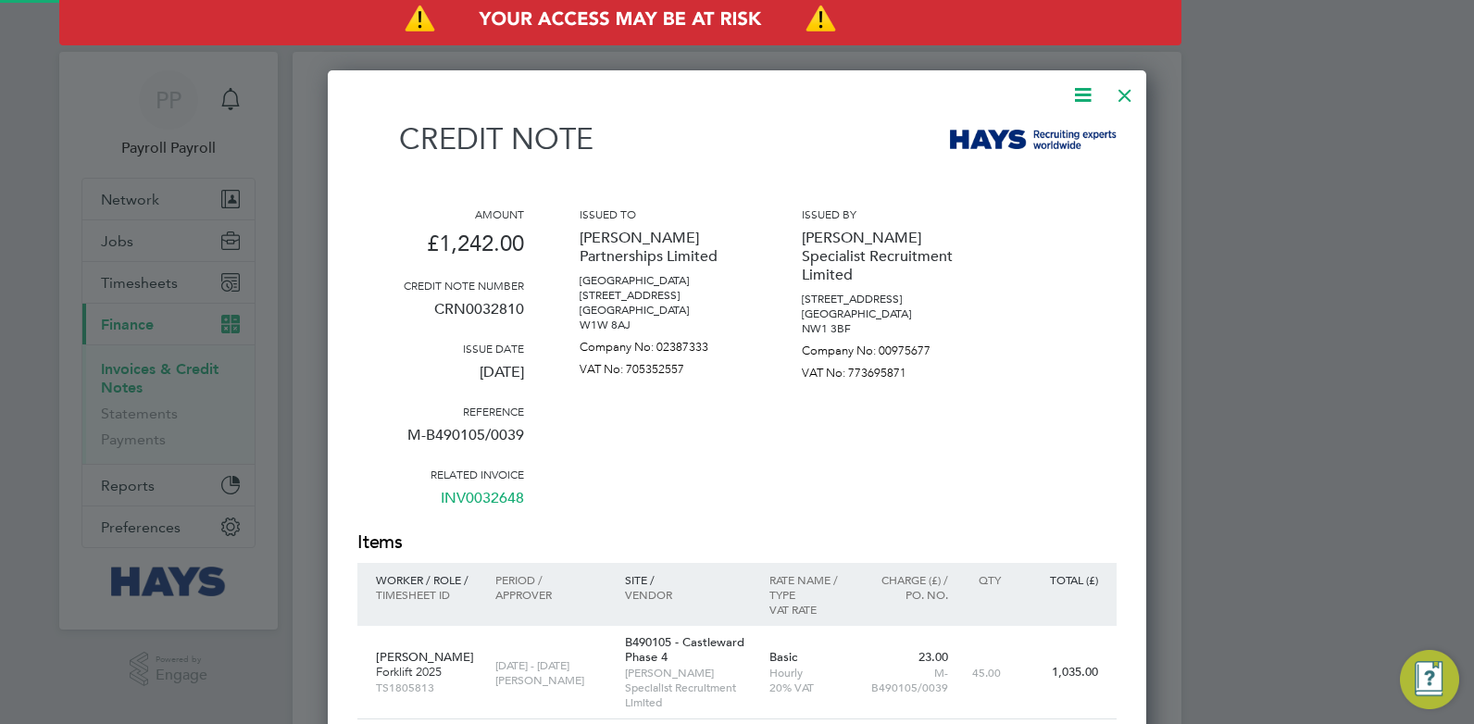
scroll to position [1021, 820]
click at [491, 307] on p "CRN0032810" at bounding box center [440, 317] width 167 height 48
click at [1126, 94] on div at bounding box center [1124, 90] width 33 height 33
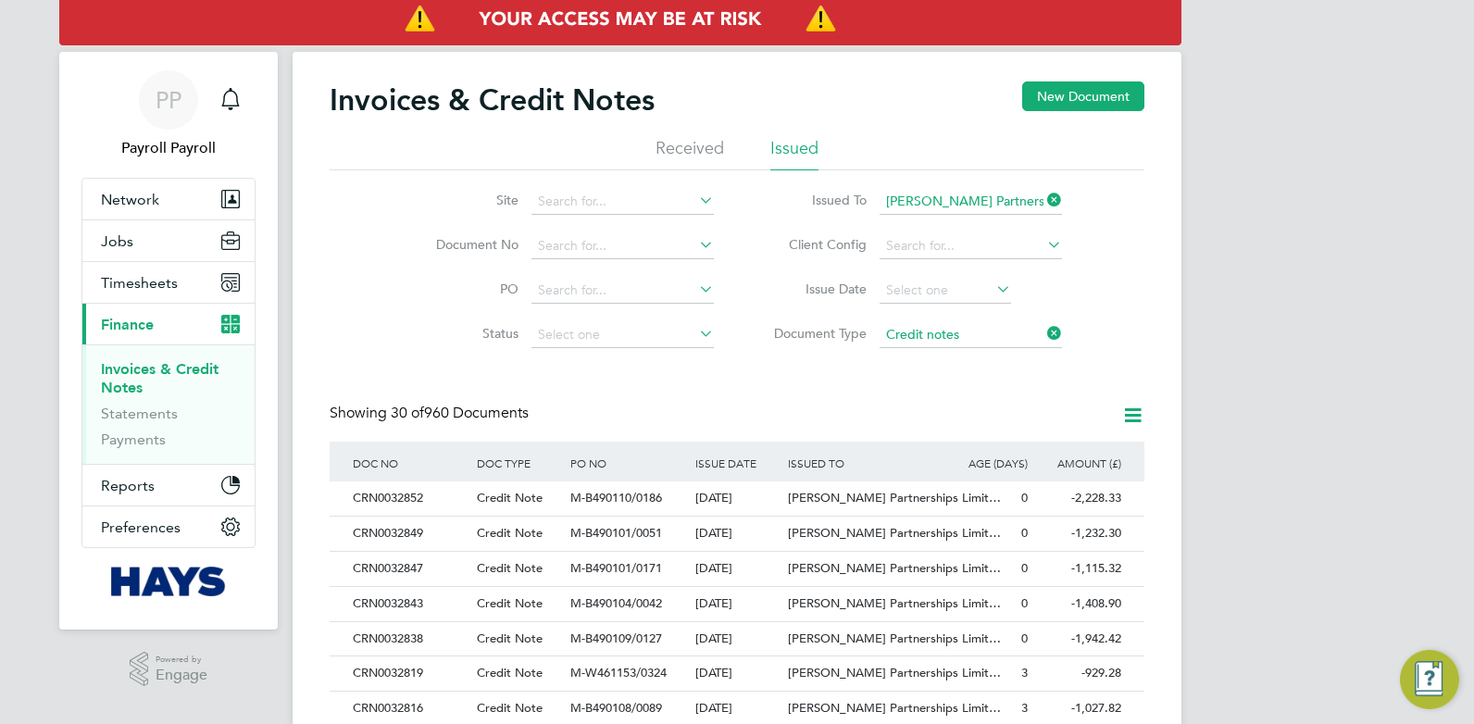
scroll to position [453, 0]
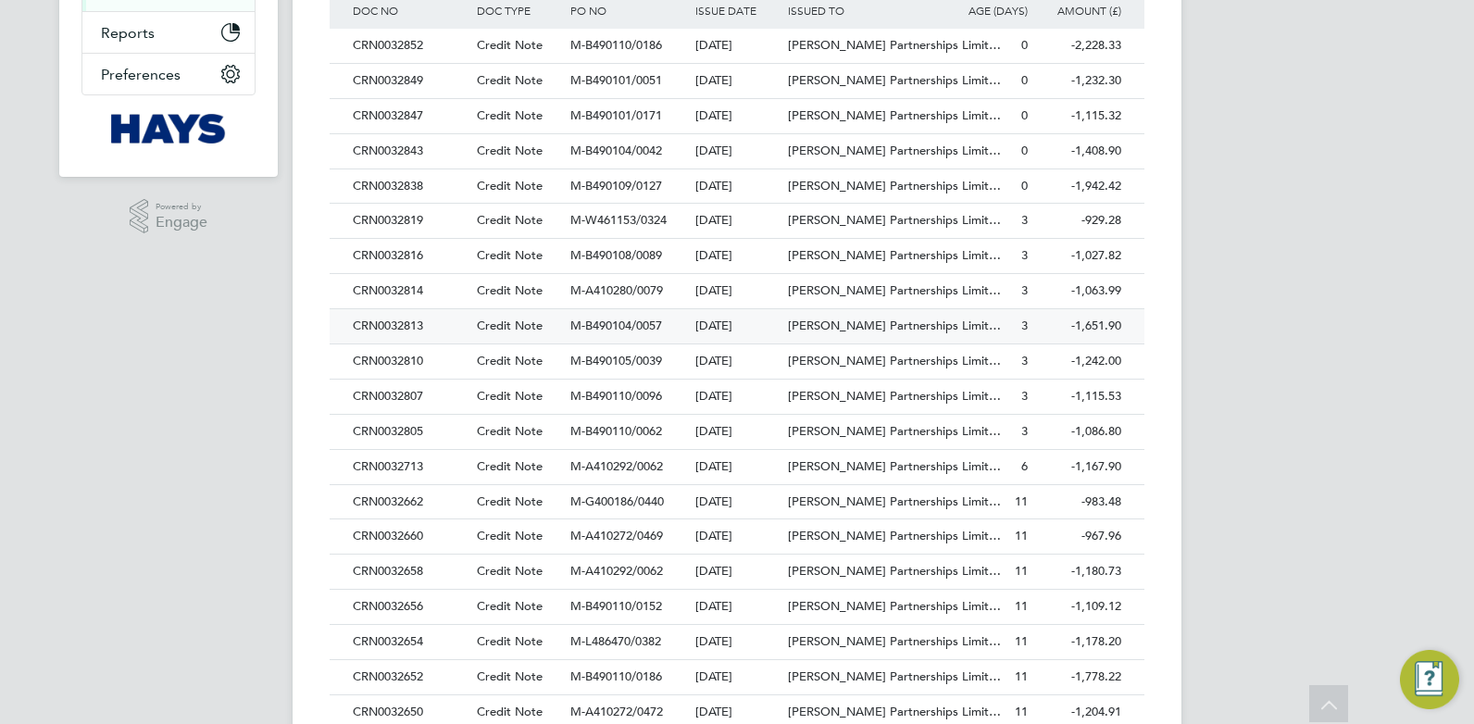
click at [393, 329] on div "CRN0032813" at bounding box center [410, 326] width 124 height 34
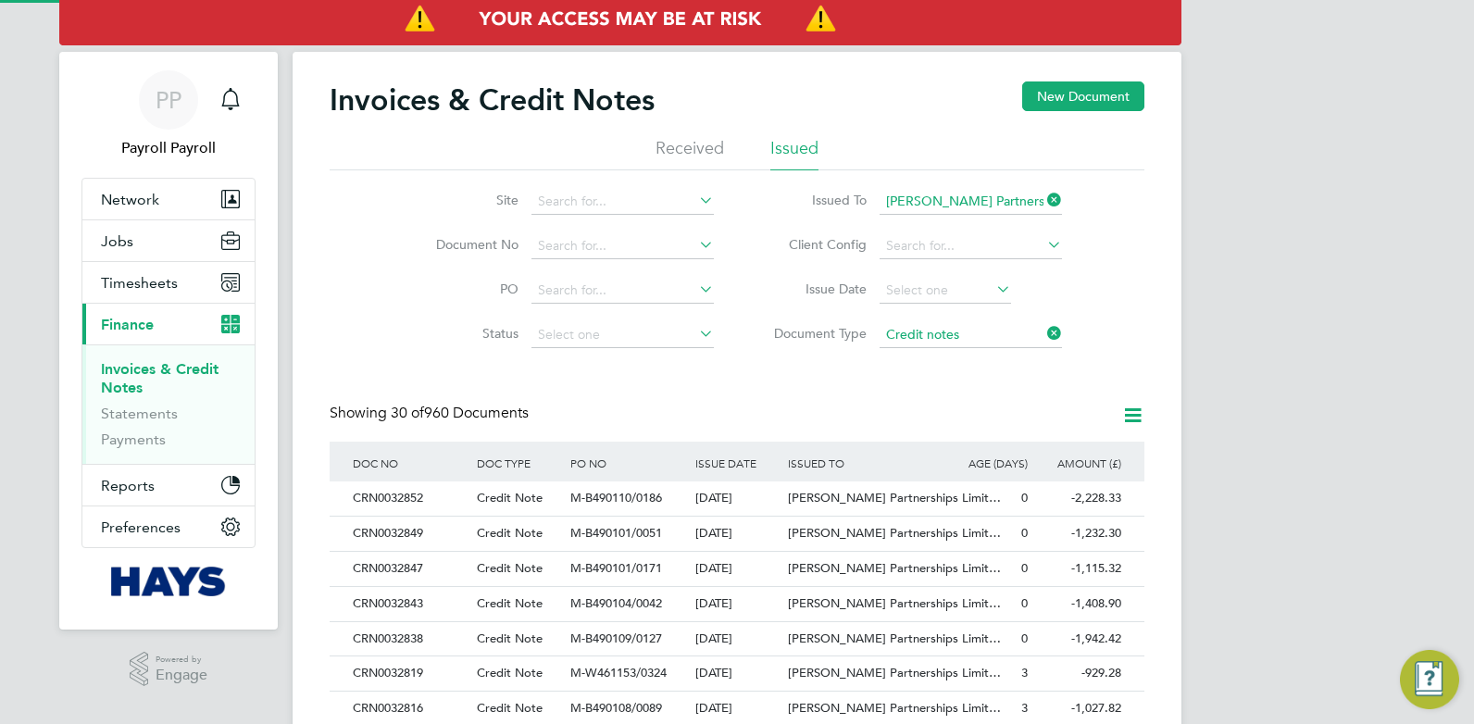
scroll to position [1099, 820]
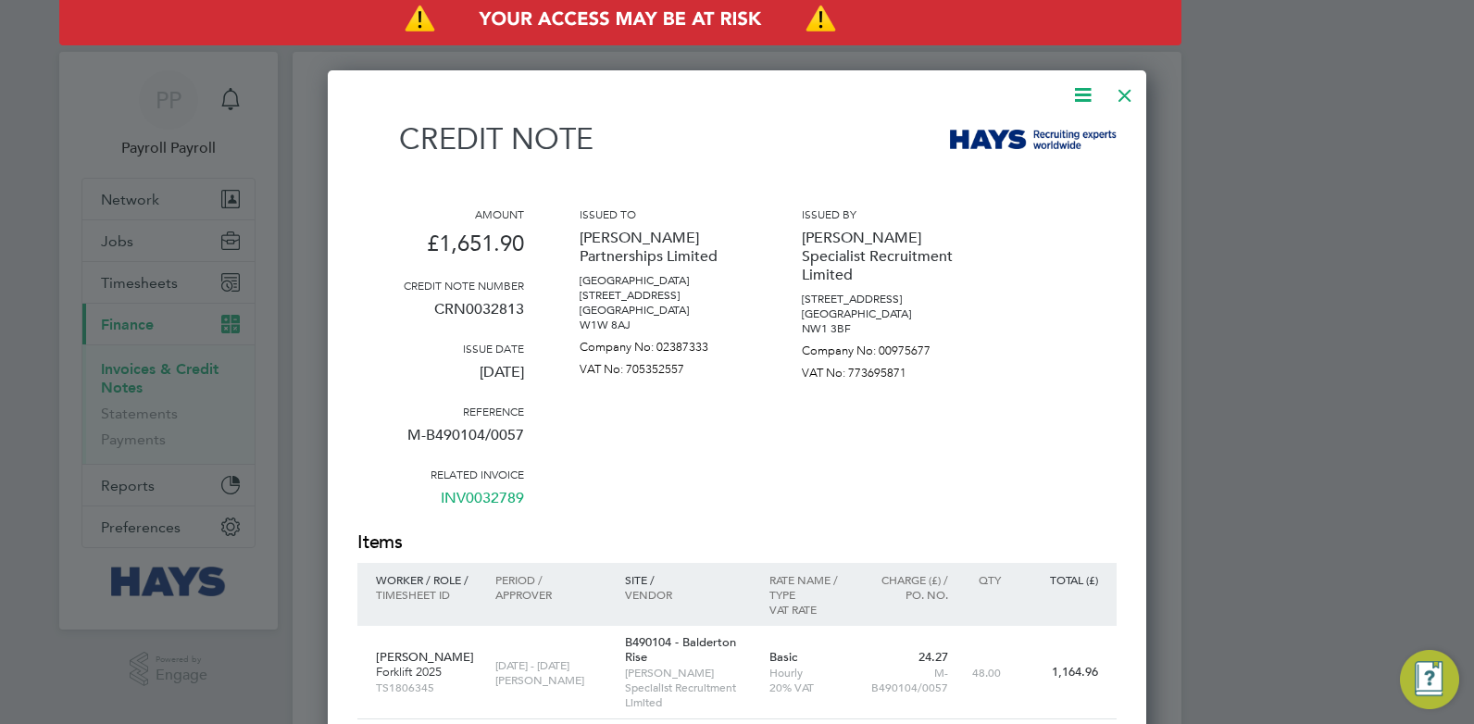
click at [1130, 94] on div at bounding box center [1124, 90] width 33 height 33
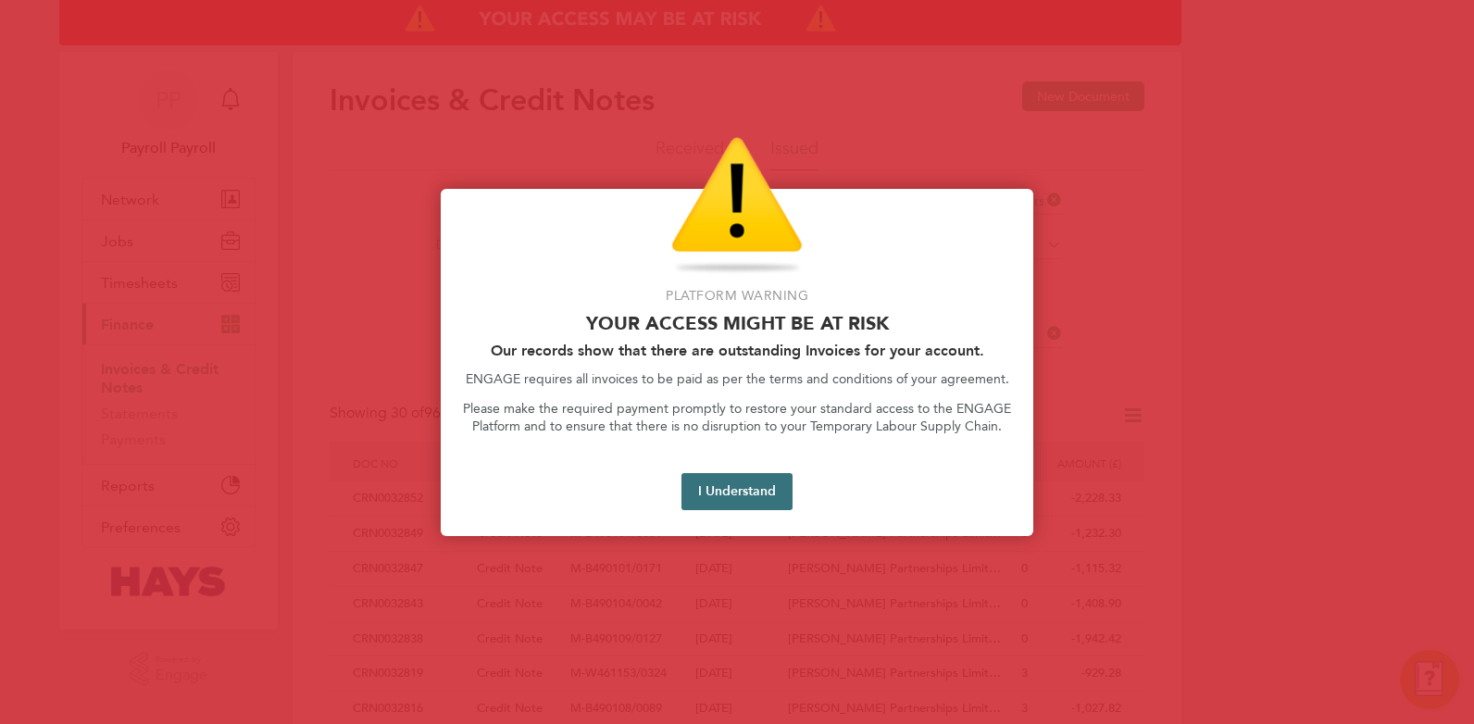
click at [716, 499] on button "I Understand" at bounding box center [737, 491] width 111 height 37
